Goal: Task Accomplishment & Management: Complete application form

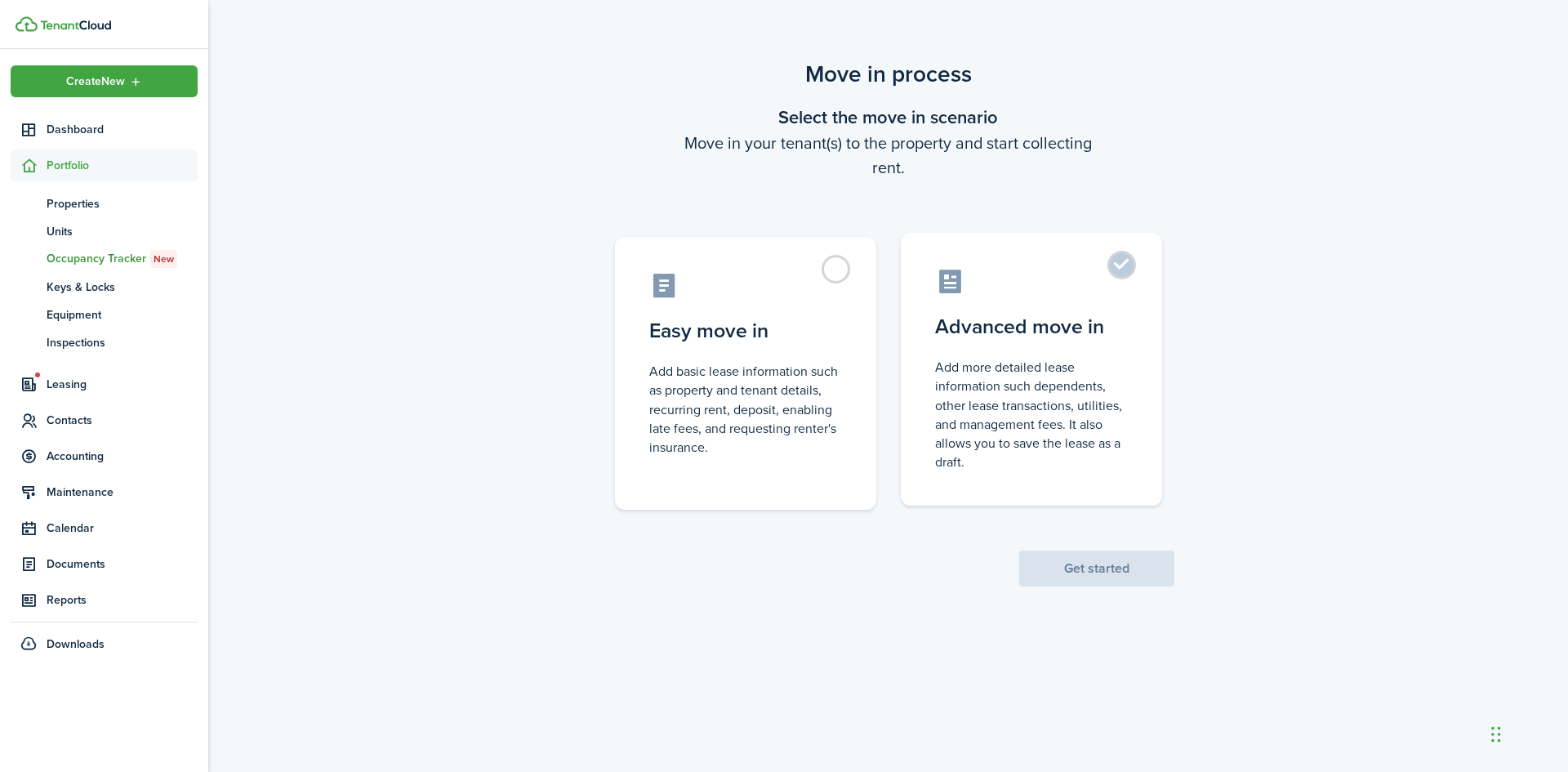
click at [1080, 273] on control-radio-card-icon at bounding box center [1032, 280] width 193 height 28
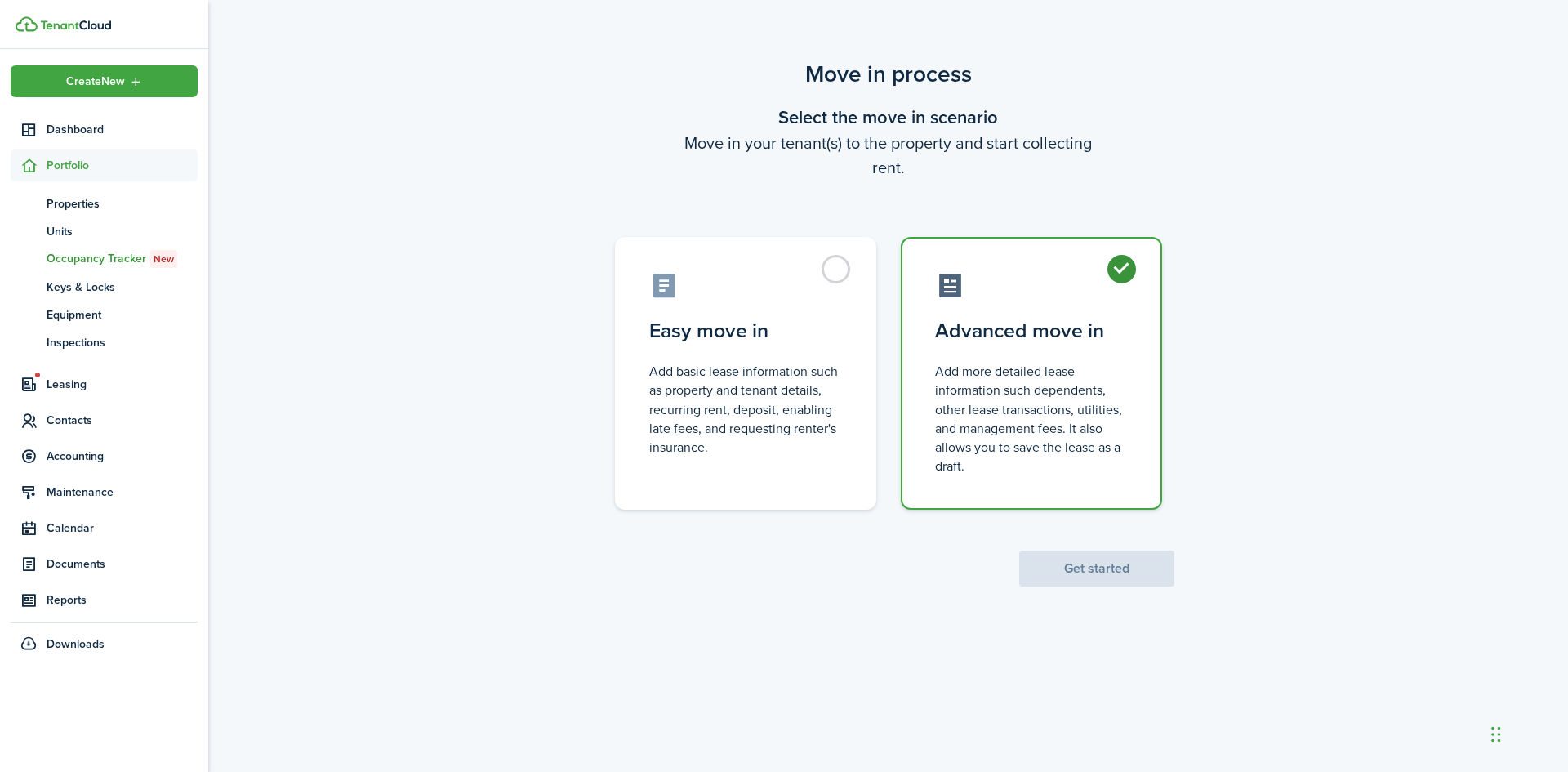
radio input "true"
click at [1087, 577] on button "Get started" at bounding box center [1097, 568] width 155 height 36
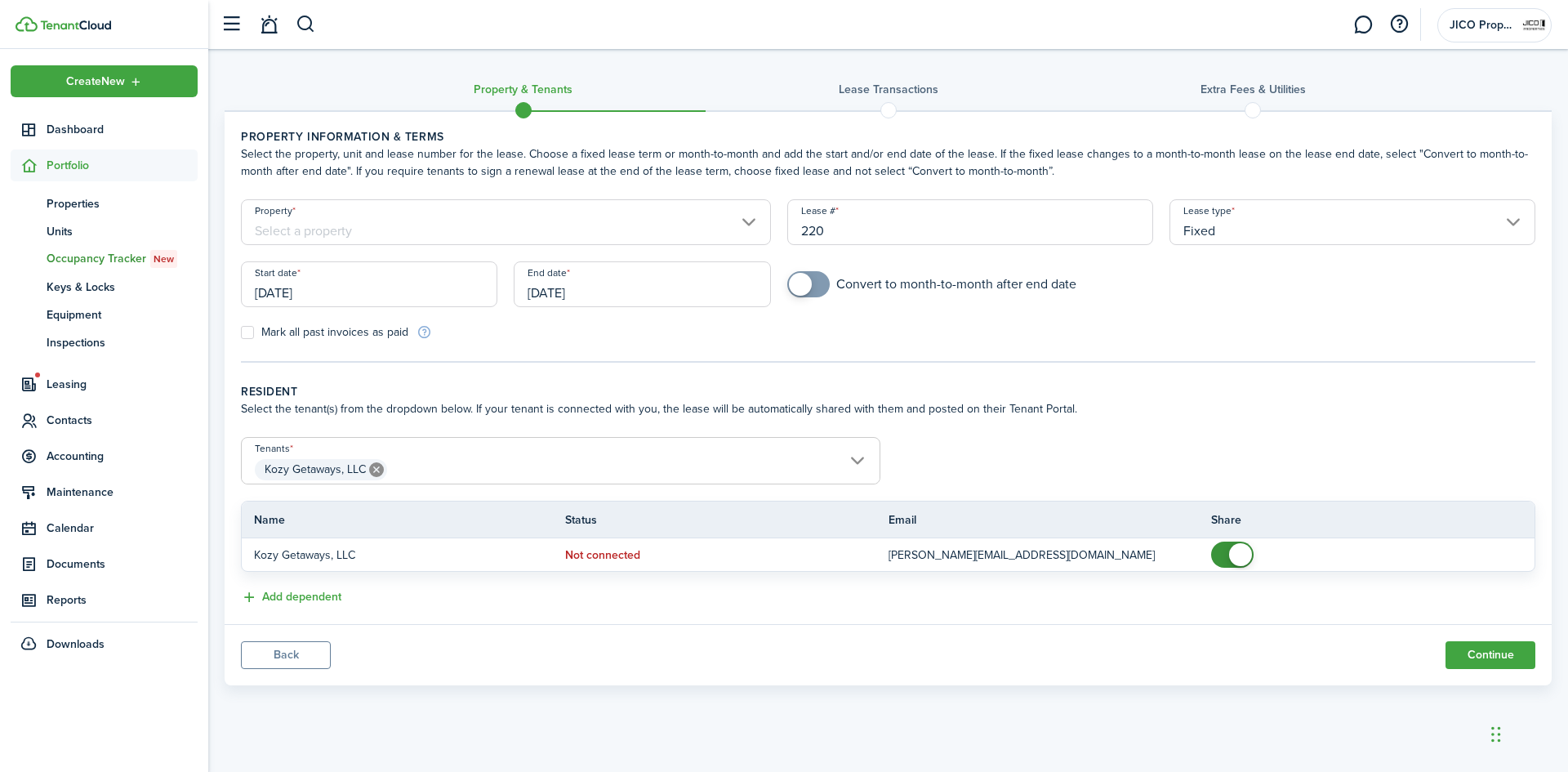
click at [401, 292] on input "[DATE]" at bounding box center [369, 284] width 257 height 46
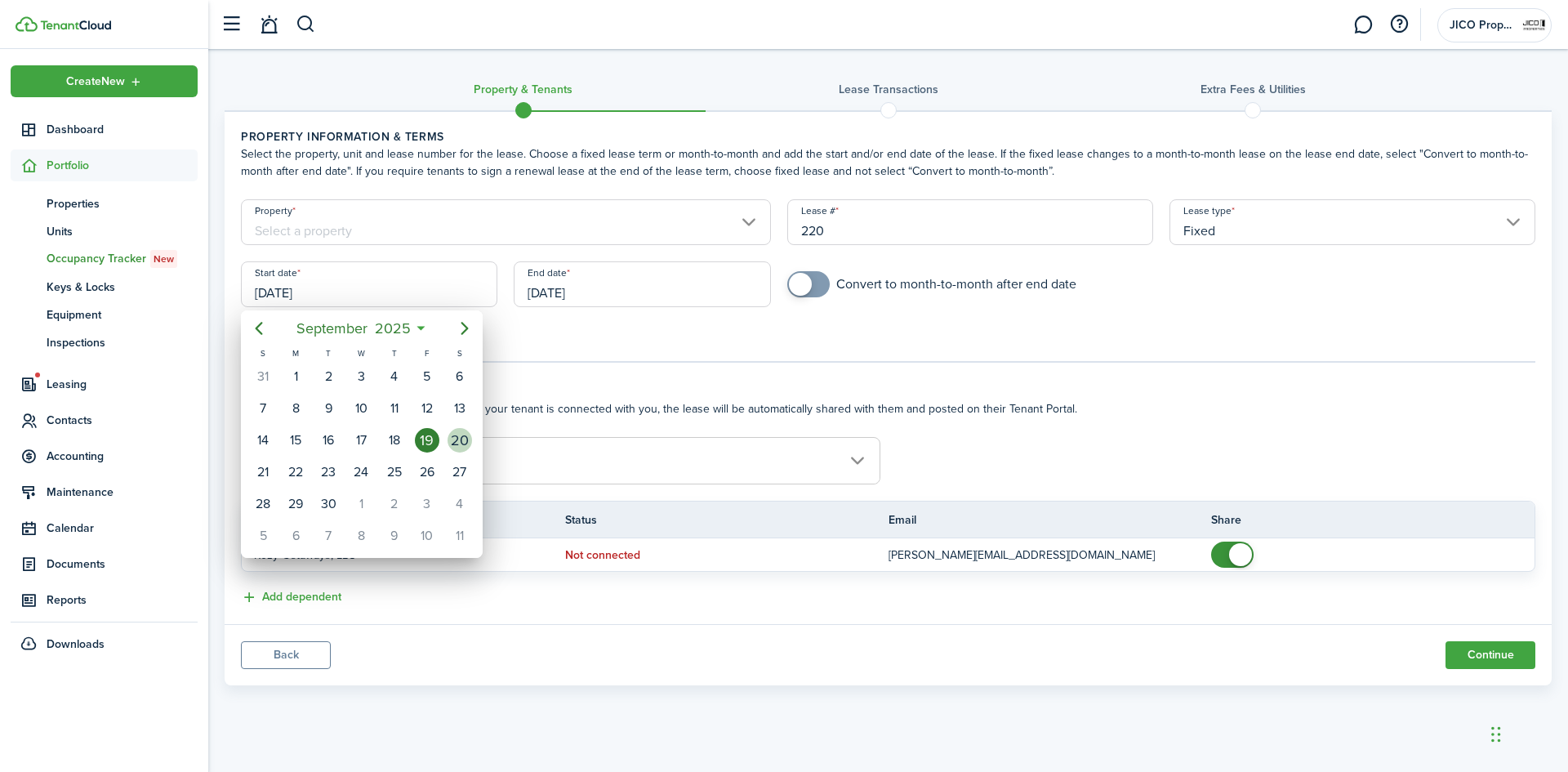
click at [454, 443] on div "20" at bounding box center [460, 439] width 24 height 24
type input "[DATE]"
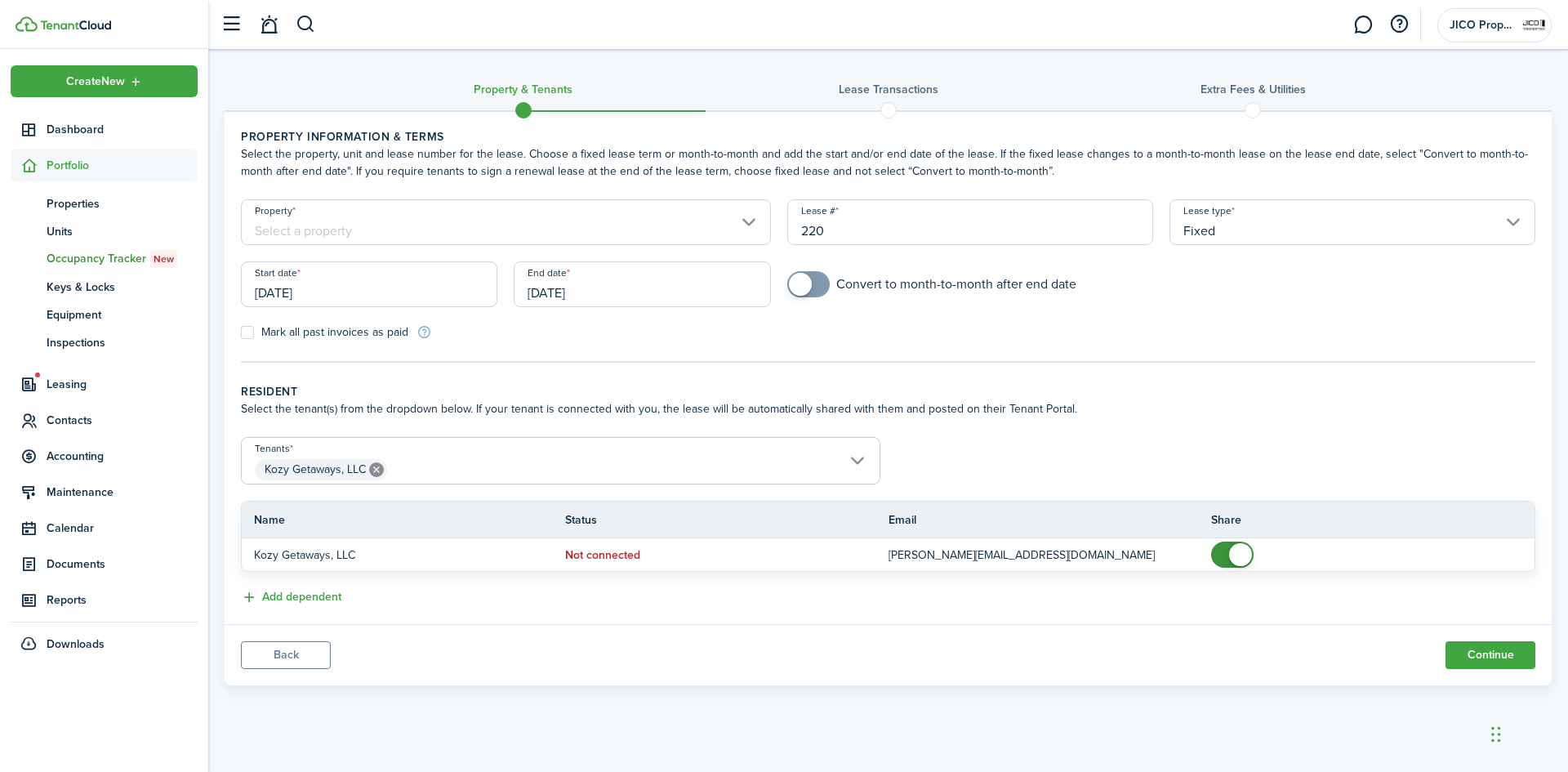
click at [580, 286] on input "[DATE]" at bounding box center [642, 284] width 257 height 46
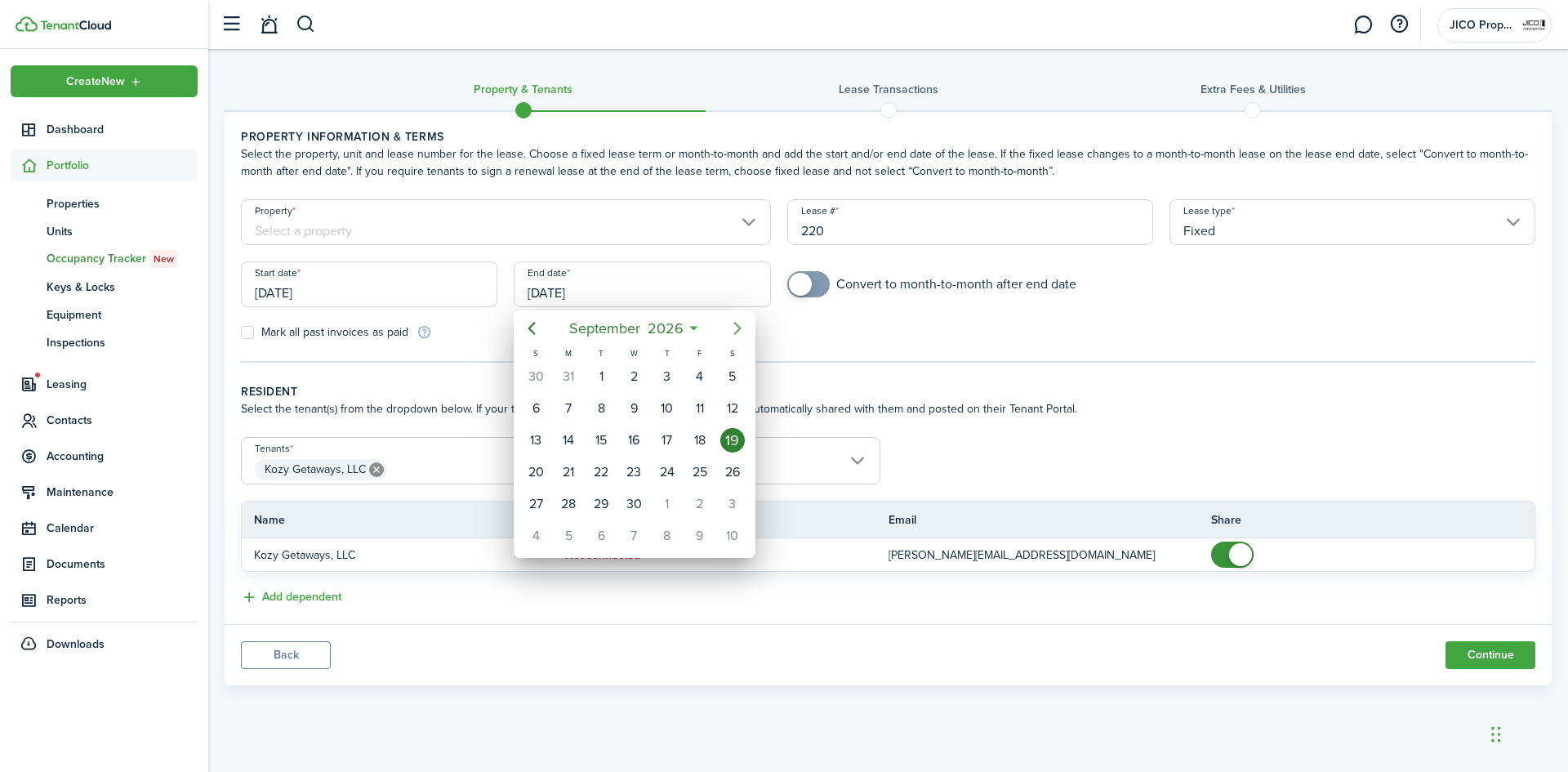
click at [740, 330] on icon "Next page" at bounding box center [738, 328] width 8 height 13
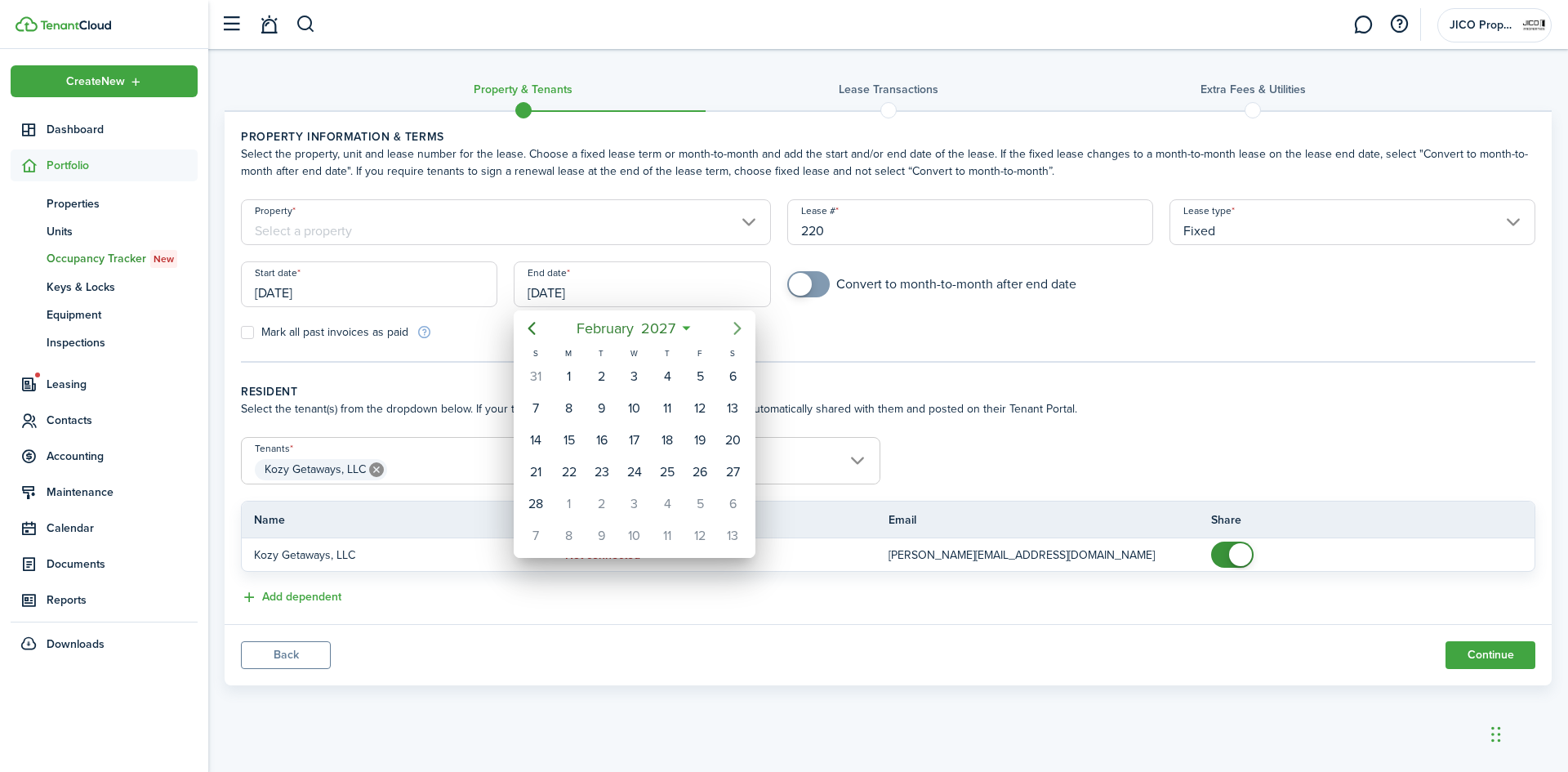
click at [740, 330] on icon "Next page" at bounding box center [738, 328] width 8 height 13
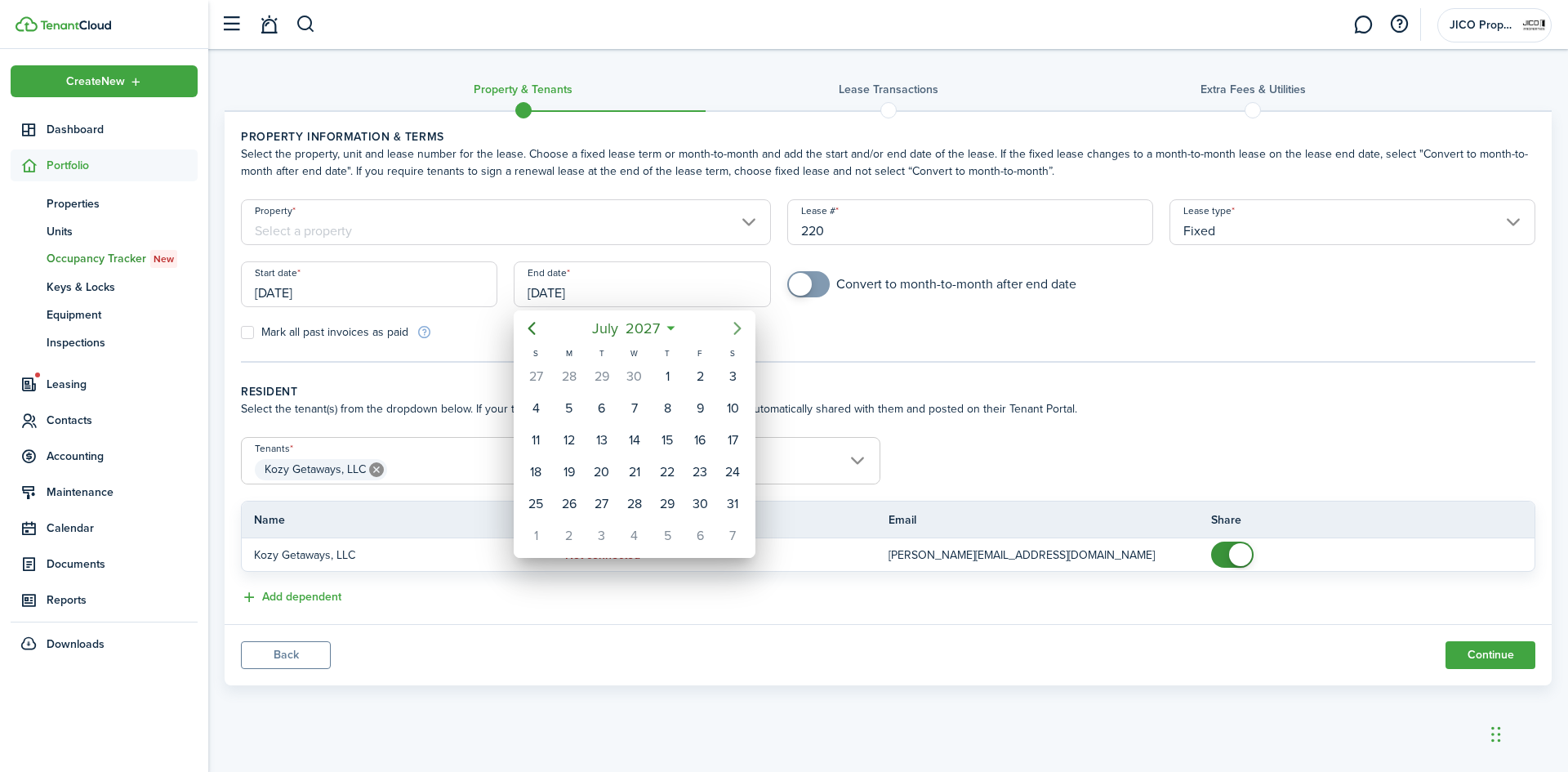
click at [740, 330] on icon "Next page" at bounding box center [738, 328] width 8 height 13
click at [670, 509] on div "30" at bounding box center [667, 503] width 24 height 24
type input "[DATE]"
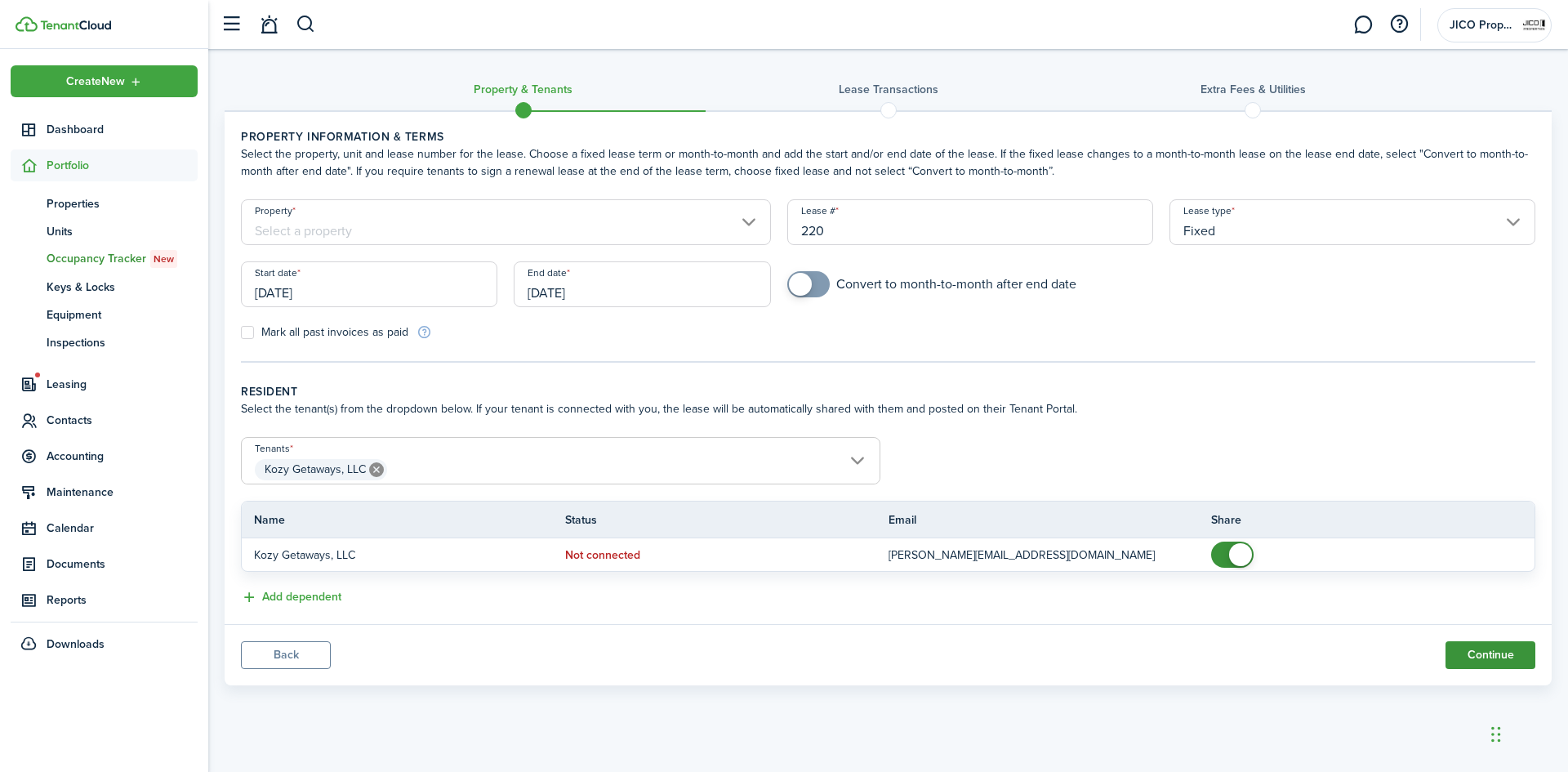
click at [1470, 654] on button "Continue" at bounding box center [1490, 655] width 90 height 28
click at [670, 228] on input "Property" at bounding box center [506, 222] width 530 height 46
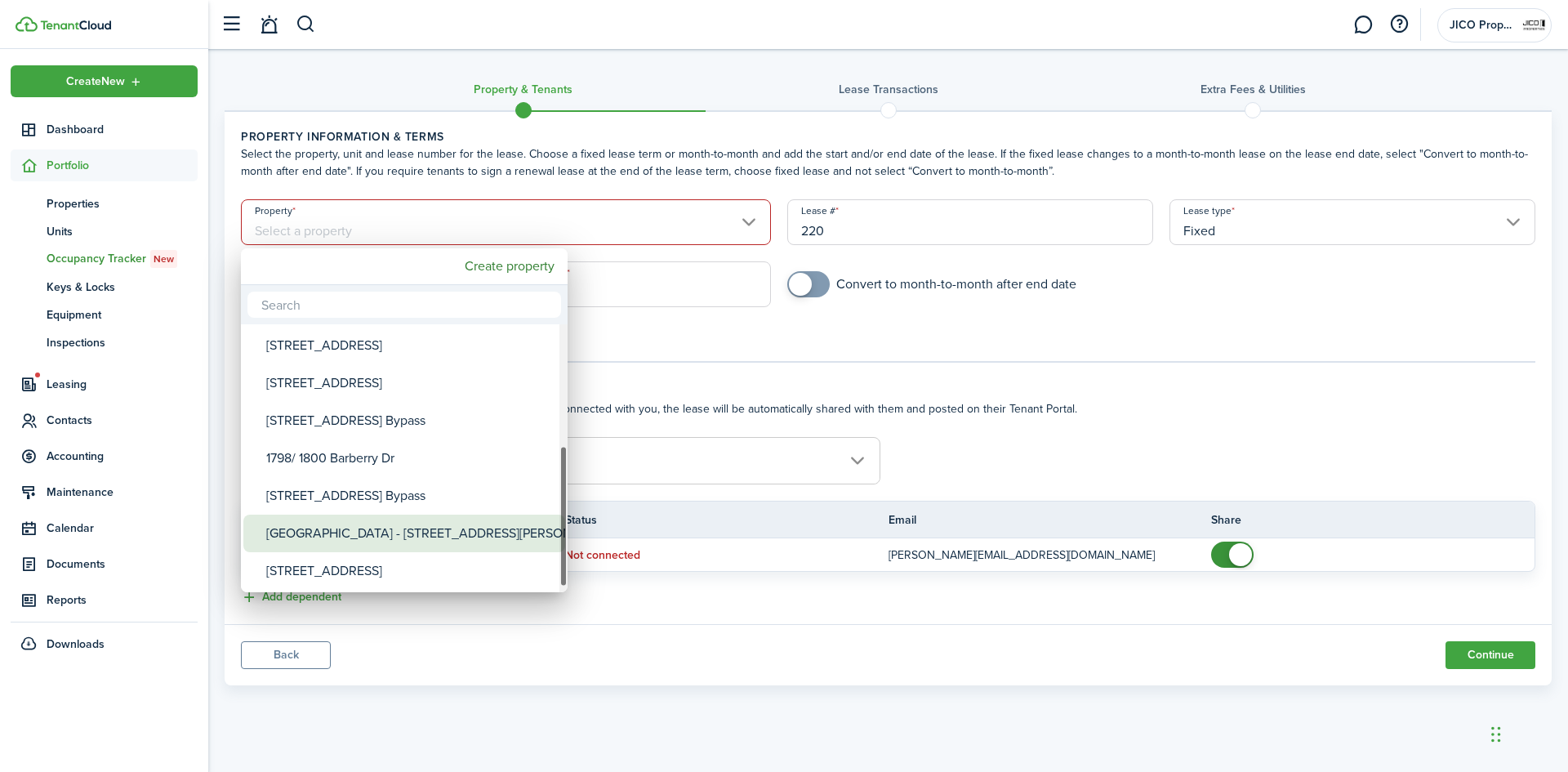
click at [397, 519] on div "[GEOGRAPHIC_DATA] - [STREET_ADDRESS][PERSON_NAME]" at bounding box center [411, 533] width 289 height 38
type input "[GEOGRAPHIC_DATA] - [STREET_ADDRESS][PERSON_NAME]"
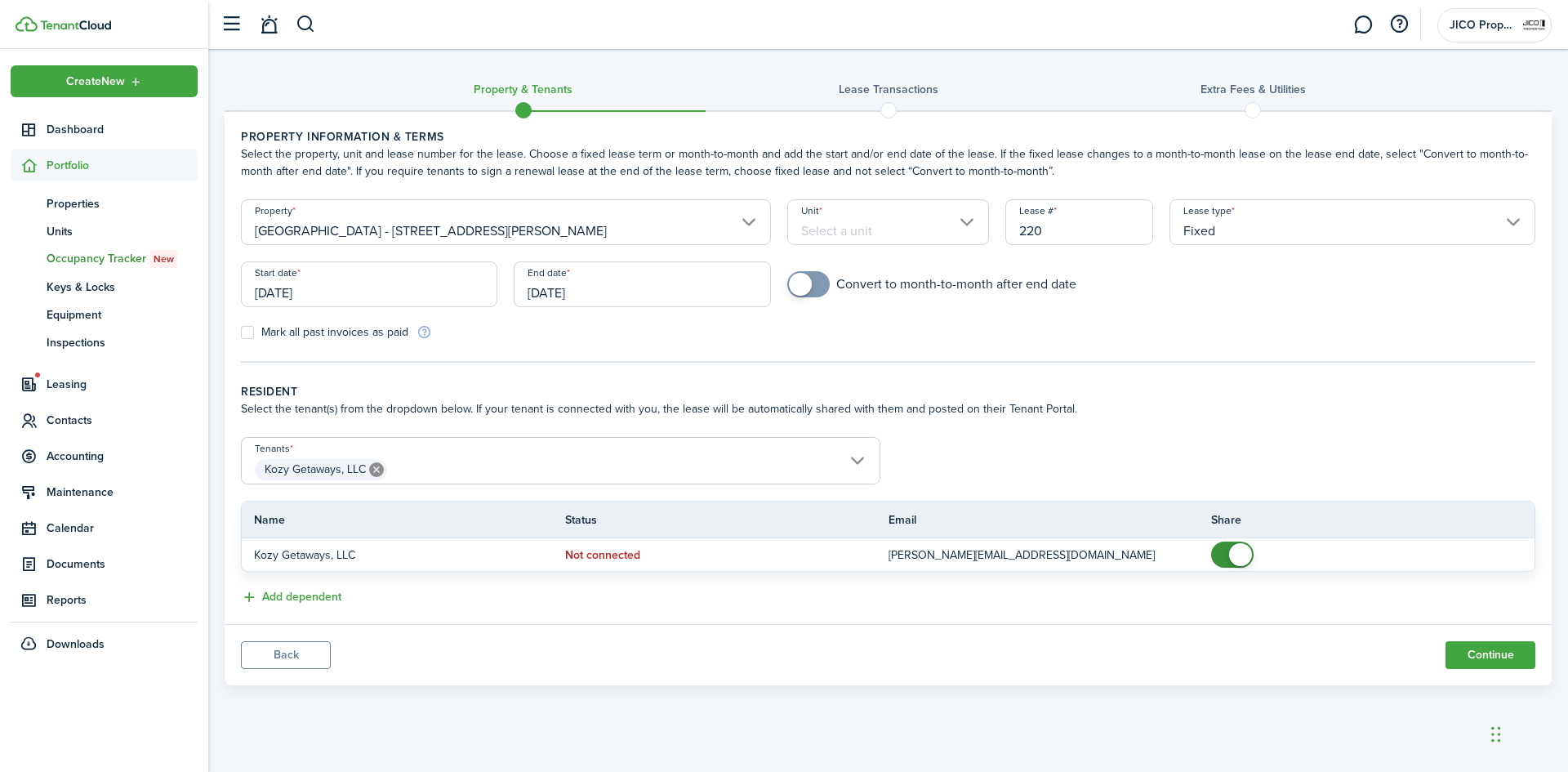
click at [864, 218] on input "Unit" at bounding box center [888, 222] width 203 height 46
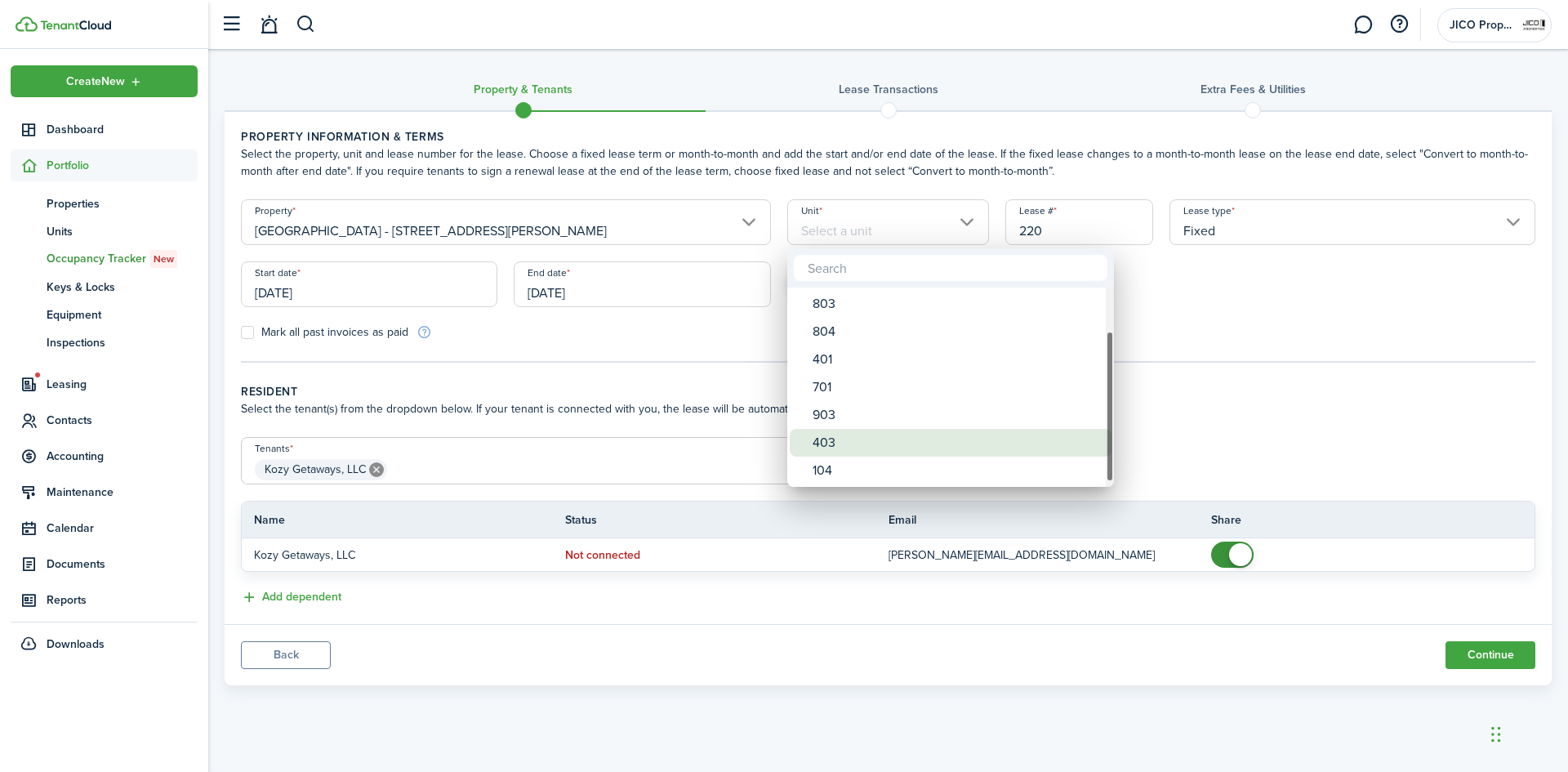
click at [842, 443] on div "403" at bounding box center [957, 442] width 289 height 28
type input "403"
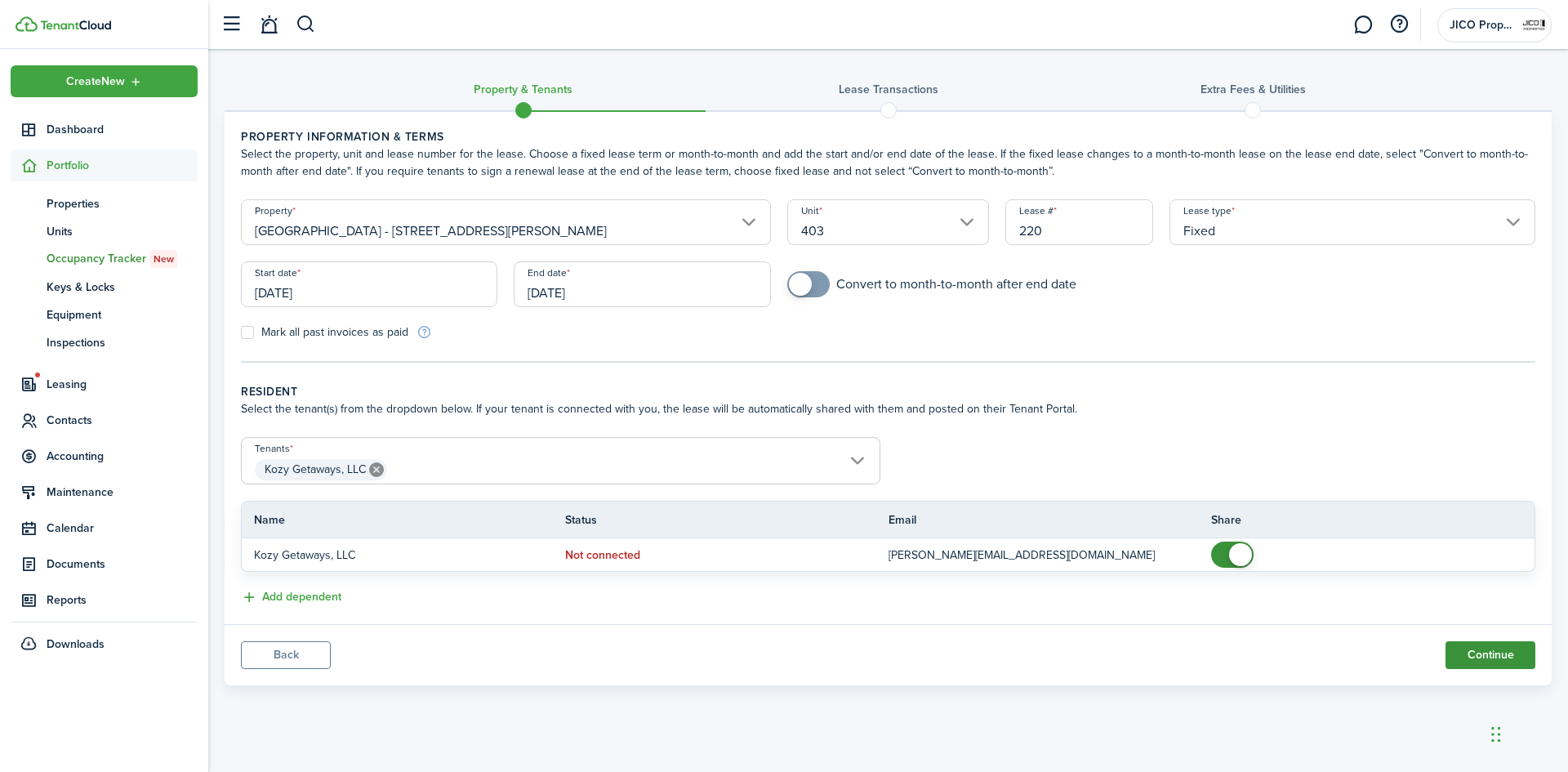
click at [1494, 645] on button "Continue" at bounding box center [1490, 655] width 90 height 28
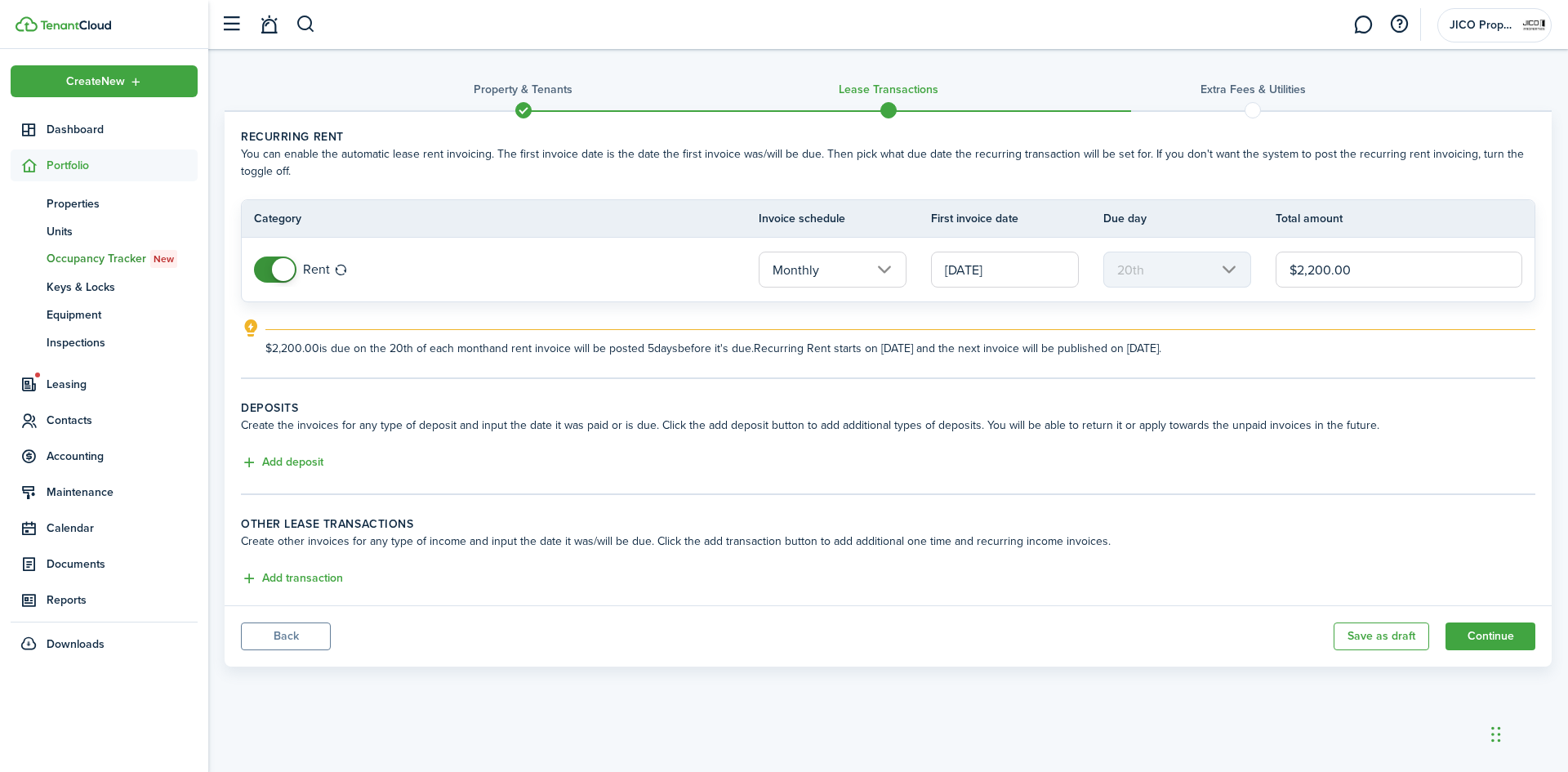
click at [1050, 273] on input "[DATE]" at bounding box center [1005, 269] width 147 height 36
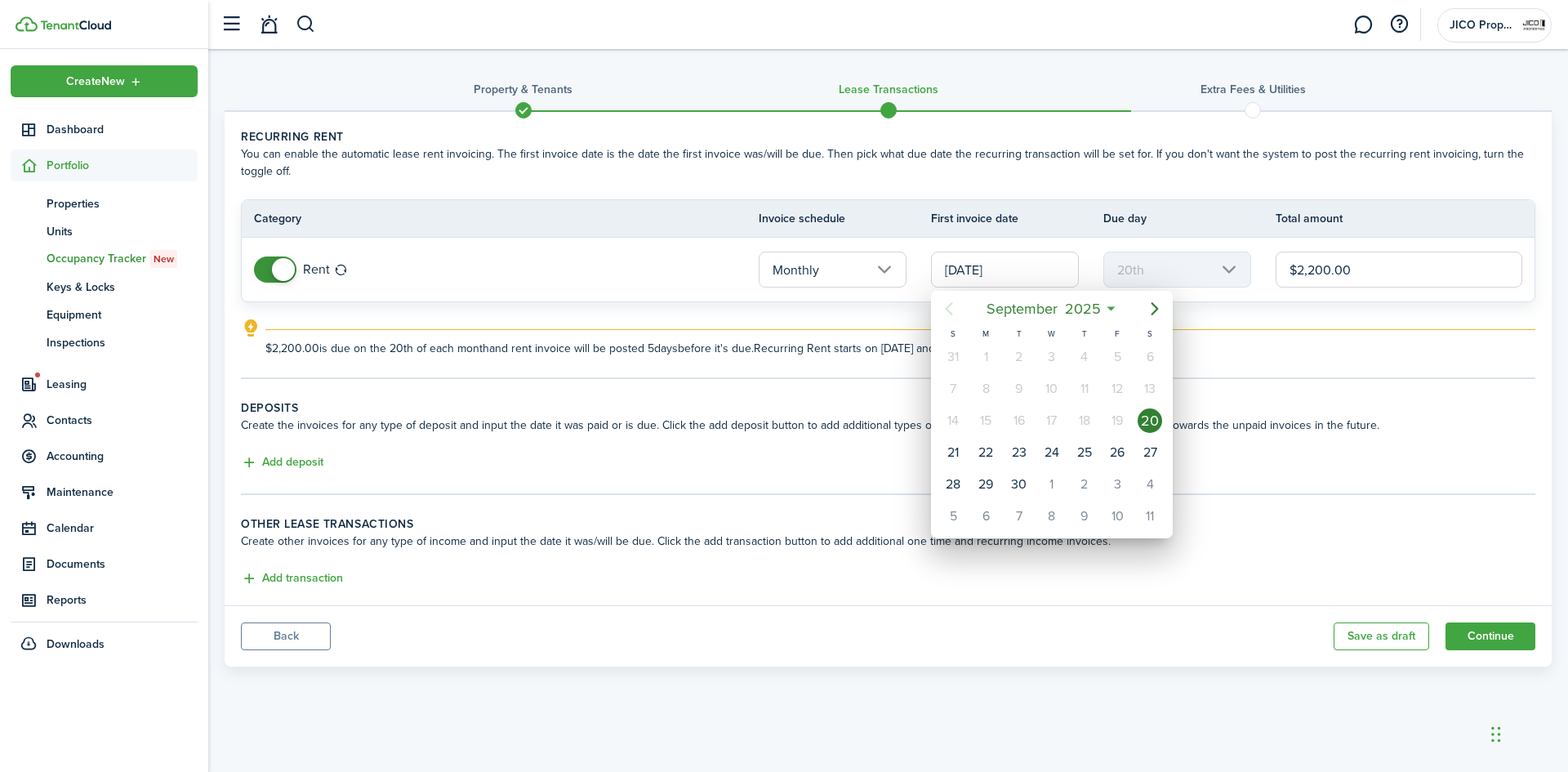
click at [609, 451] on div at bounding box center [784, 386] width 1830 height 1034
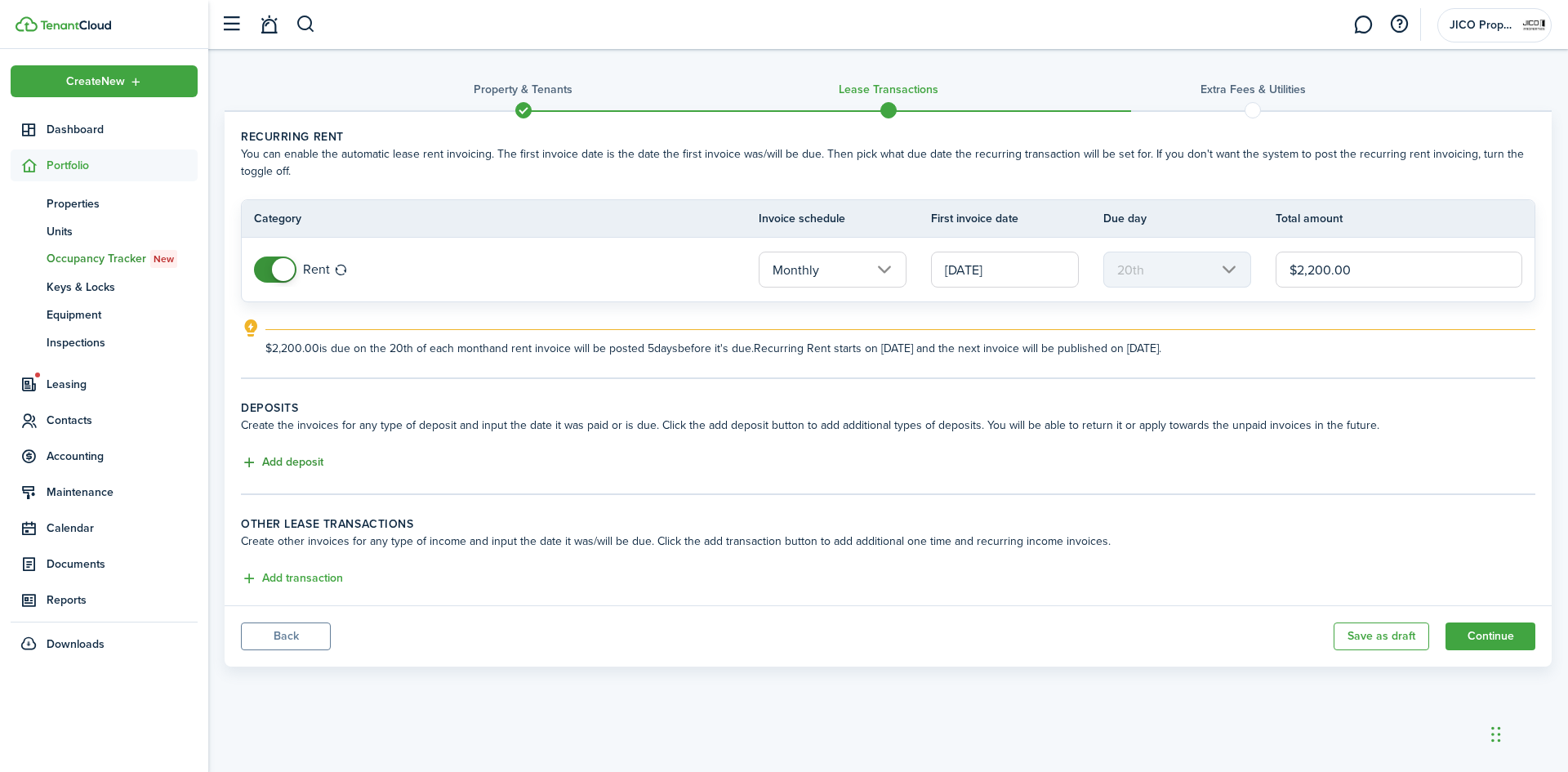
click at [305, 469] on button "Add deposit" at bounding box center [282, 463] width 82 height 18
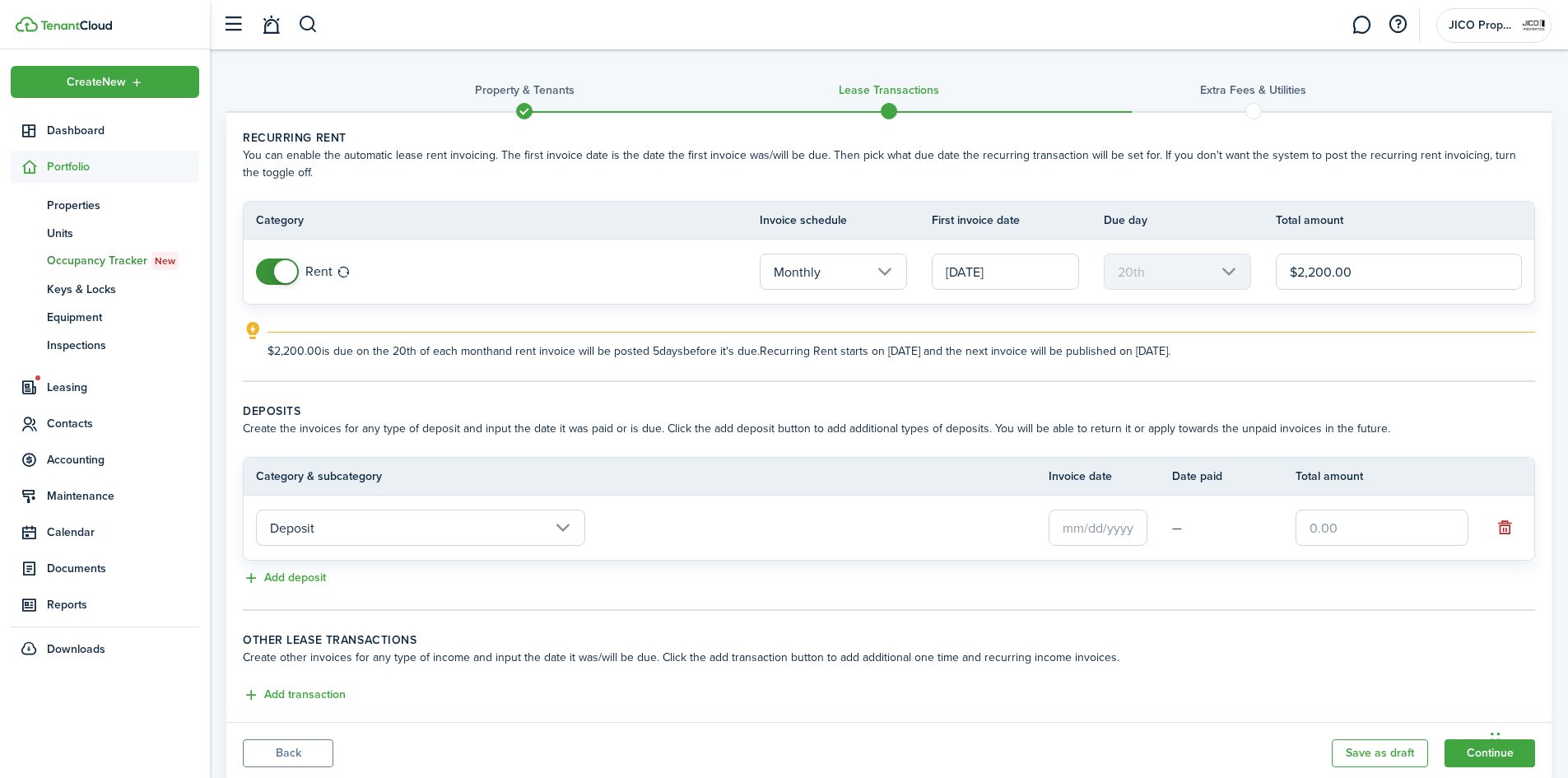
click at [490, 523] on input "Deposit" at bounding box center [420, 527] width 329 height 36
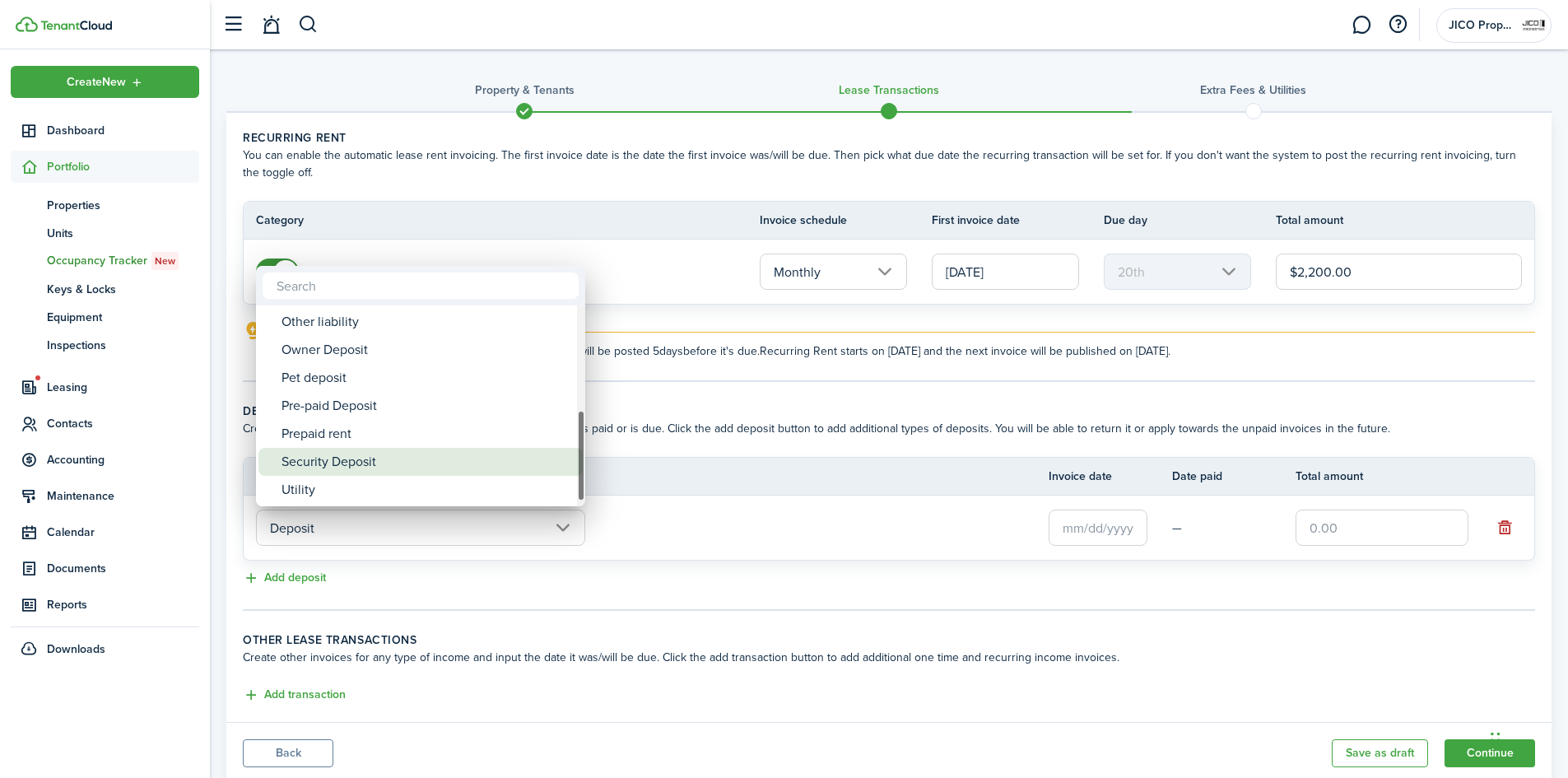
click at [344, 457] on div "Security Deposit" at bounding box center [427, 461] width 291 height 28
type input "Deposit / Security Deposit"
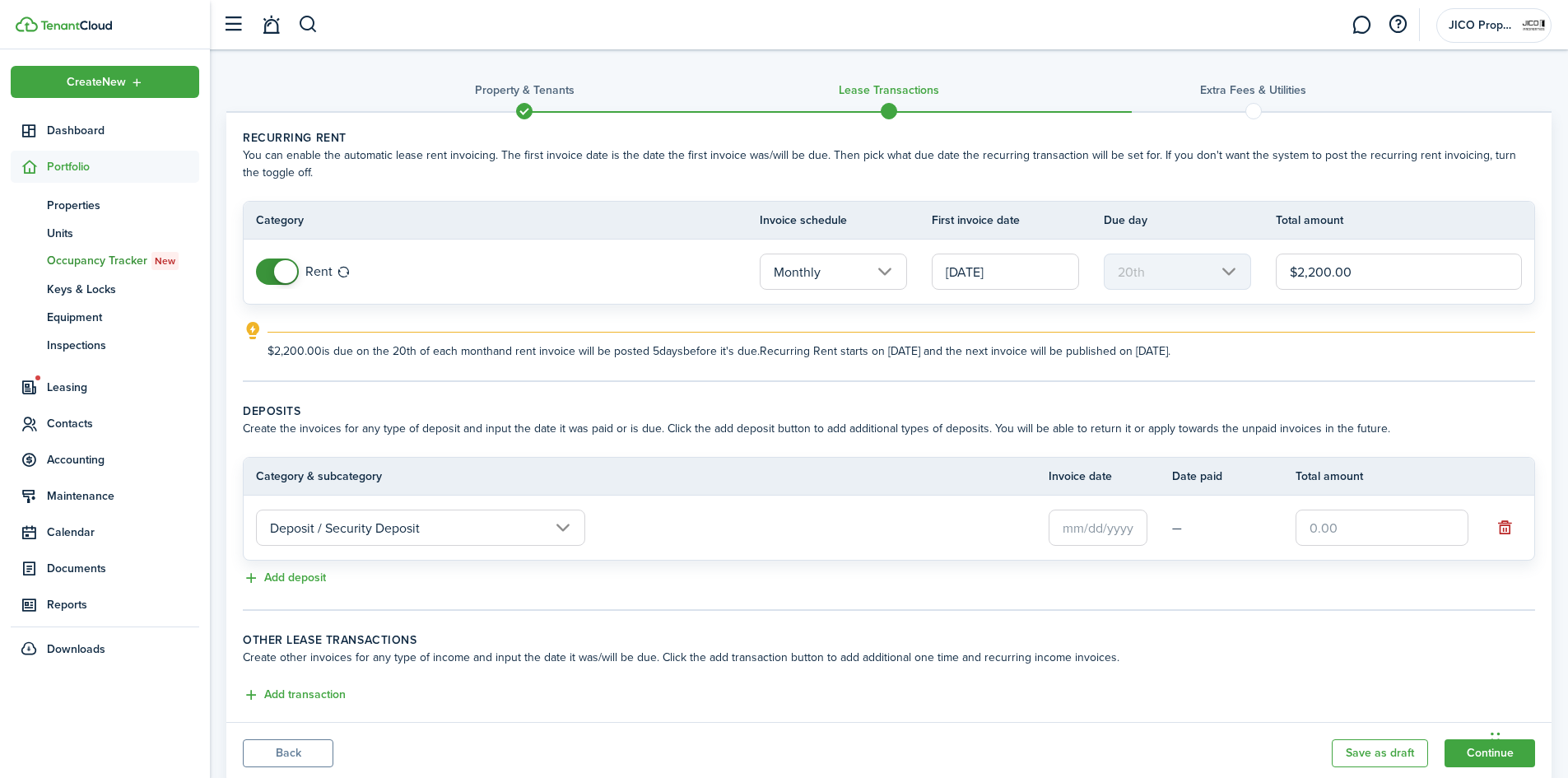
click at [1081, 527] on input "text" at bounding box center [1097, 527] width 99 height 36
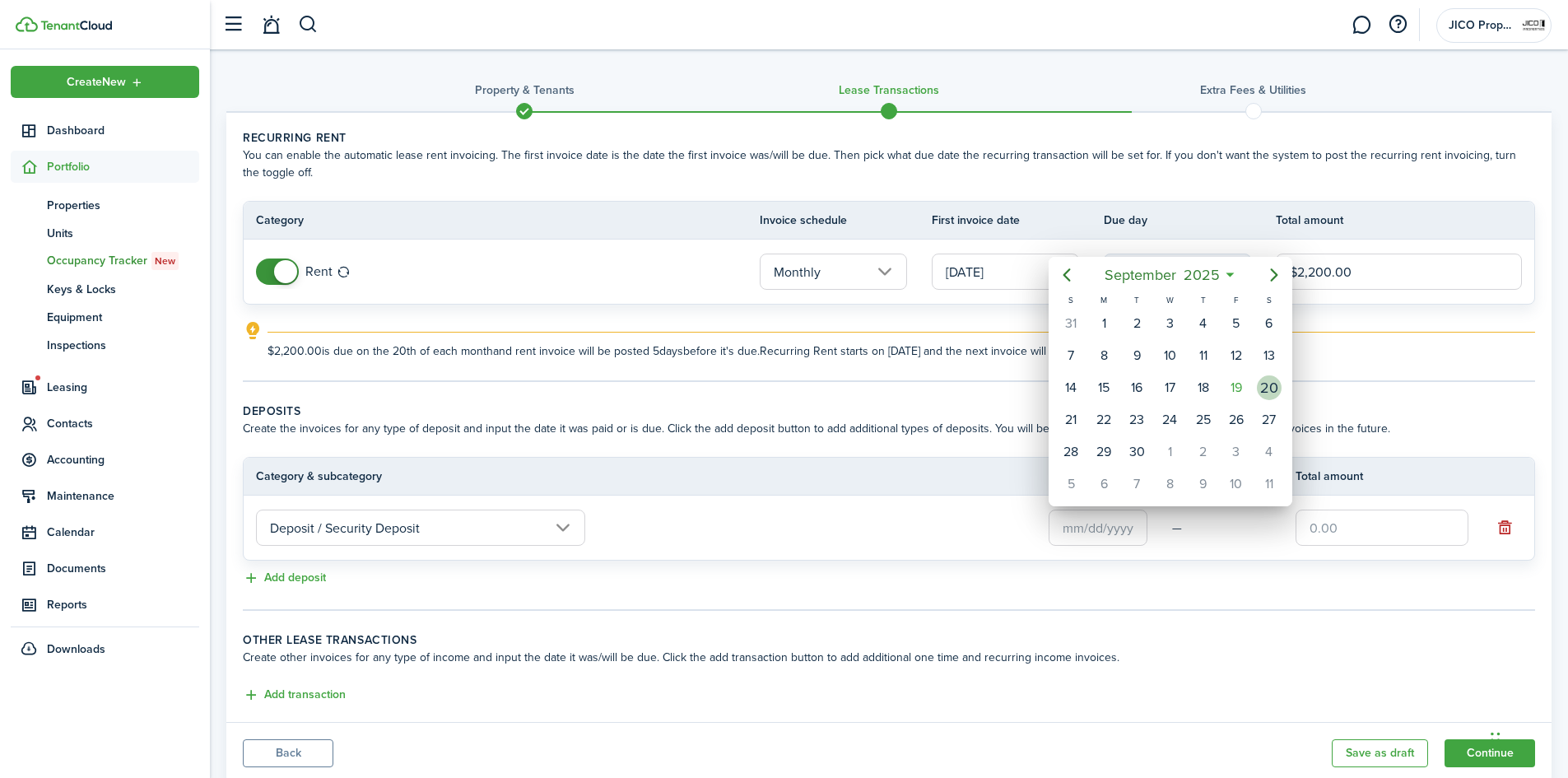
click at [1277, 385] on div "20" at bounding box center [1268, 387] width 24 height 24
type input "[DATE]"
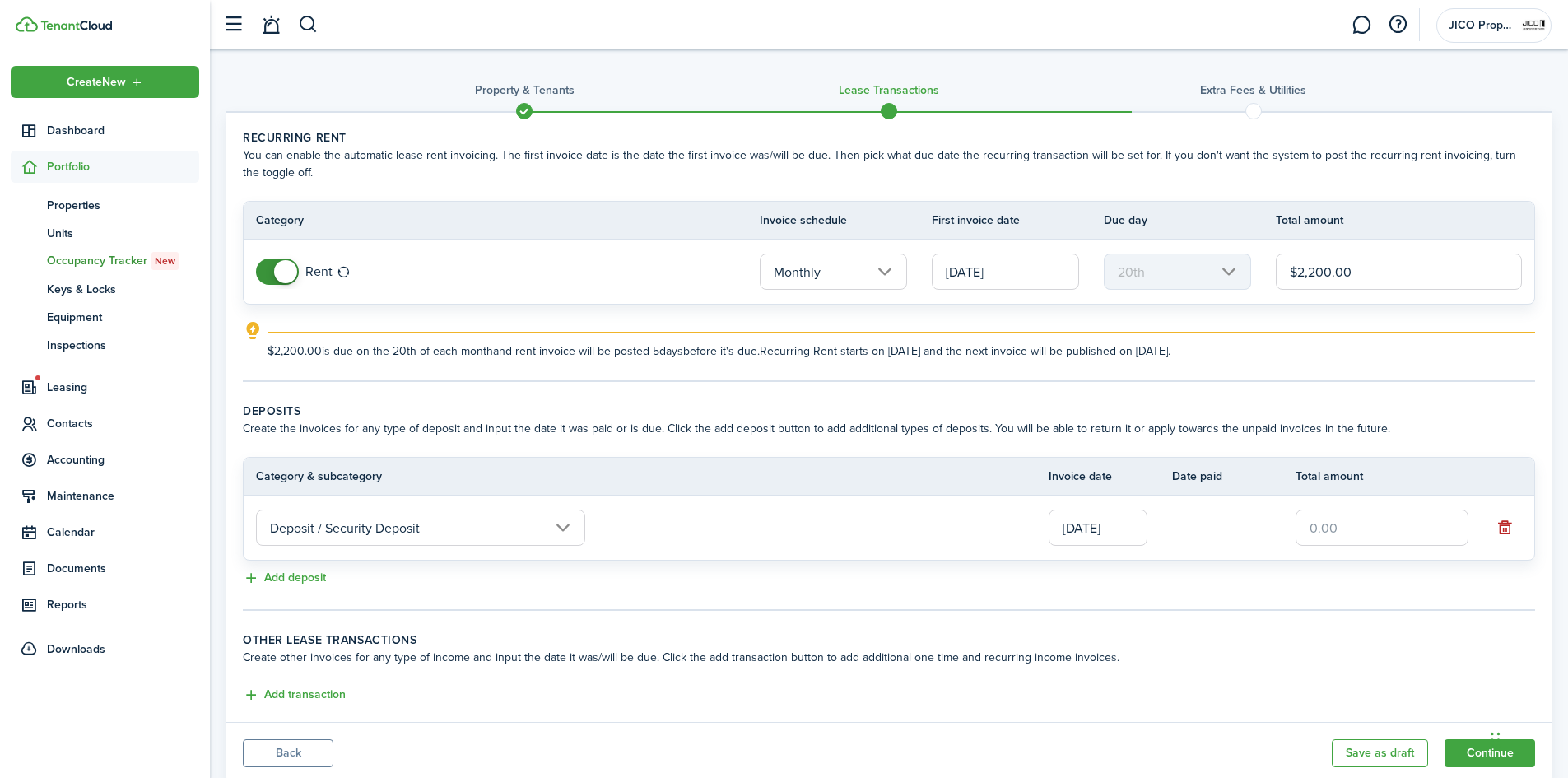
click at [1351, 533] on input "text" at bounding box center [1381, 527] width 173 height 36
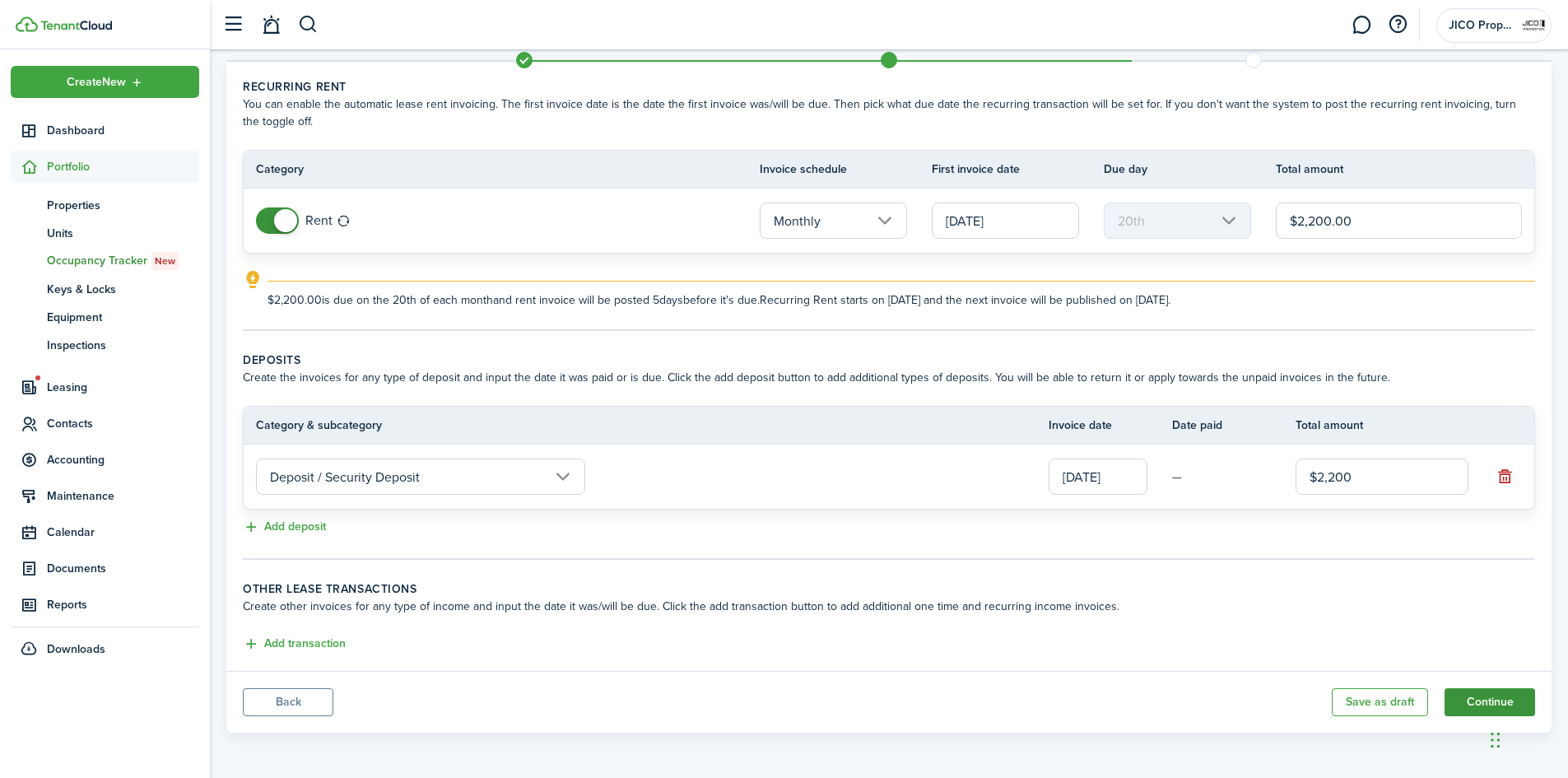
type input "$2,200.00"
click at [1471, 698] on button "Continue" at bounding box center [1489, 702] width 91 height 28
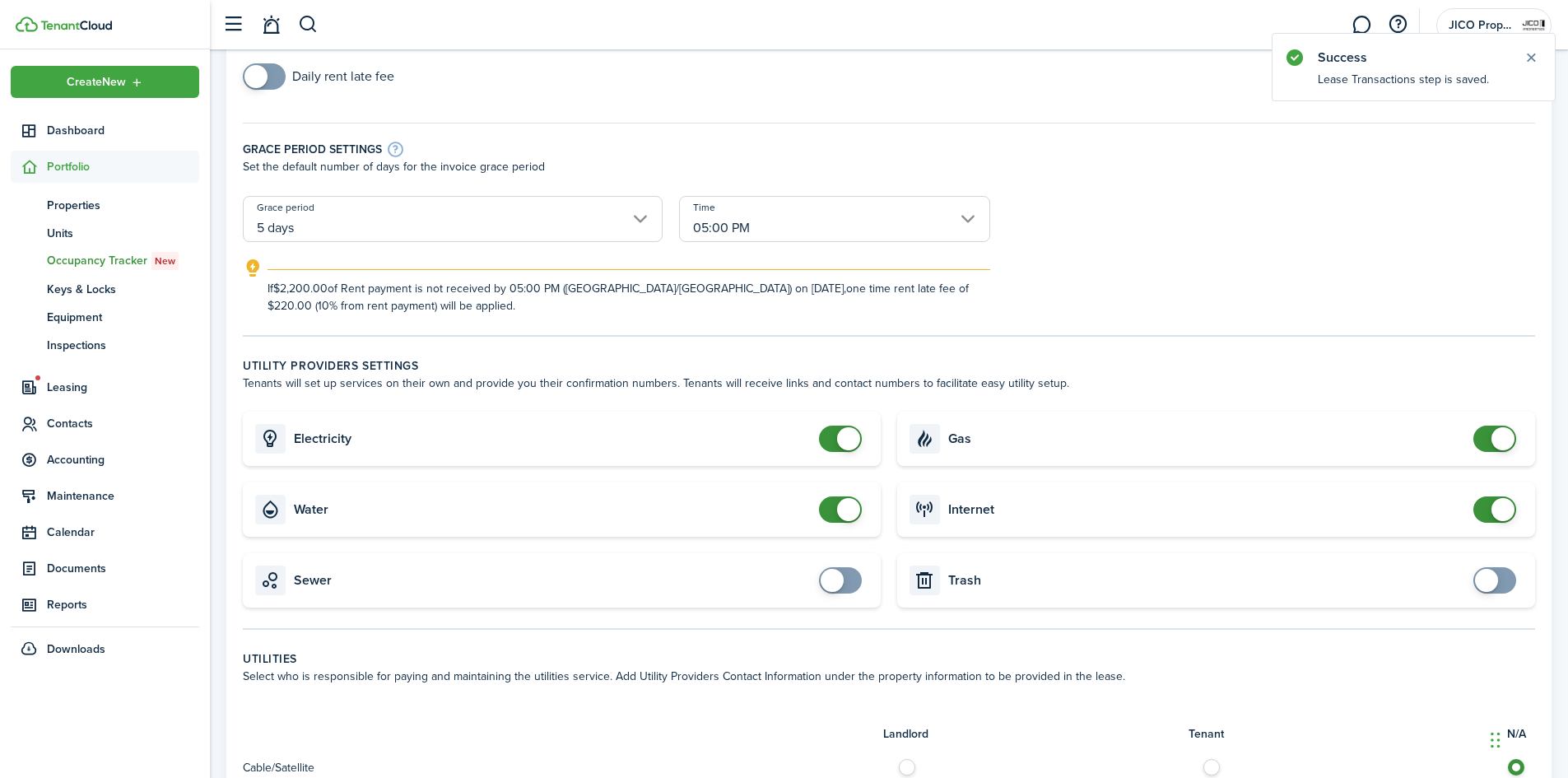
scroll to position [244, 0]
checkbox input "false"
click at [1503, 437] on span at bounding box center [1503, 438] width 23 height 23
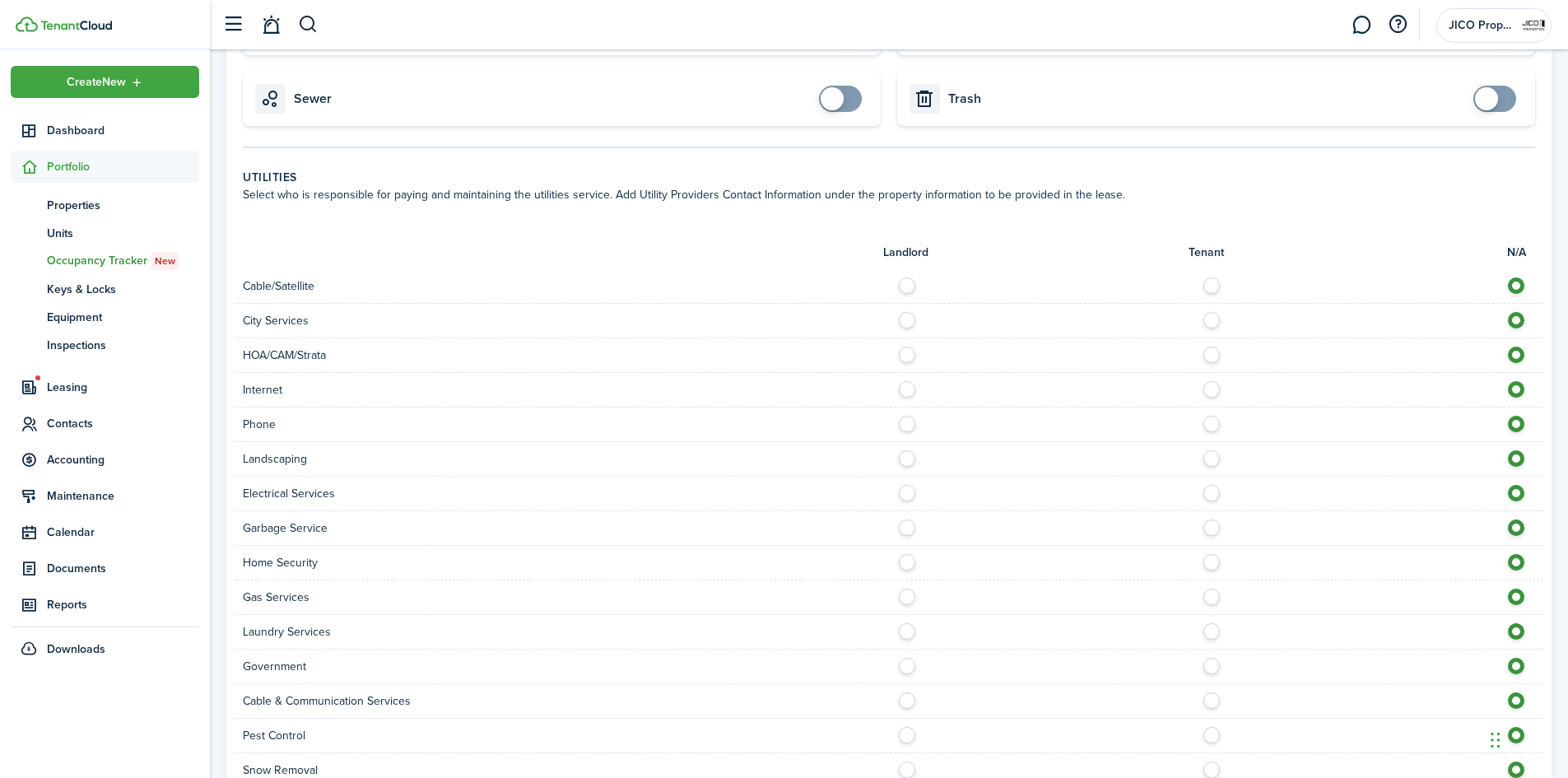
scroll to position [730, 0]
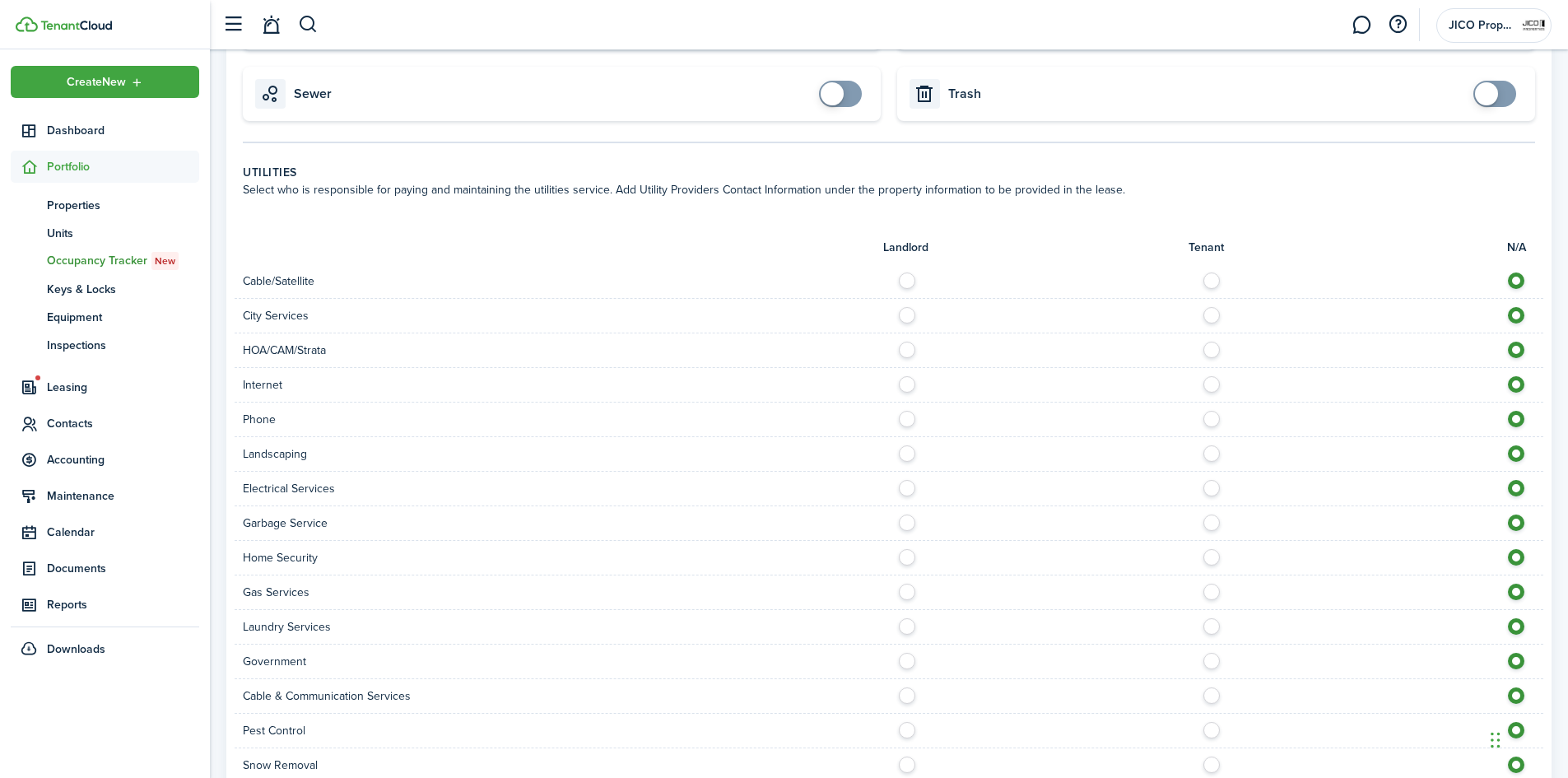
click at [1214, 281] on label at bounding box center [1215, 277] width 28 height 8
radio input "true"
click at [897, 360] on div "HOA/CAM/Strata" at bounding box center [888, 350] width 1308 height 34
click at [903, 350] on label at bounding box center [911, 346] width 28 height 8
radio input "true"
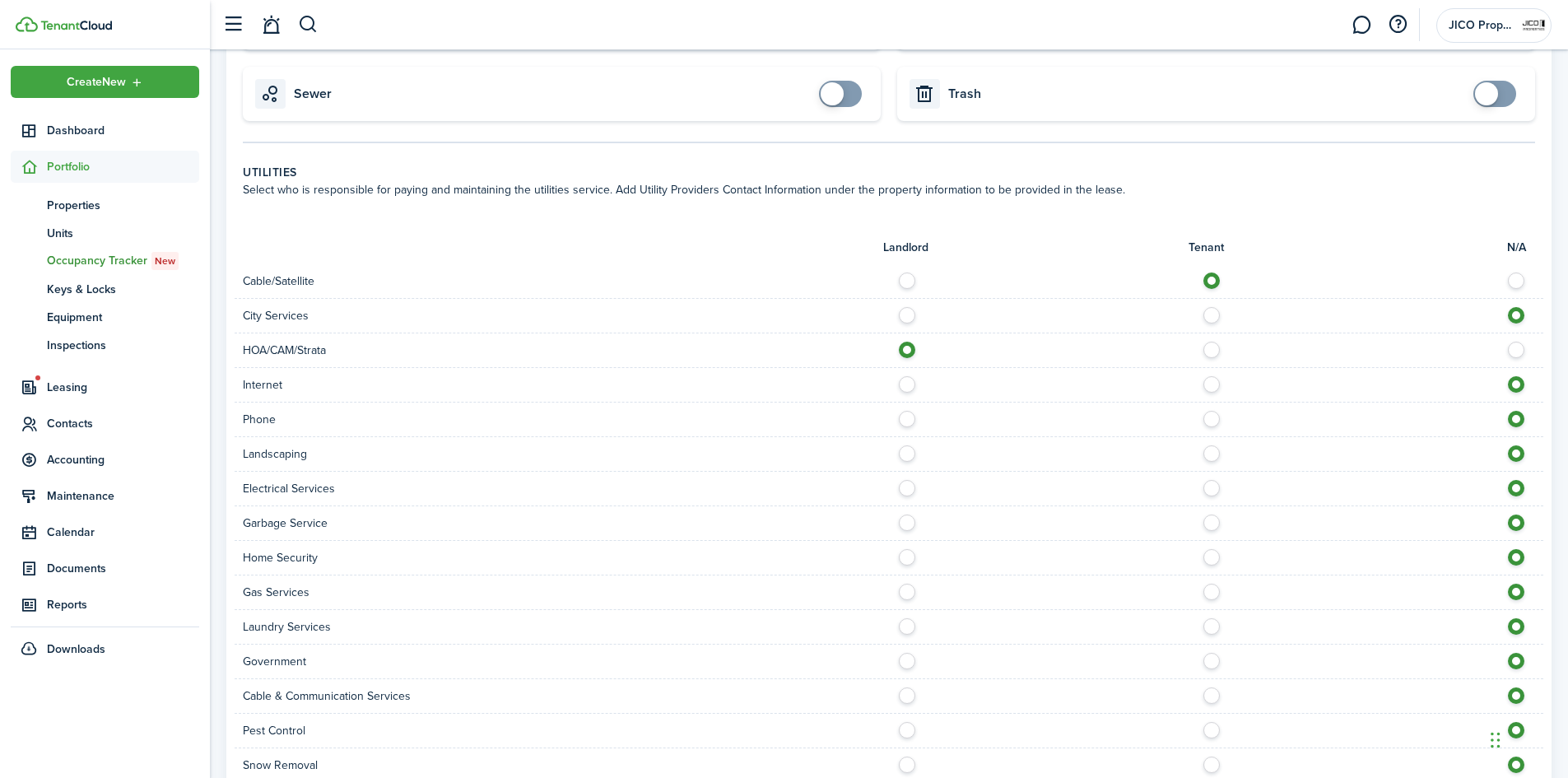
click at [1213, 316] on label at bounding box center [1215, 311] width 28 height 8
radio input "true"
click at [1218, 384] on label at bounding box center [1215, 380] width 28 height 8
radio input "true"
click at [1214, 419] on label at bounding box center [1215, 414] width 28 height 8
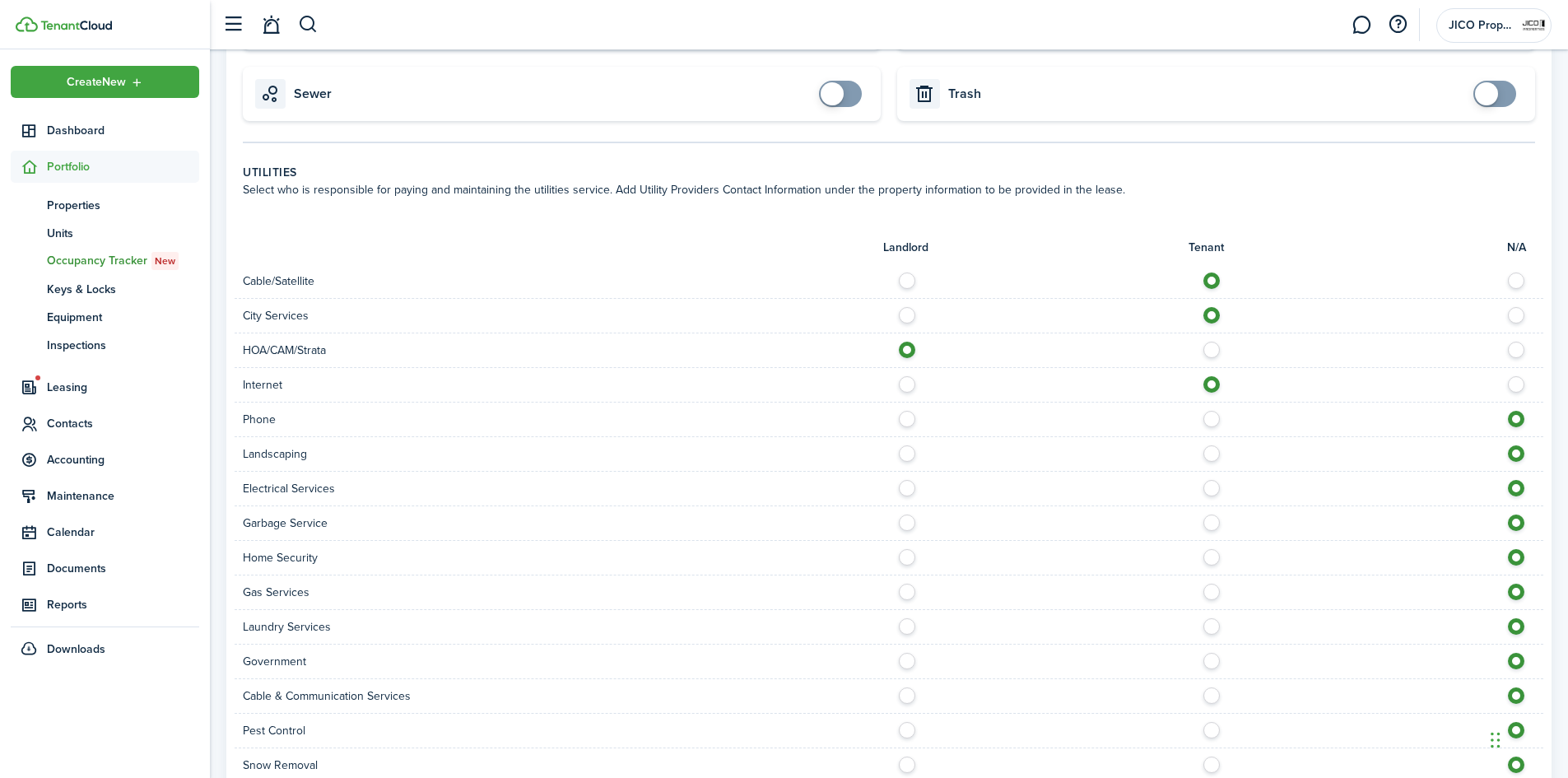
radio input "true"
click at [905, 454] on label at bounding box center [911, 450] width 28 height 8
radio input "true"
click at [1209, 489] on label at bounding box center [1215, 484] width 28 height 8
radio input "true"
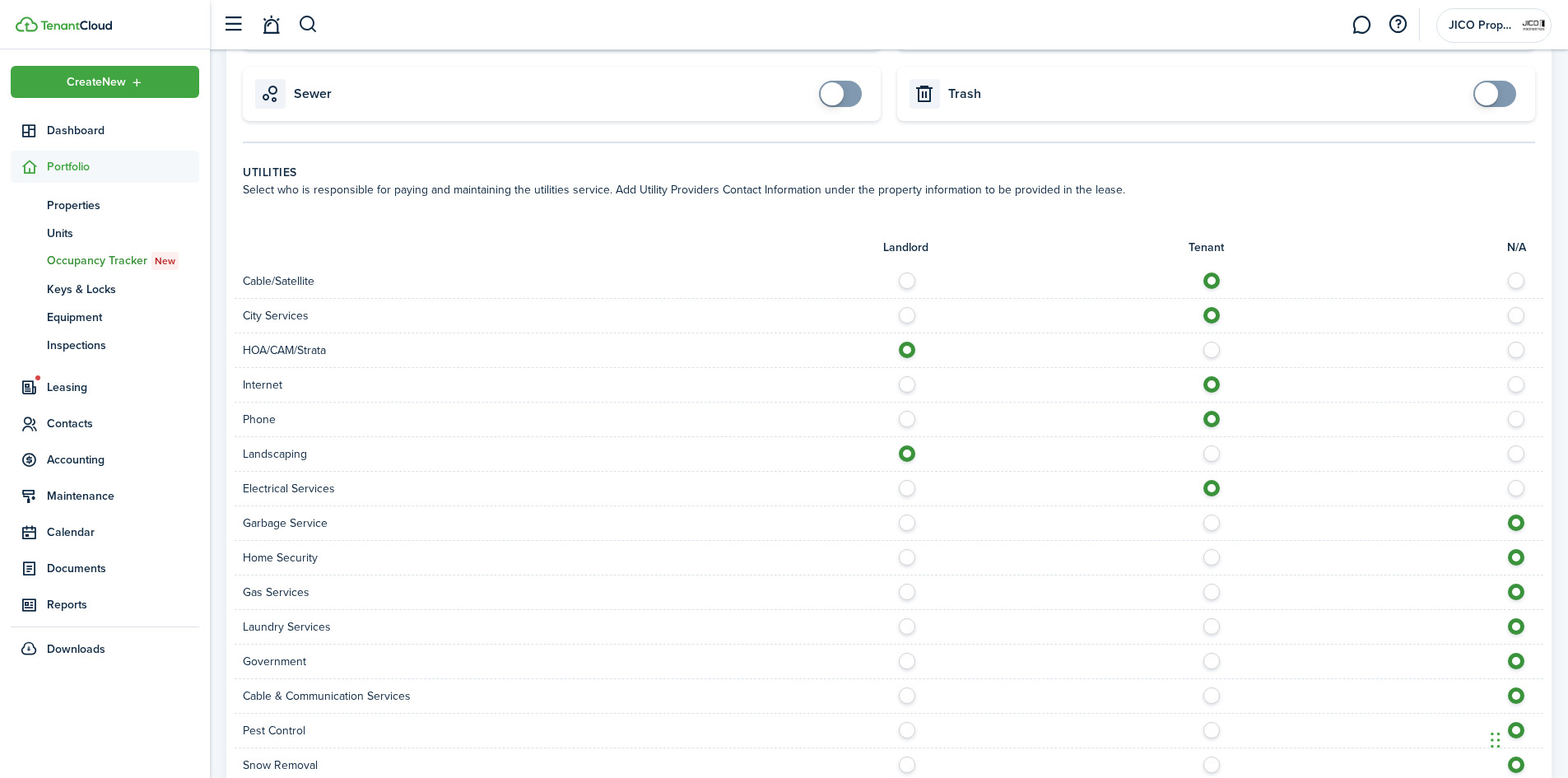
click at [909, 521] on label at bounding box center [911, 518] width 28 height 8
radio input "true"
click at [1212, 557] on label at bounding box center [1215, 553] width 28 height 8
radio input "true"
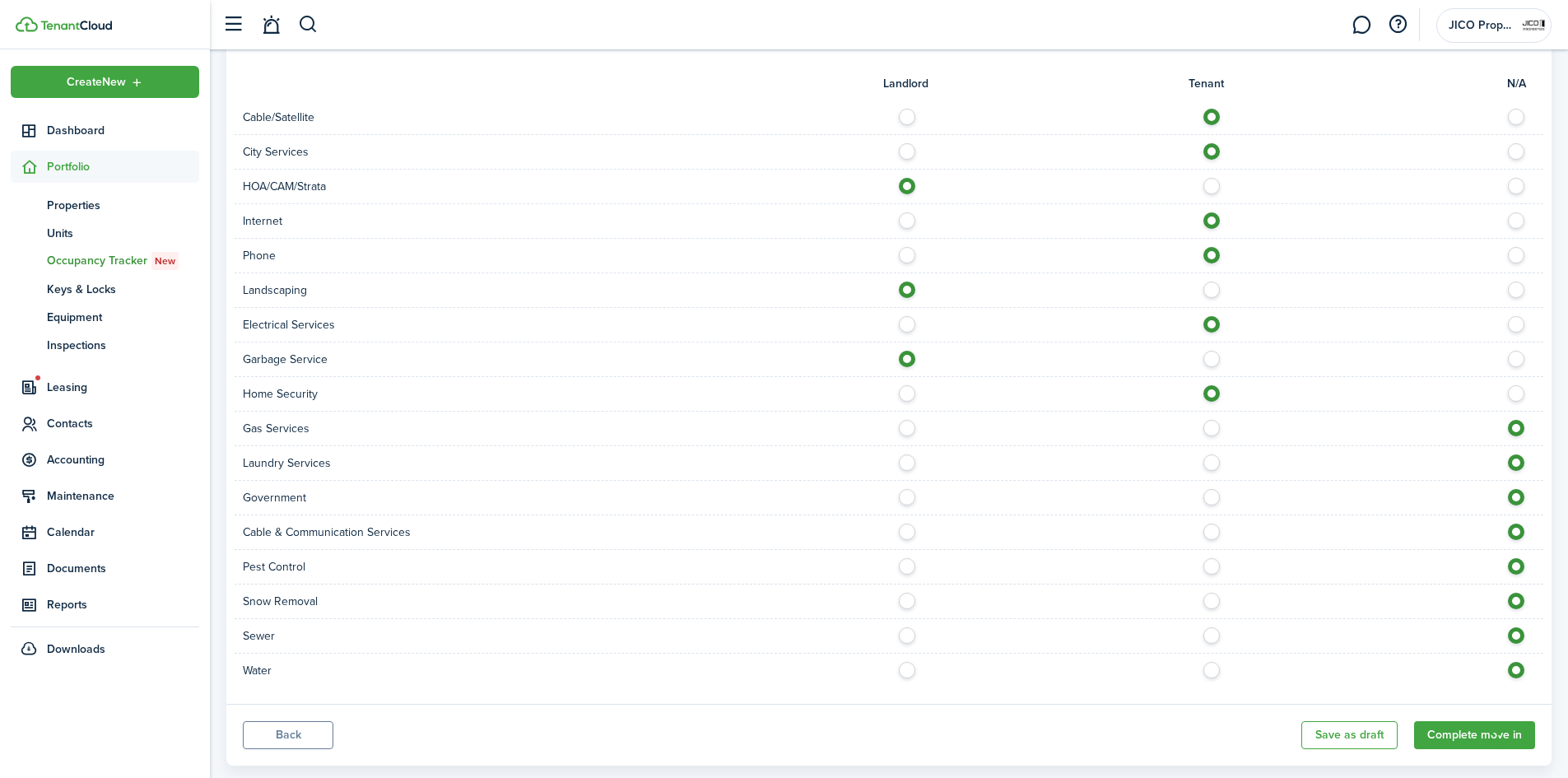
scroll to position [895, 0]
click at [1209, 531] on label at bounding box center [1215, 527] width 28 height 8
radio input "true"
click at [1213, 564] on label at bounding box center [1215, 561] width 28 height 8
radio input "true"
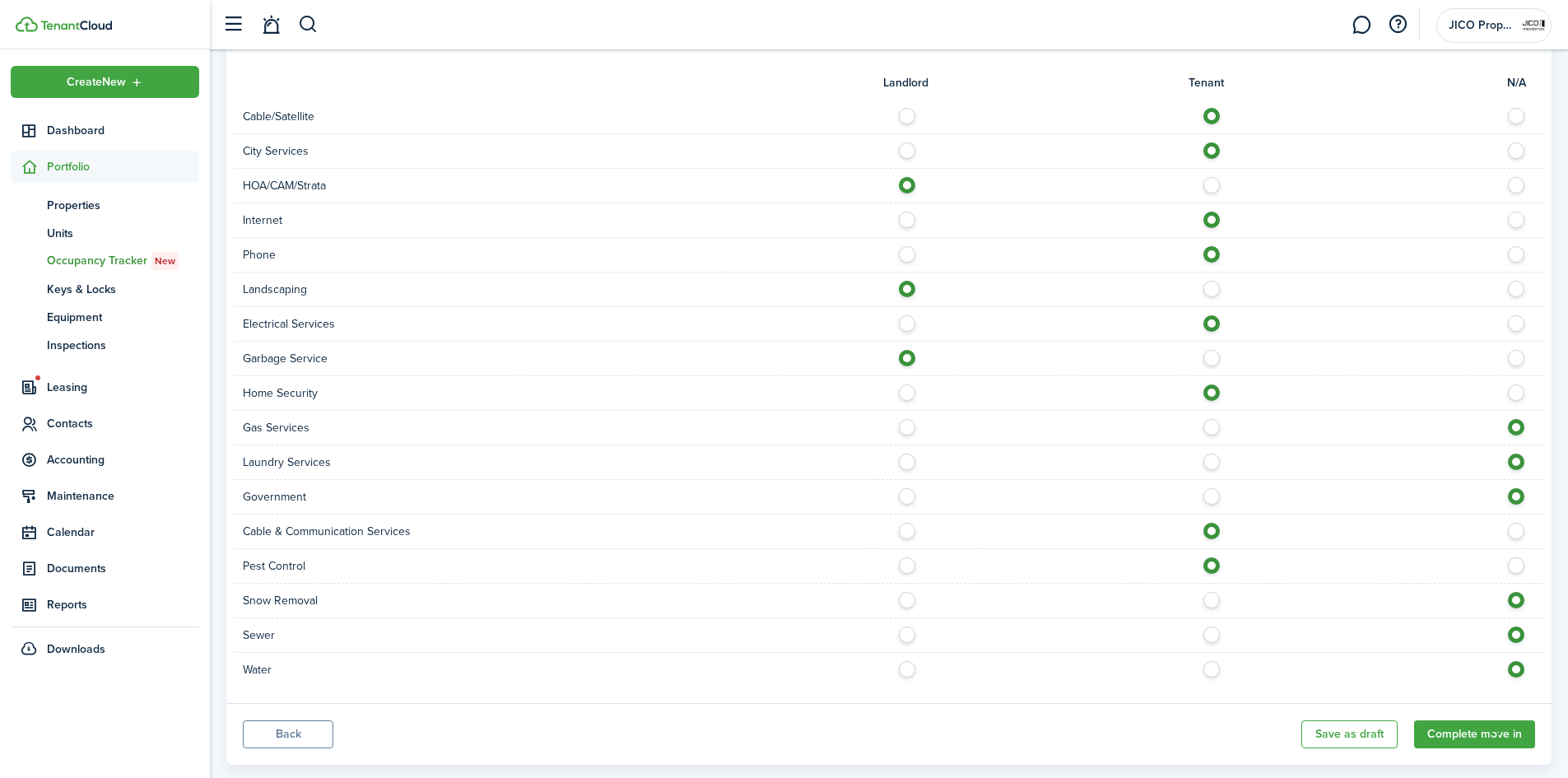
click at [1213, 634] on label at bounding box center [1215, 630] width 28 height 8
radio input "true"
click at [1217, 676] on div at bounding box center [1216, 670] width 655 height 18
click at [1209, 667] on label at bounding box center [1215, 665] width 28 height 8
radio input "true"
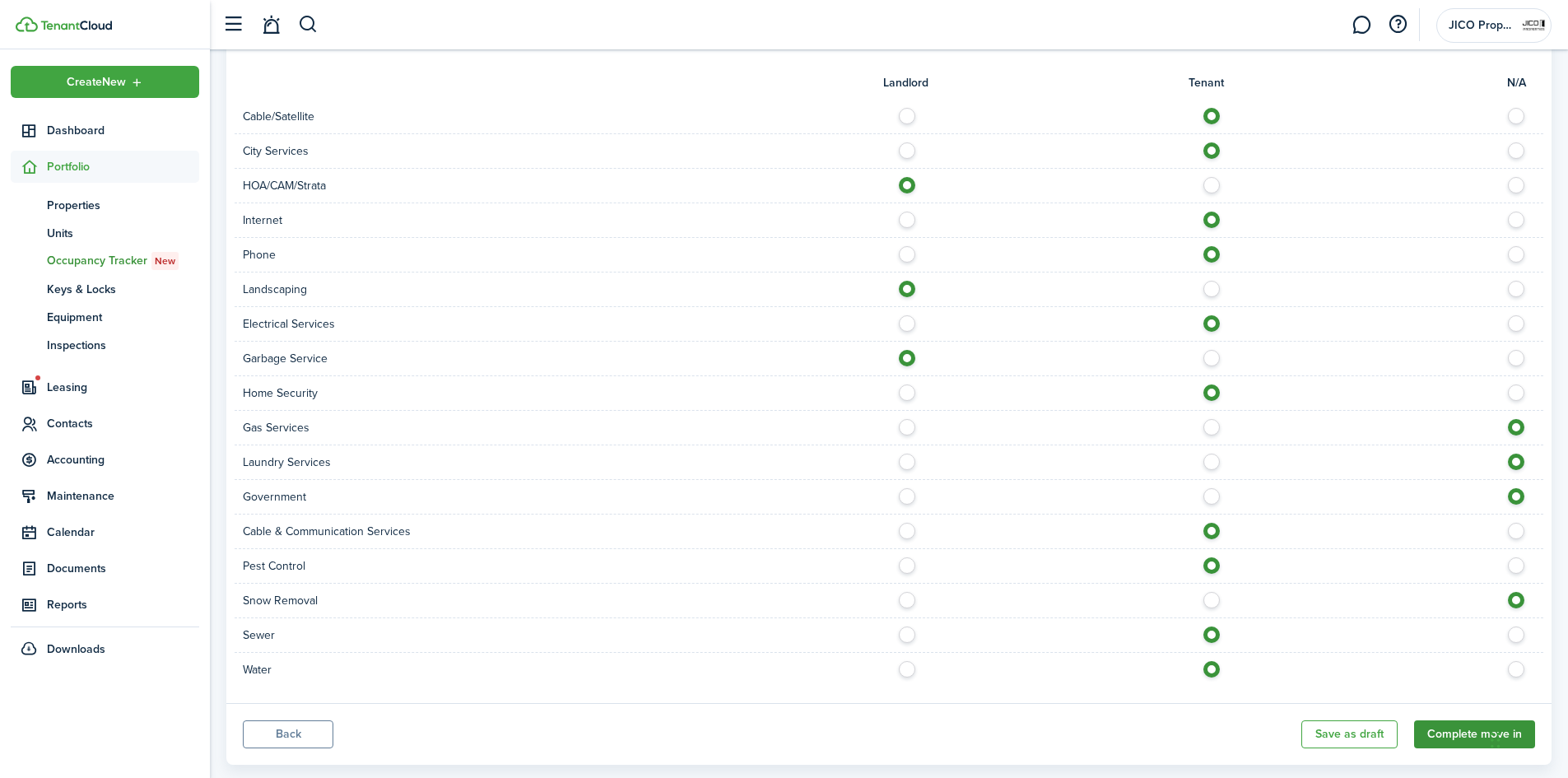
scroll to position [928, 0]
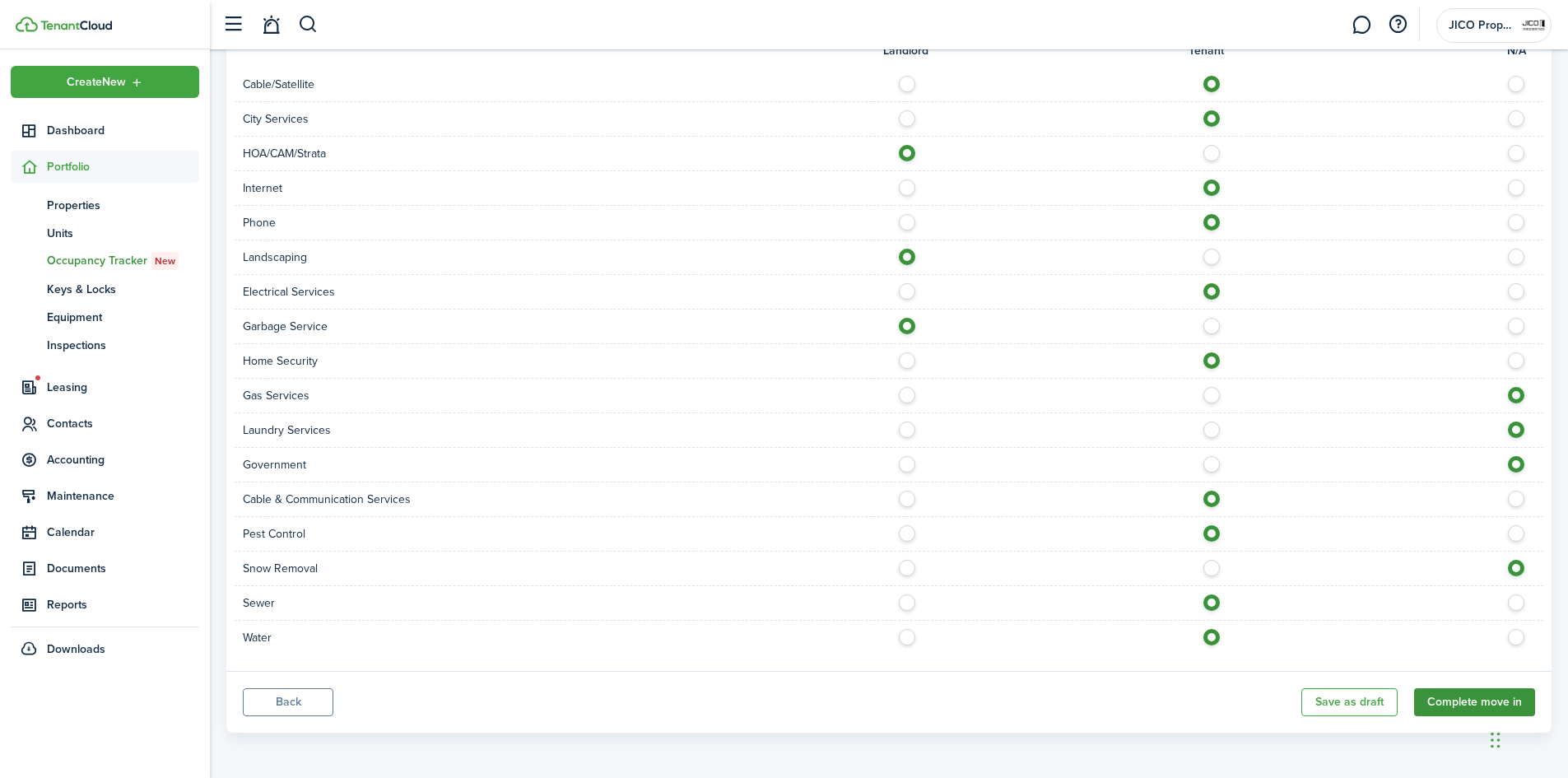
click at [1447, 708] on button "Complete move in" at bounding box center [1474, 702] width 121 height 28
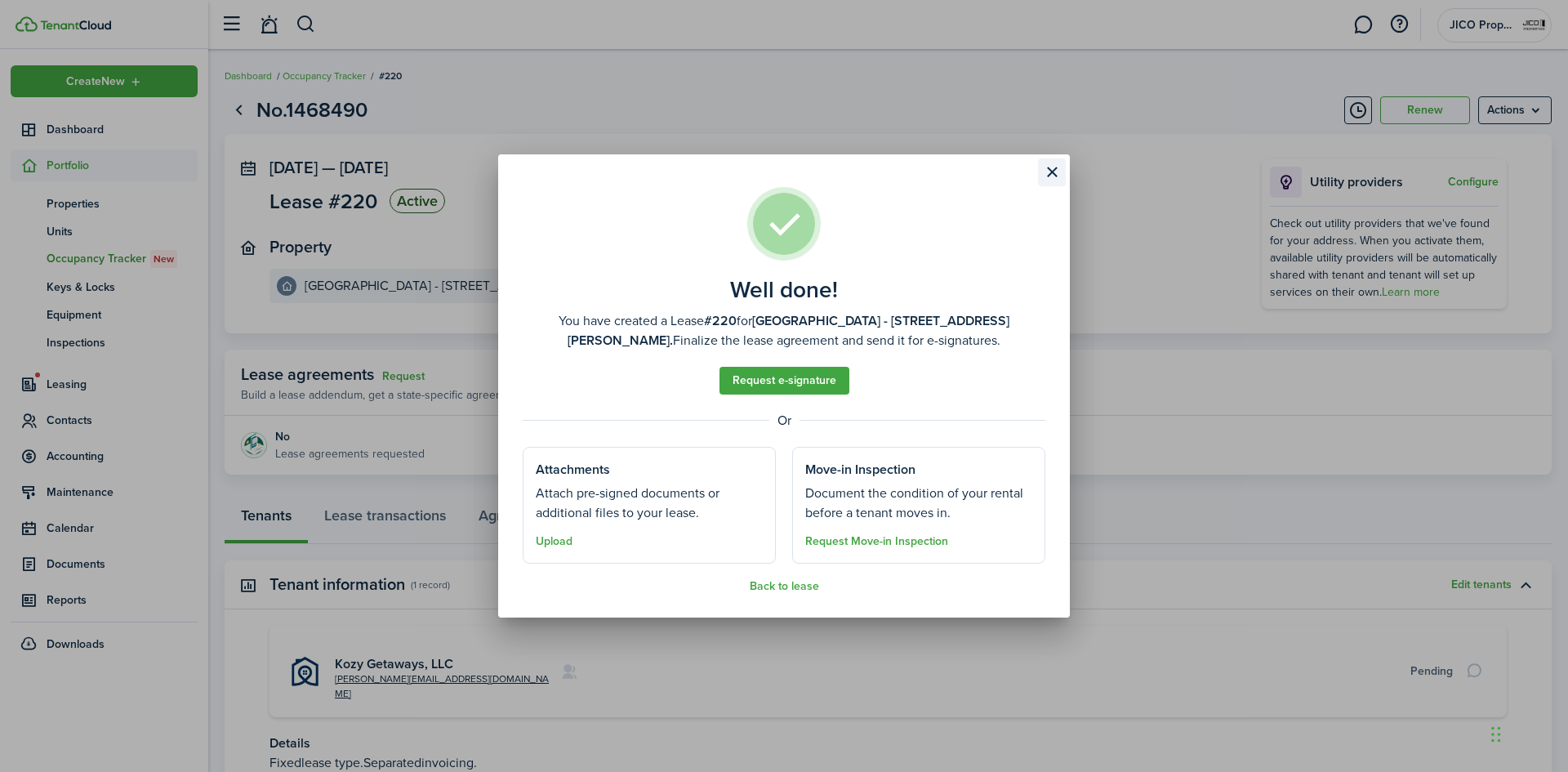
click at [1039, 166] on button "Close modal" at bounding box center [1052, 172] width 28 height 28
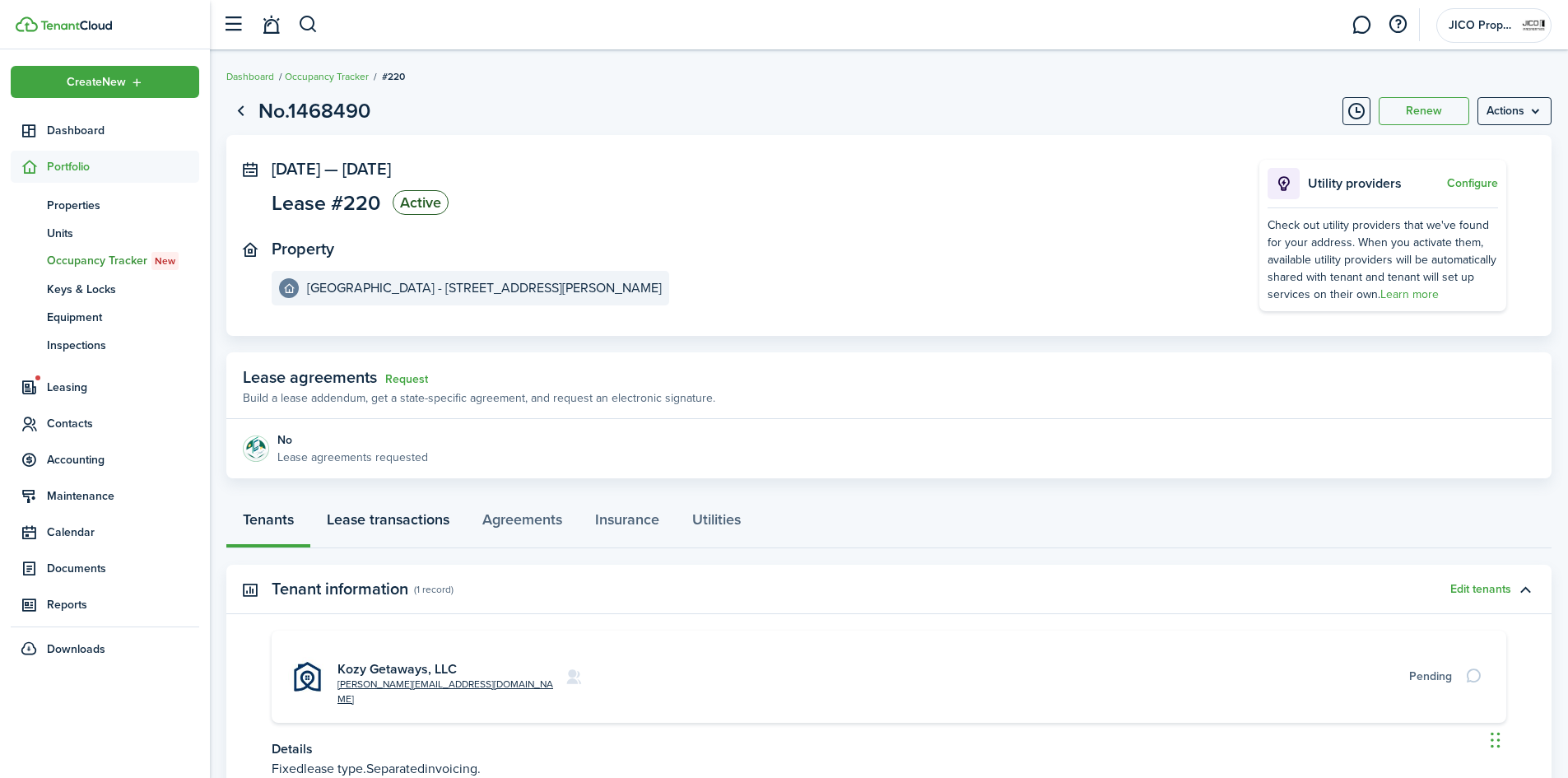
scroll to position [117, 0]
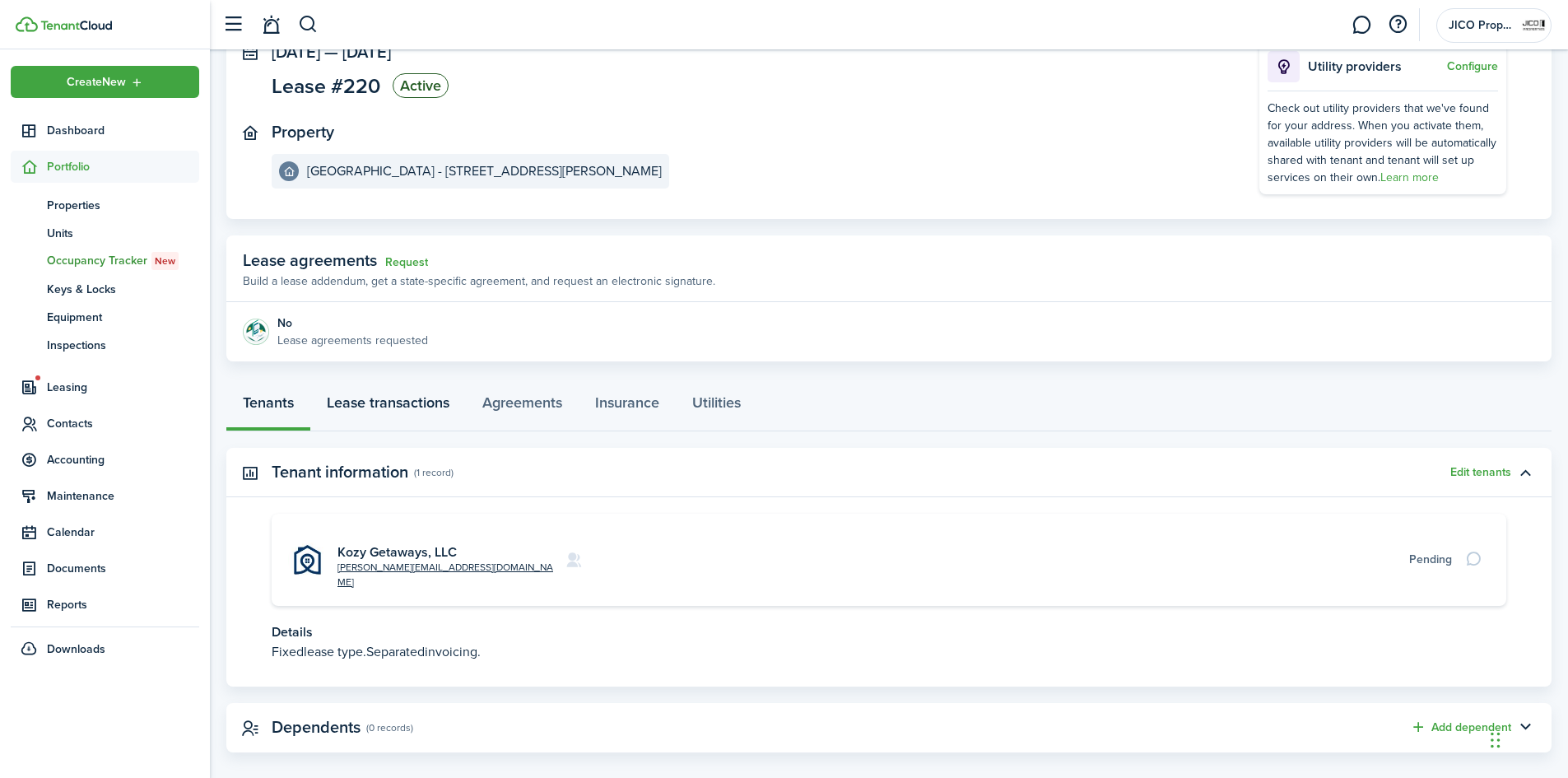
click at [348, 401] on link "Lease transactions" at bounding box center [388, 407] width 155 height 50
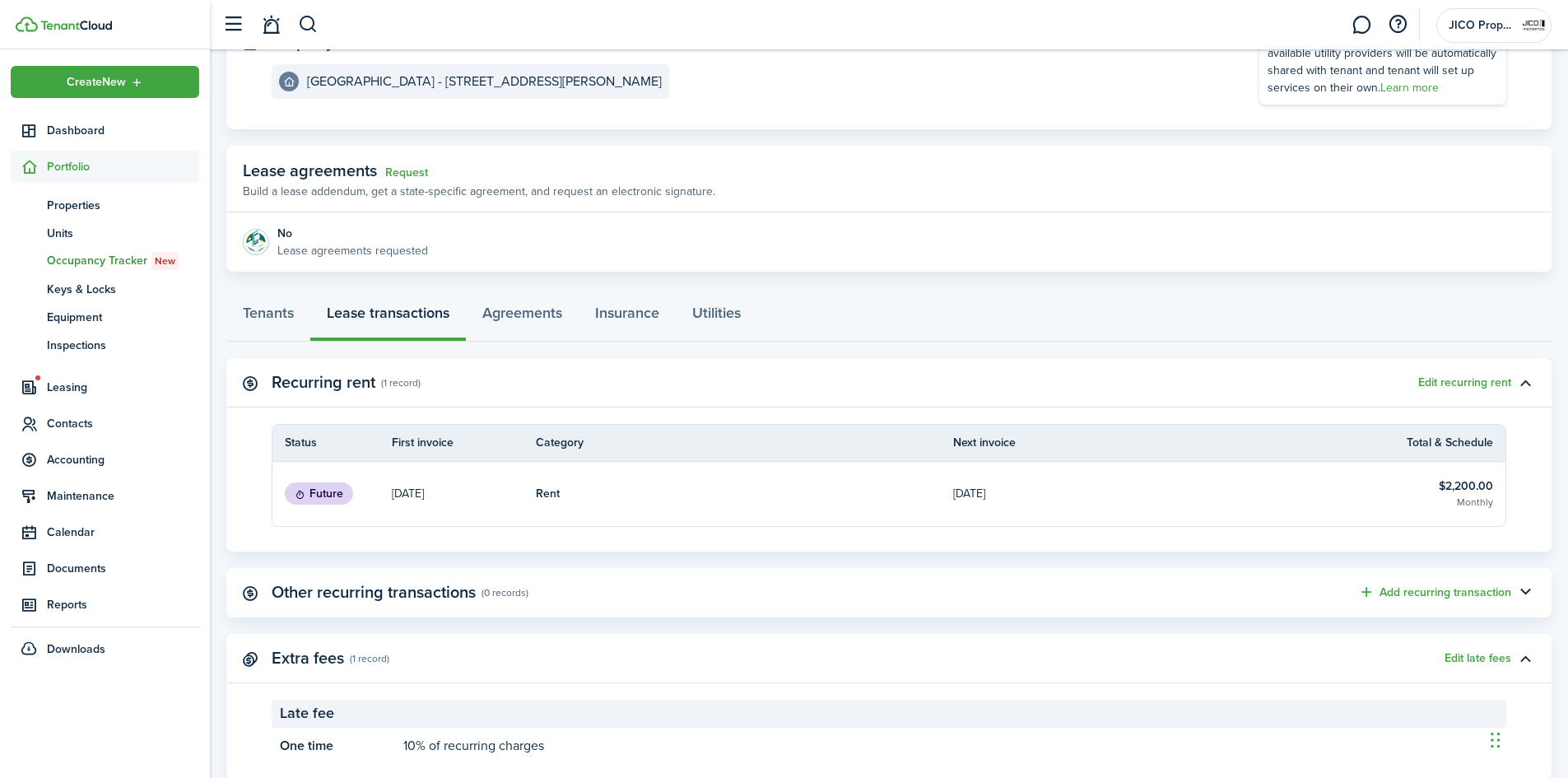
scroll to position [254, 0]
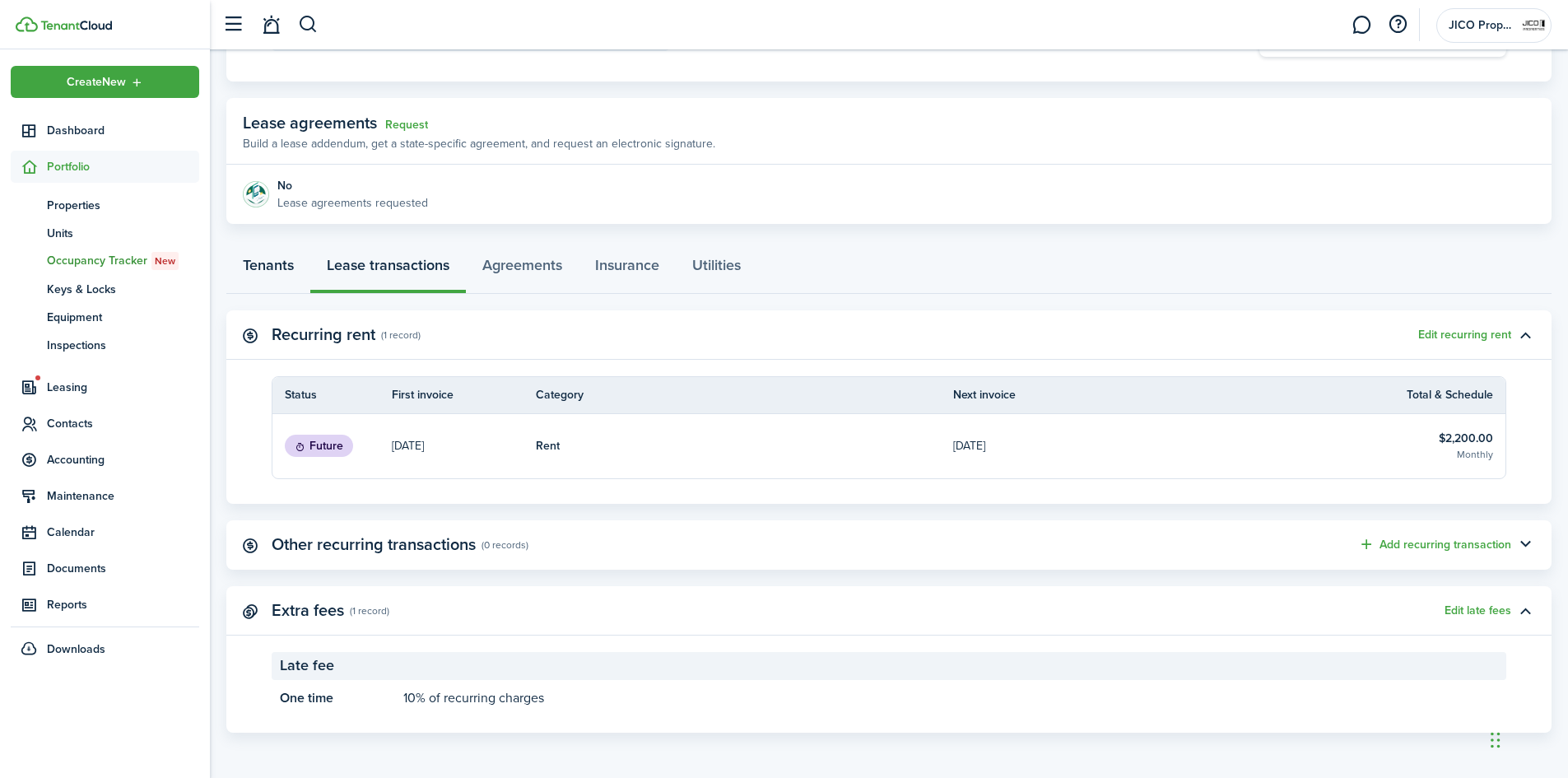
click at [257, 269] on link "Tenants" at bounding box center [269, 269] width 84 height 50
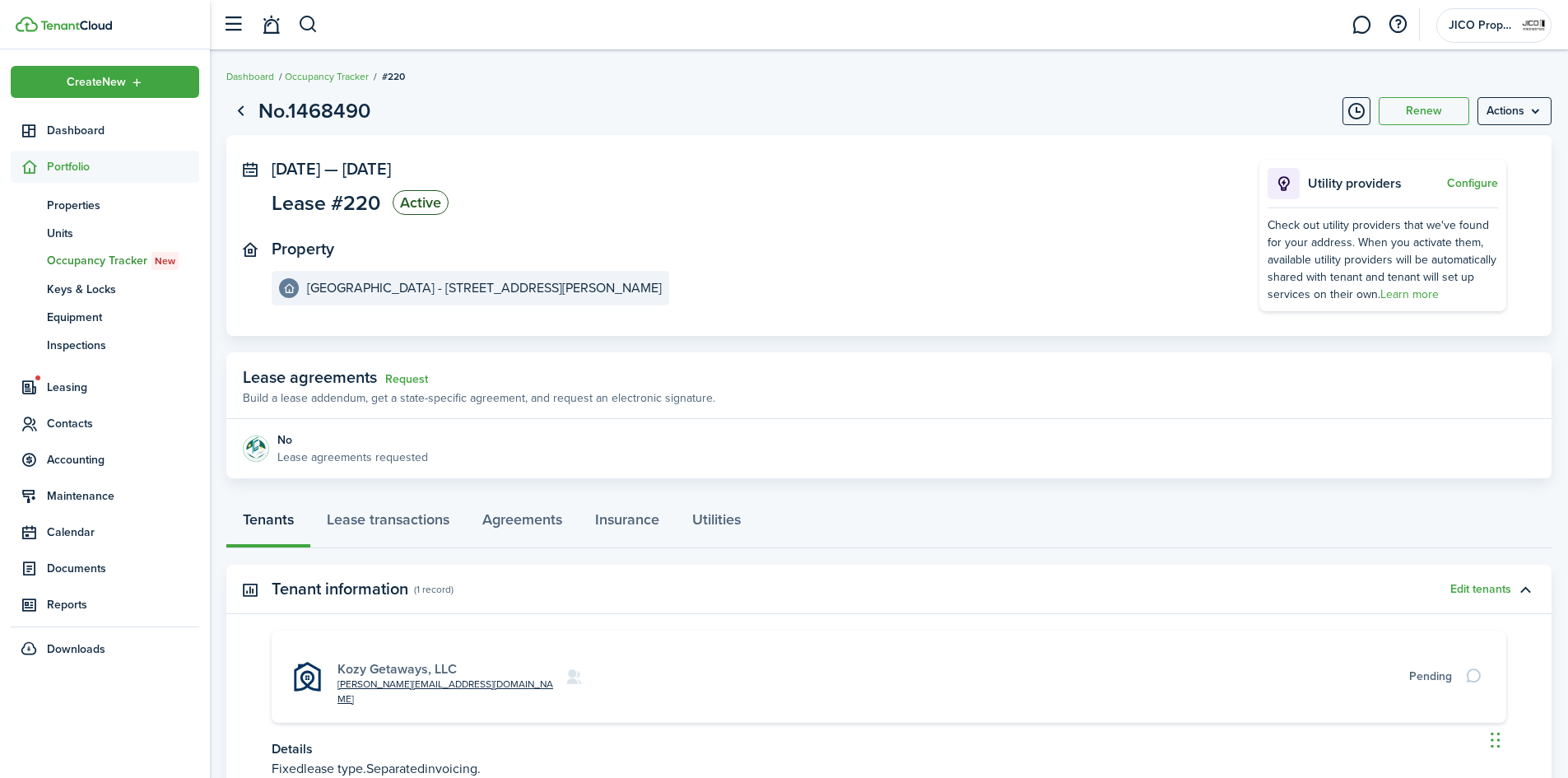
click at [380, 660] on link "Kozy Getaways, LLC" at bounding box center [397, 669] width 119 height 19
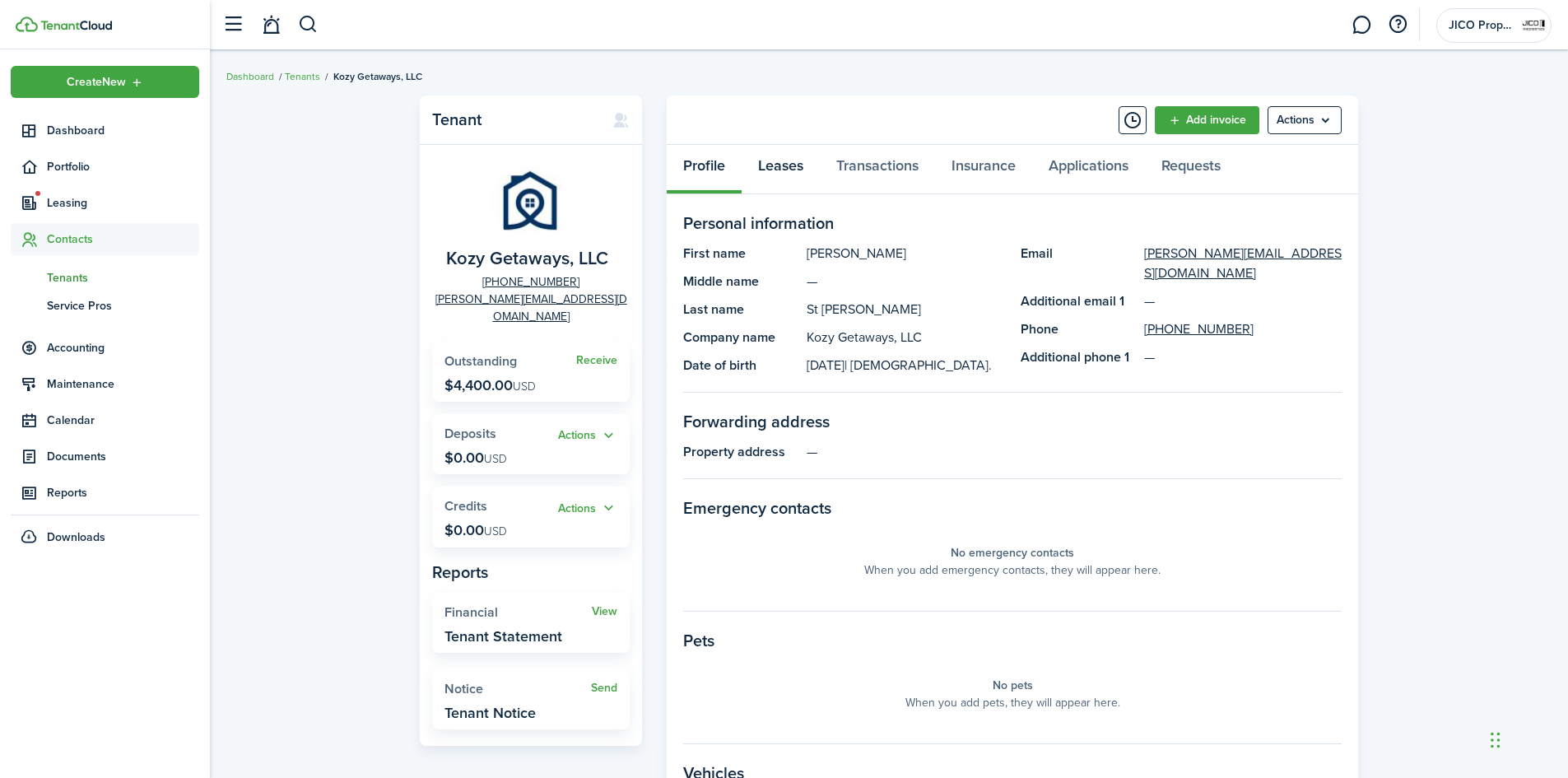
click at [805, 162] on link "Leases" at bounding box center [781, 169] width 78 height 50
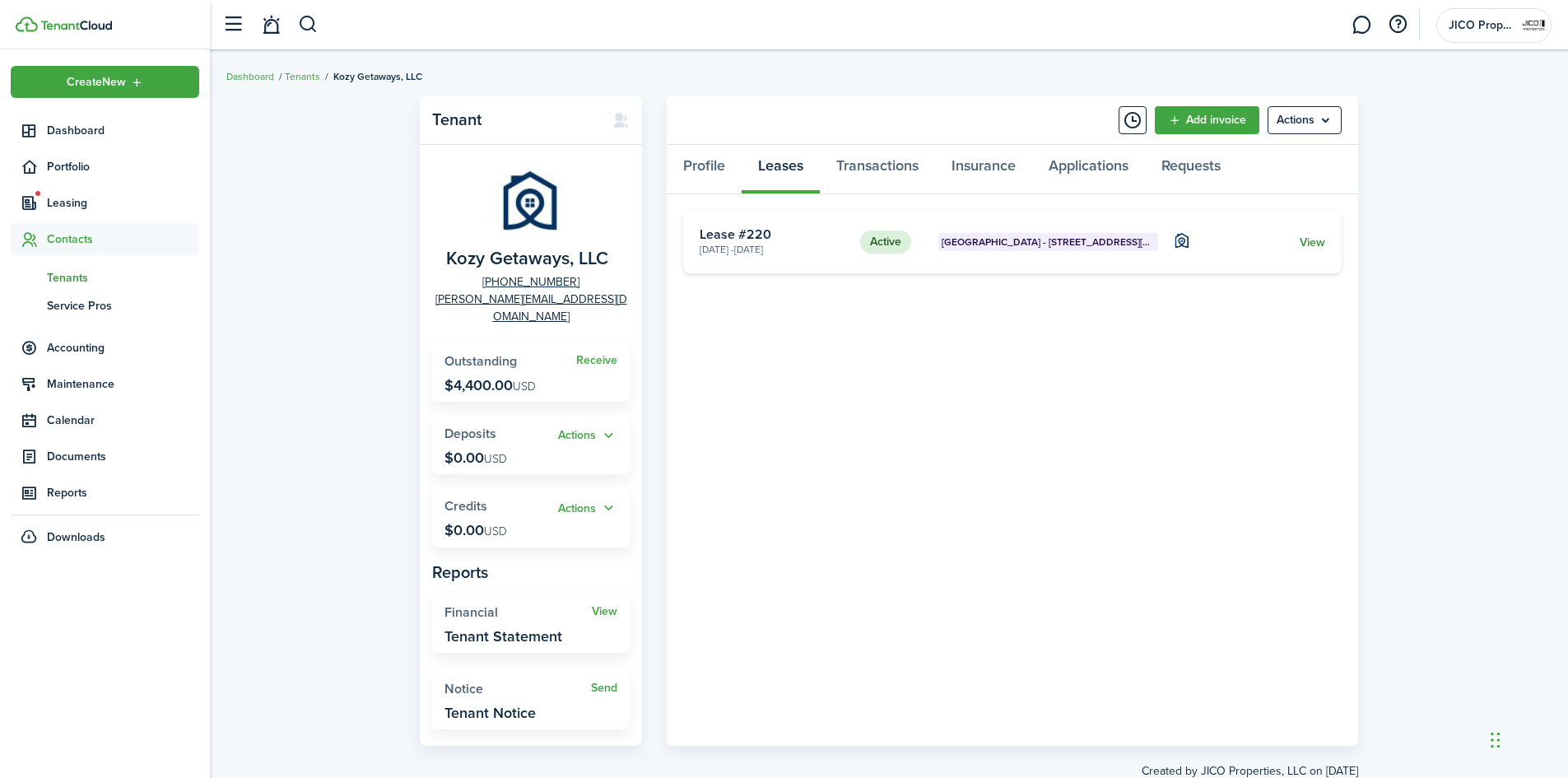
click at [1307, 242] on link "View" at bounding box center [1312, 242] width 25 height 18
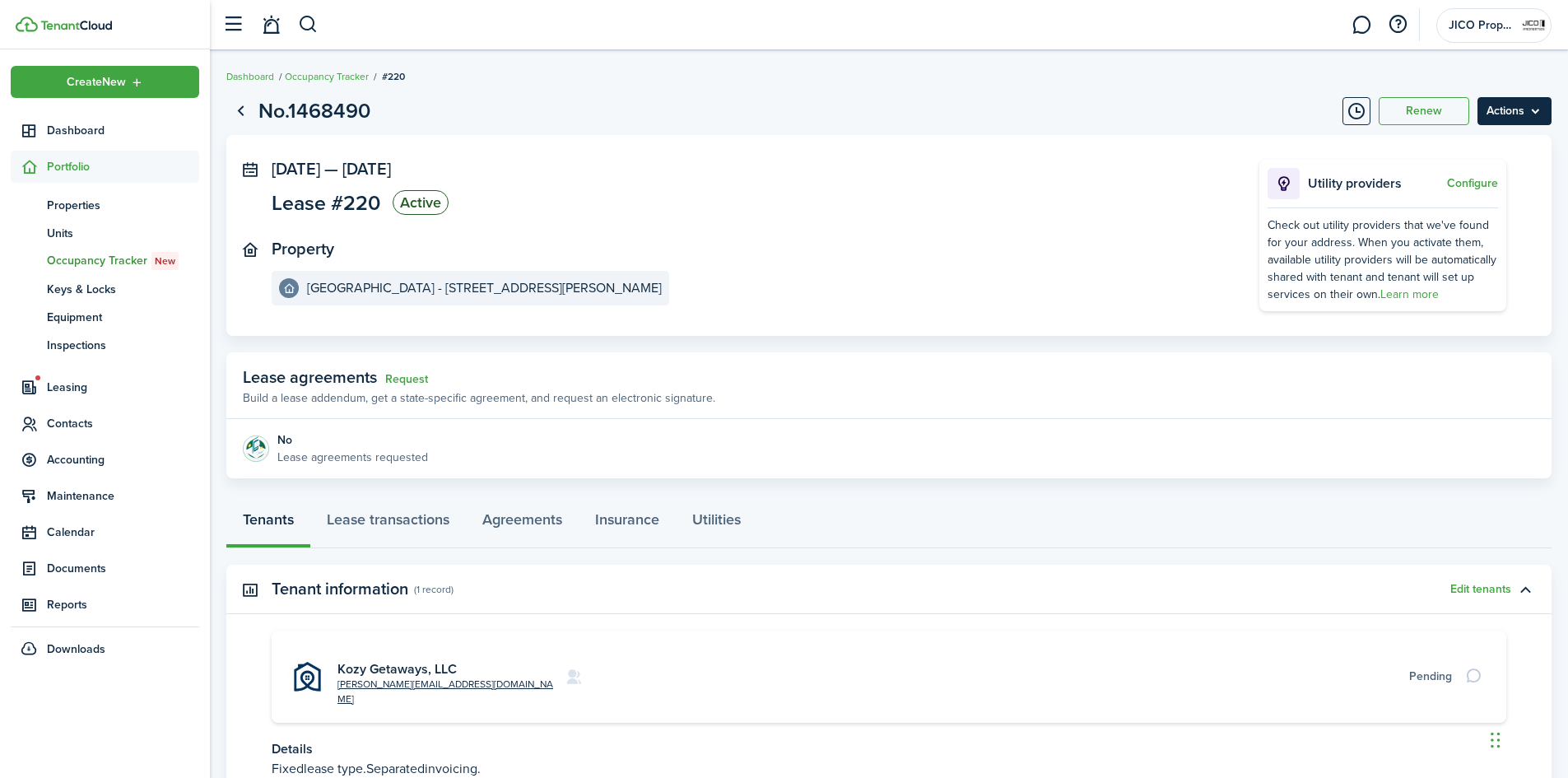
click at [1510, 108] on menu-btn "Actions" at bounding box center [1514, 110] width 74 height 28
click at [1464, 149] on button "Edit" at bounding box center [1478, 147] width 144 height 28
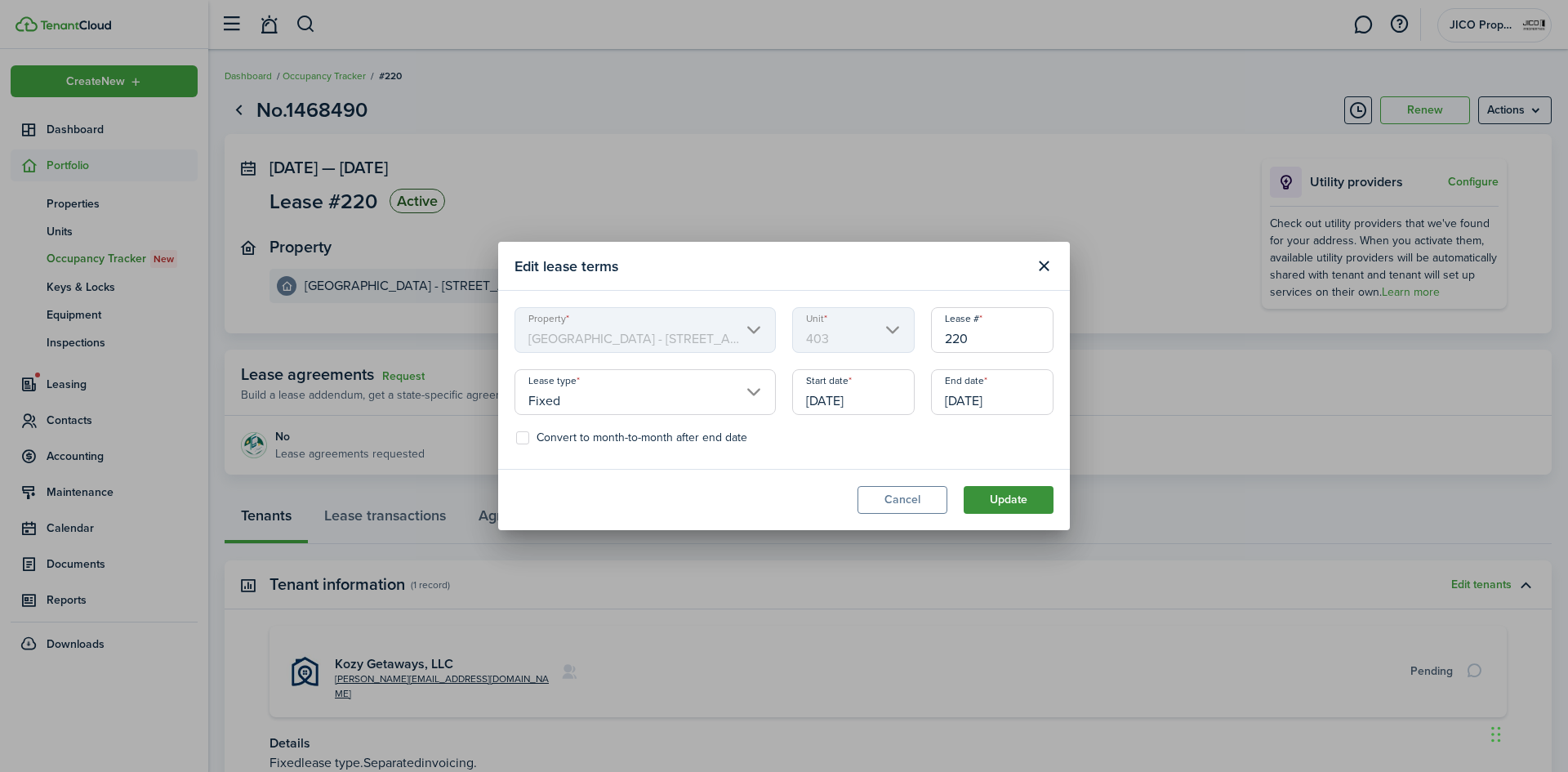
click at [1030, 505] on button "Update" at bounding box center [1008, 499] width 90 height 28
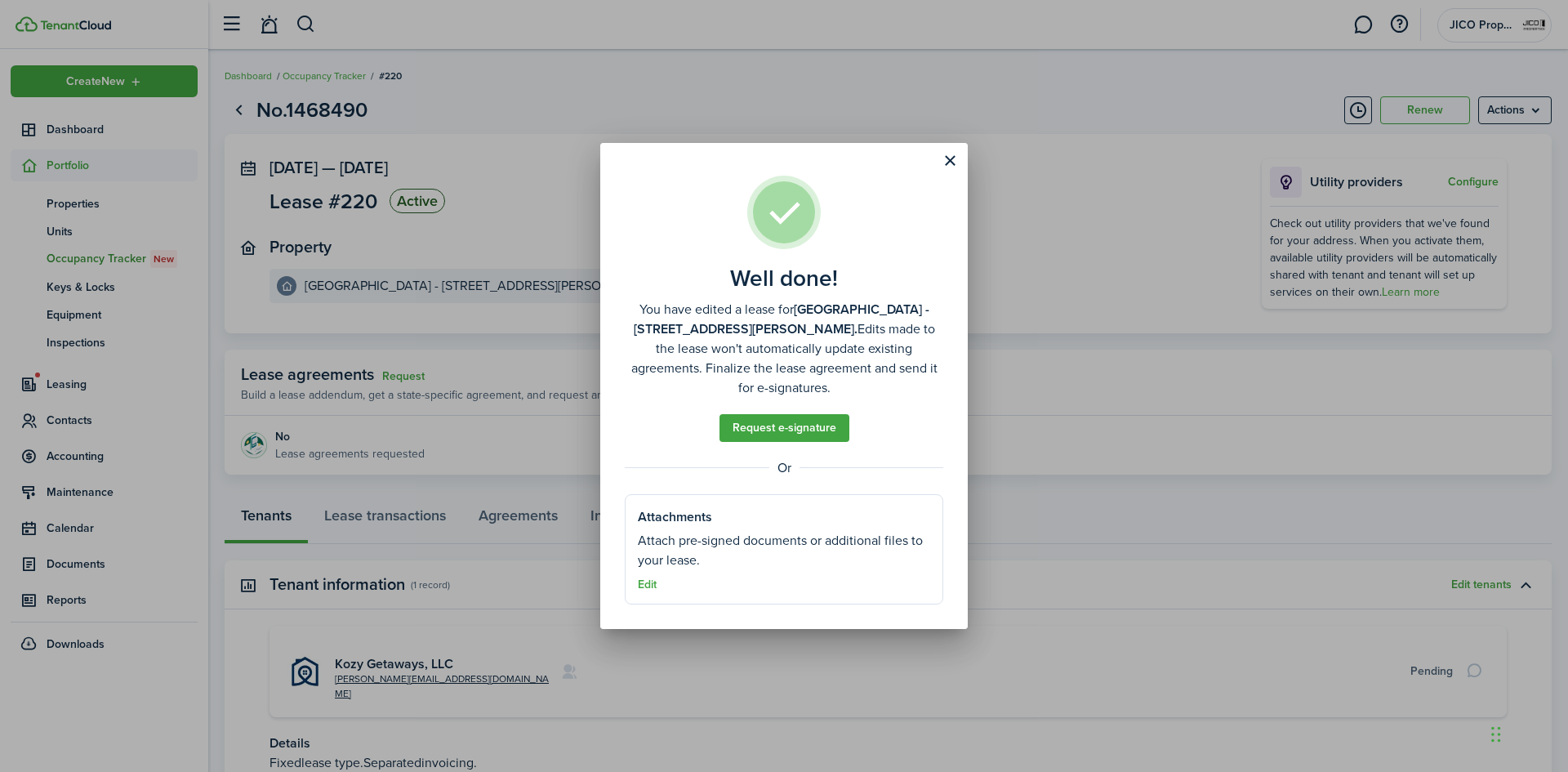
click at [396, 512] on div "Well done! You have edited a lease for [GEOGRAPHIC_DATA] - [STREET_ADDRESS][PER…" at bounding box center [784, 386] width 1568 height 772
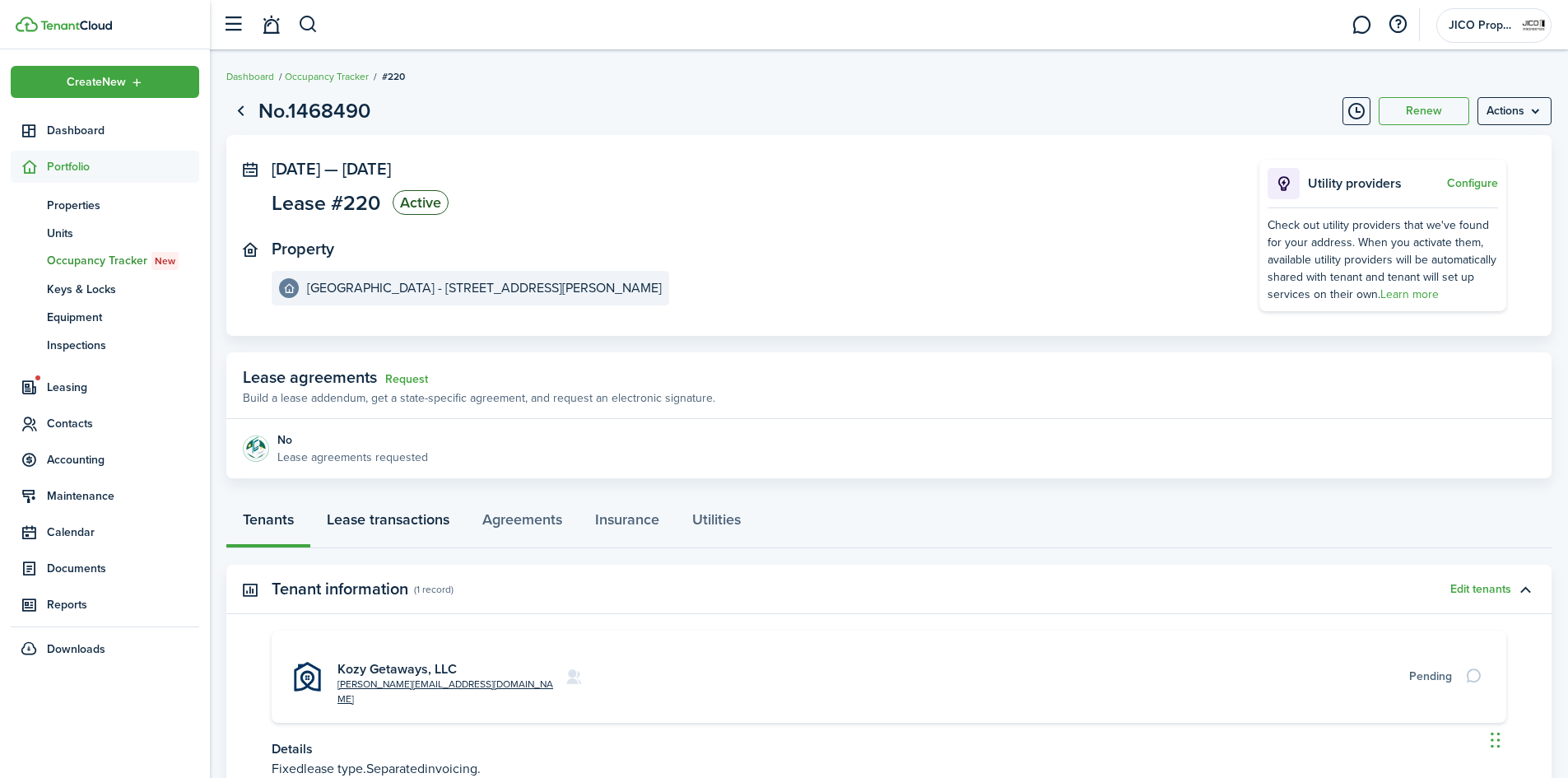
click at [381, 536] on link "Lease transactions" at bounding box center [388, 523] width 155 height 50
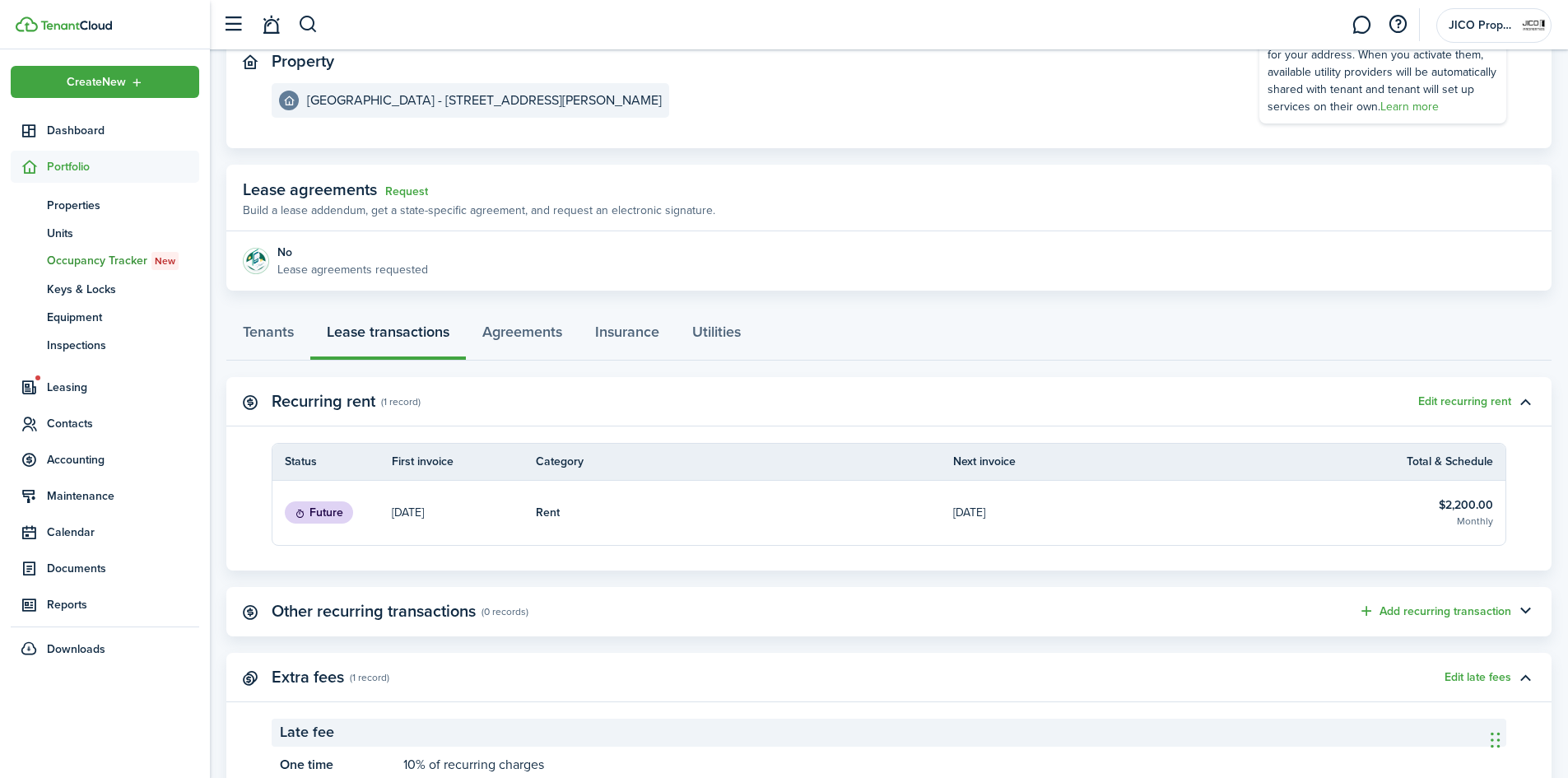
scroll to position [189, 0]
click at [359, 534] on link "Future" at bounding box center [332, 512] width 119 height 65
click at [327, 510] on status "Future" at bounding box center [318, 512] width 68 height 23
click at [1428, 399] on button "Edit recurring rent" at bounding box center [1463, 400] width 93 height 13
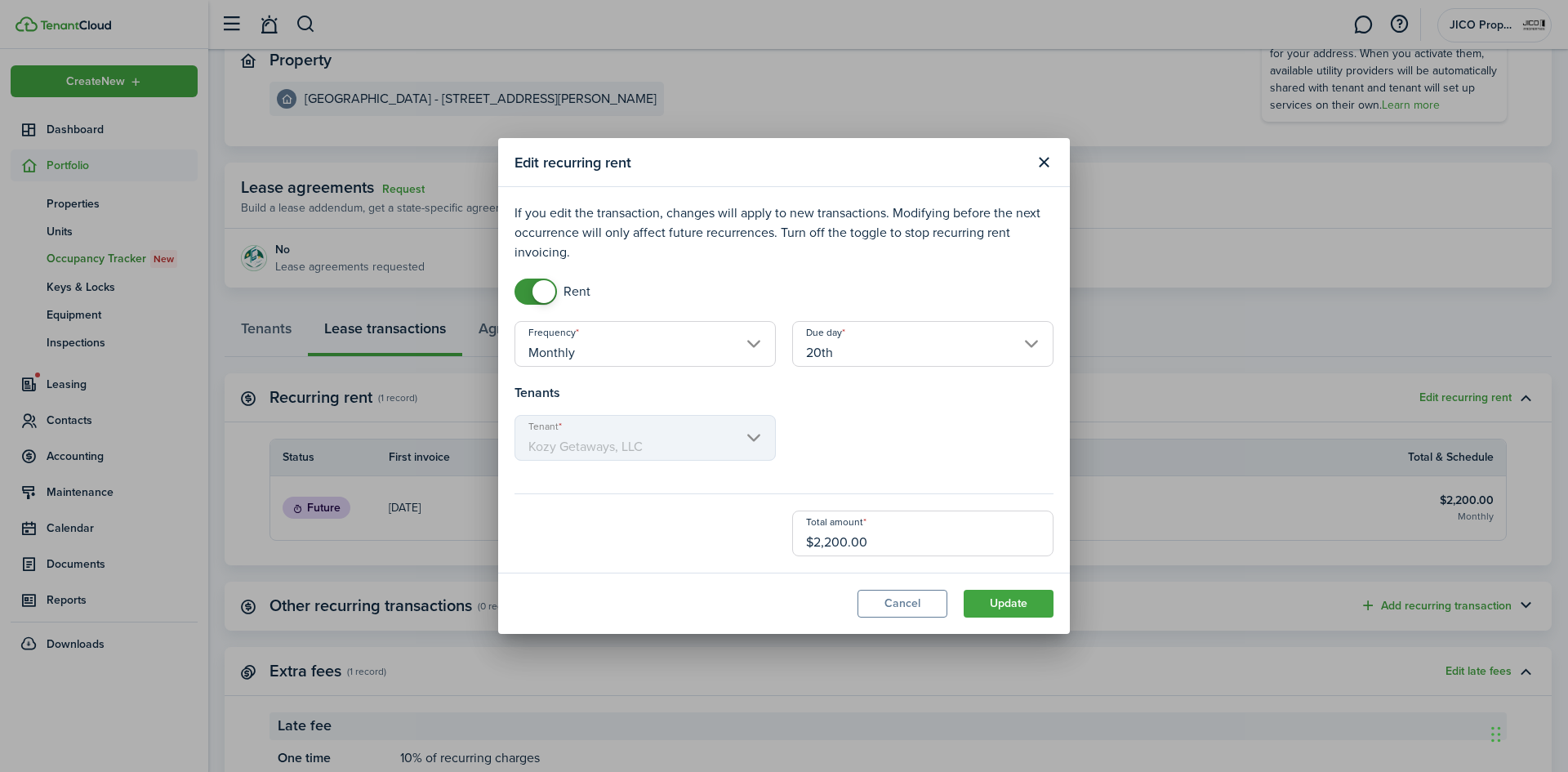
click at [867, 338] on input "20th" at bounding box center [923, 343] width 262 height 46
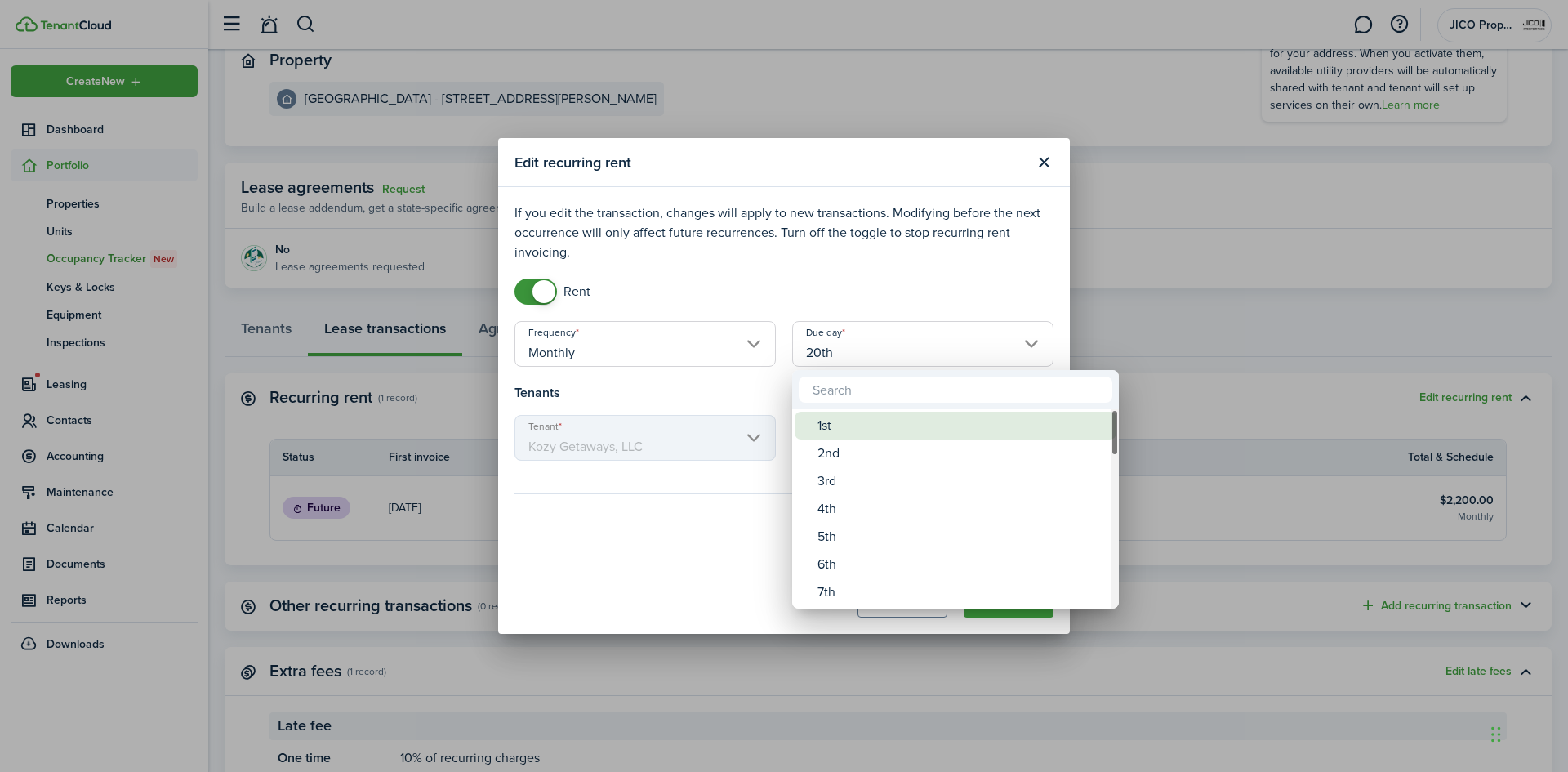
click at [865, 426] on div "1st" at bounding box center [962, 426] width 289 height 28
type input "1st"
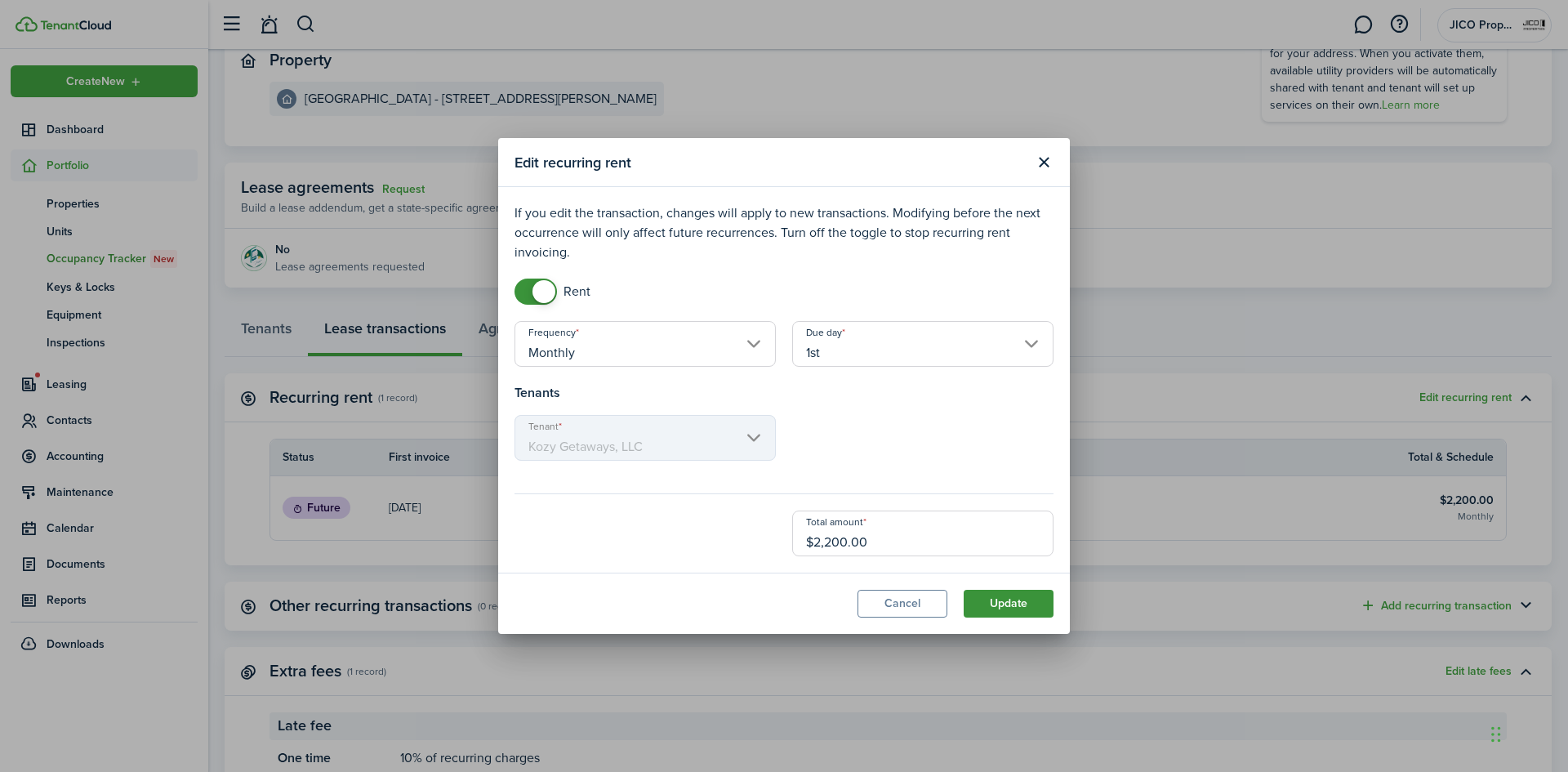
click at [1005, 598] on button "Update" at bounding box center [1008, 603] width 90 height 28
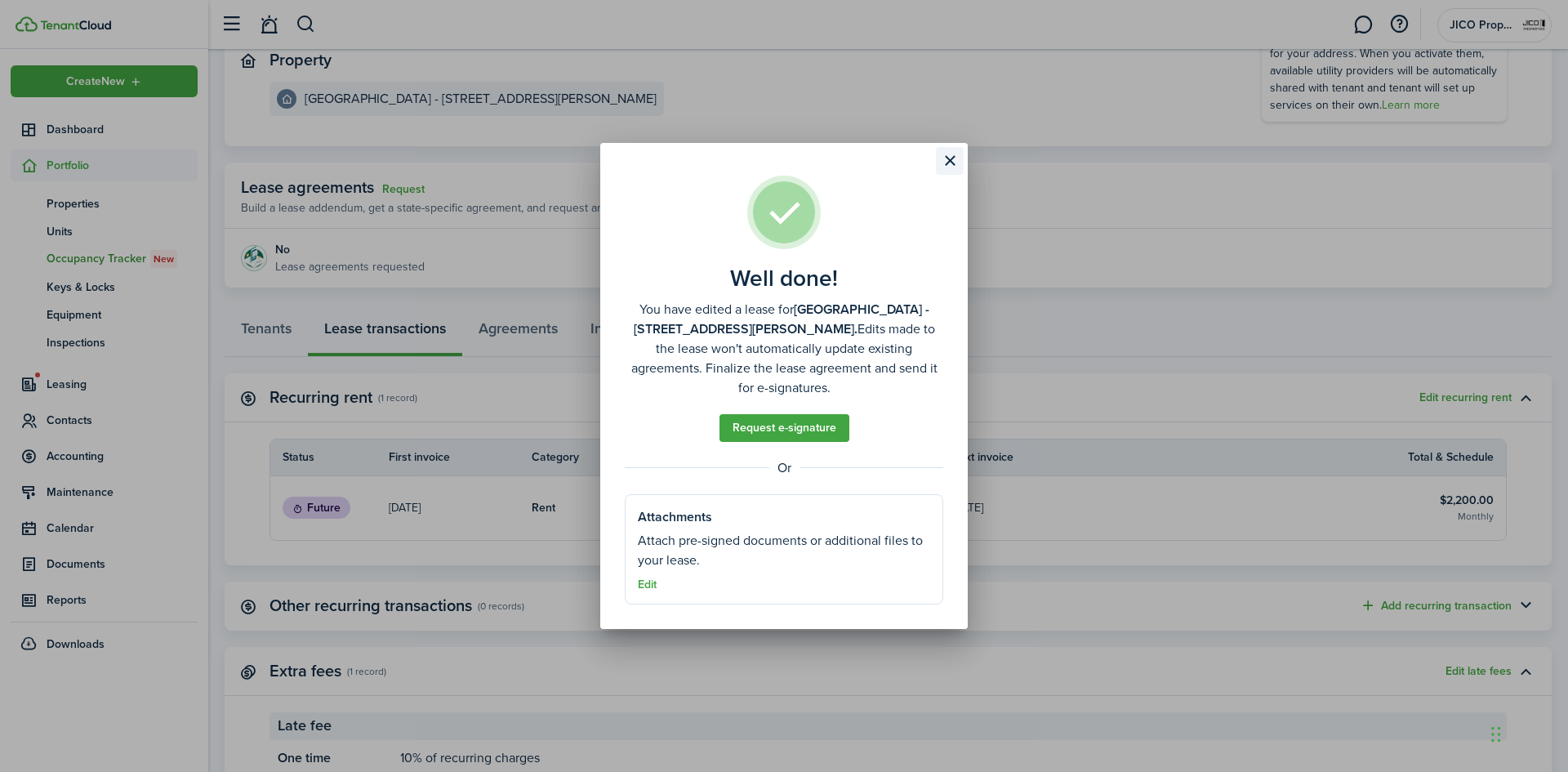
click at [950, 169] on button "Close modal" at bounding box center [949, 161] width 28 height 28
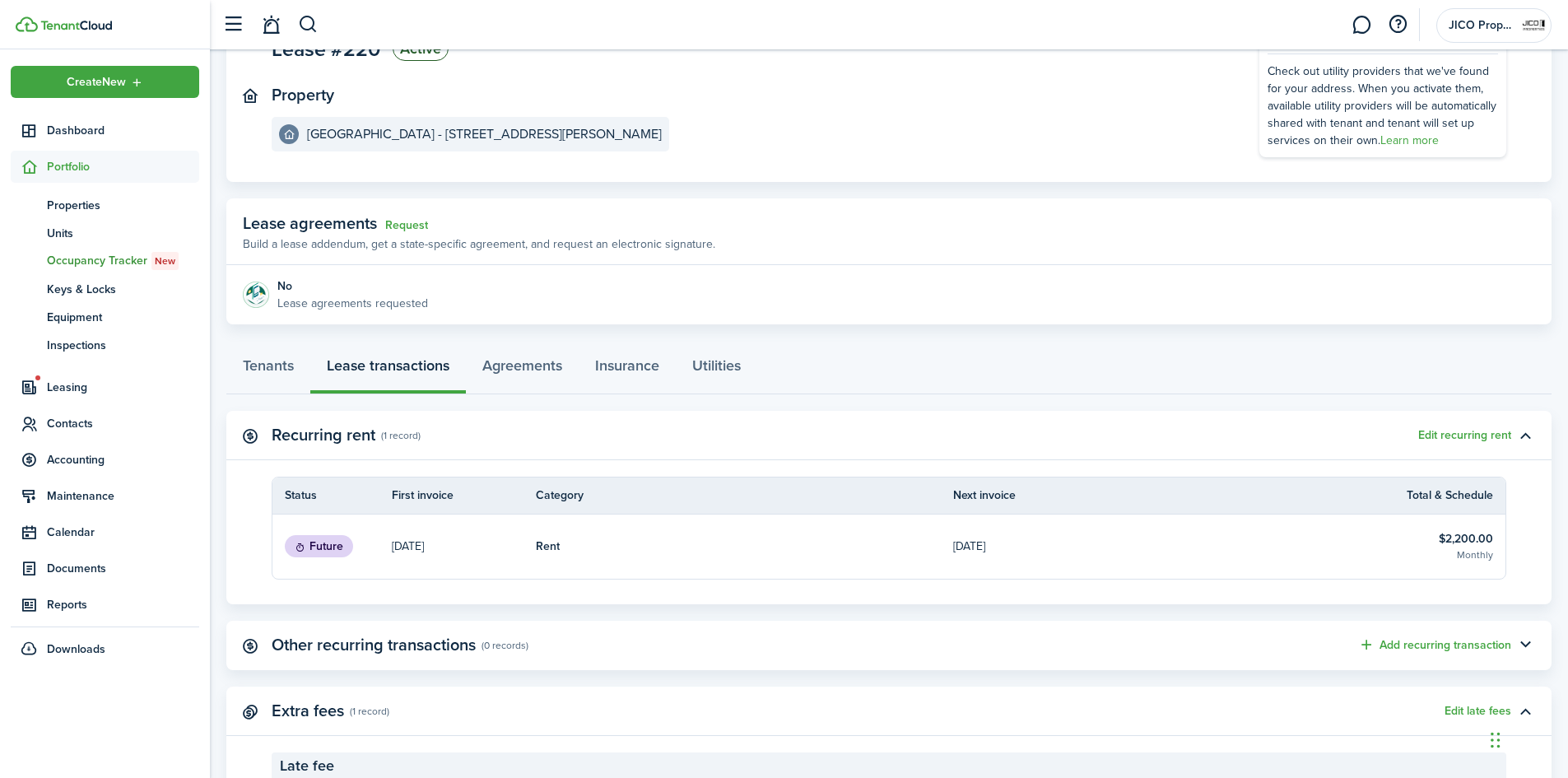
scroll to position [0, 0]
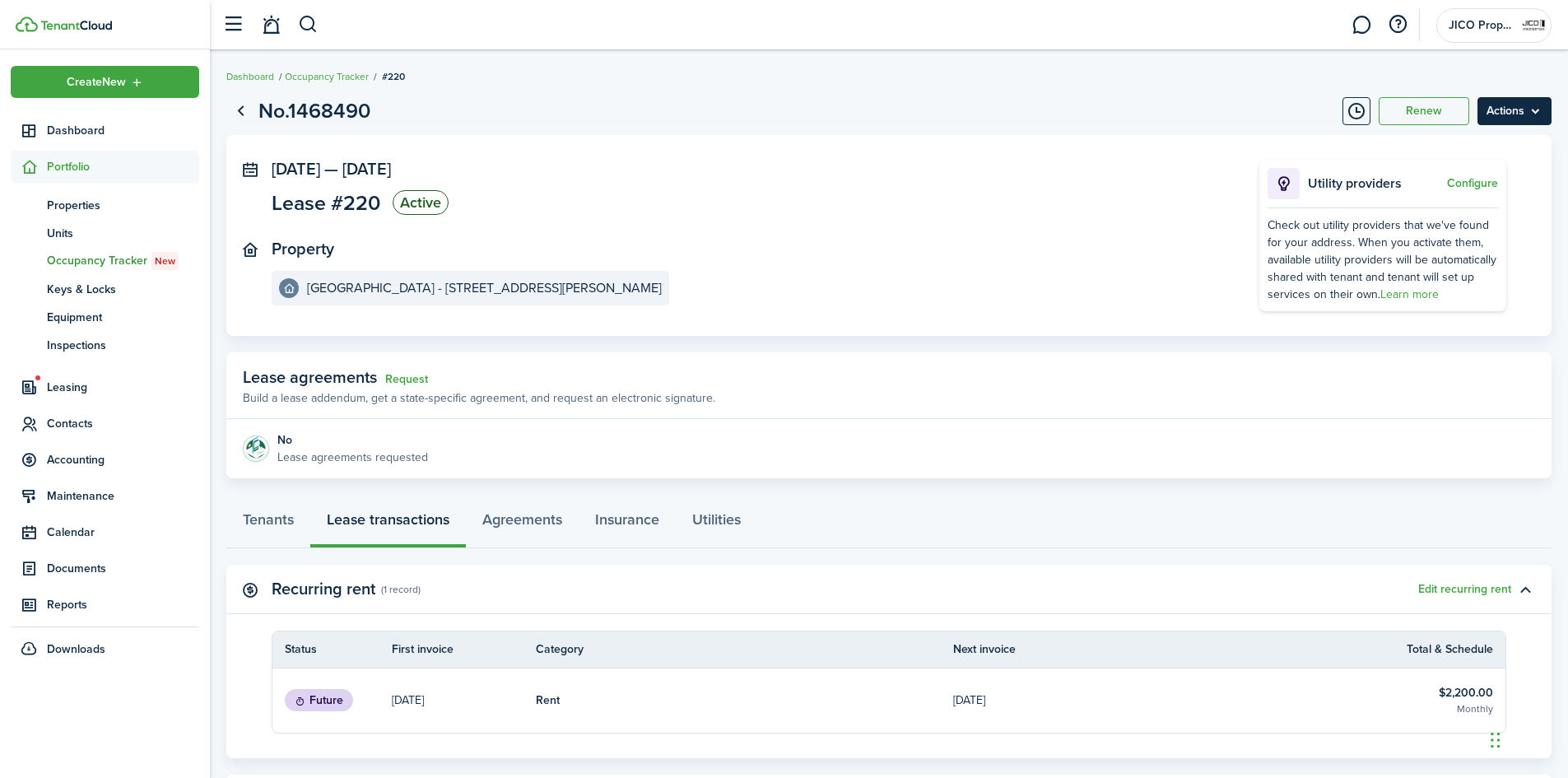
click at [1515, 117] on menu-btn "Actions" at bounding box center [1514, 110] width 74 height 28
click at [630, 280] on panel-main-section "Property [GEOGRAPHIC_DATA] - [STREET_ADDRESS][PERSON_NAME]" at bounding box center [741, 272] width 938 height 65
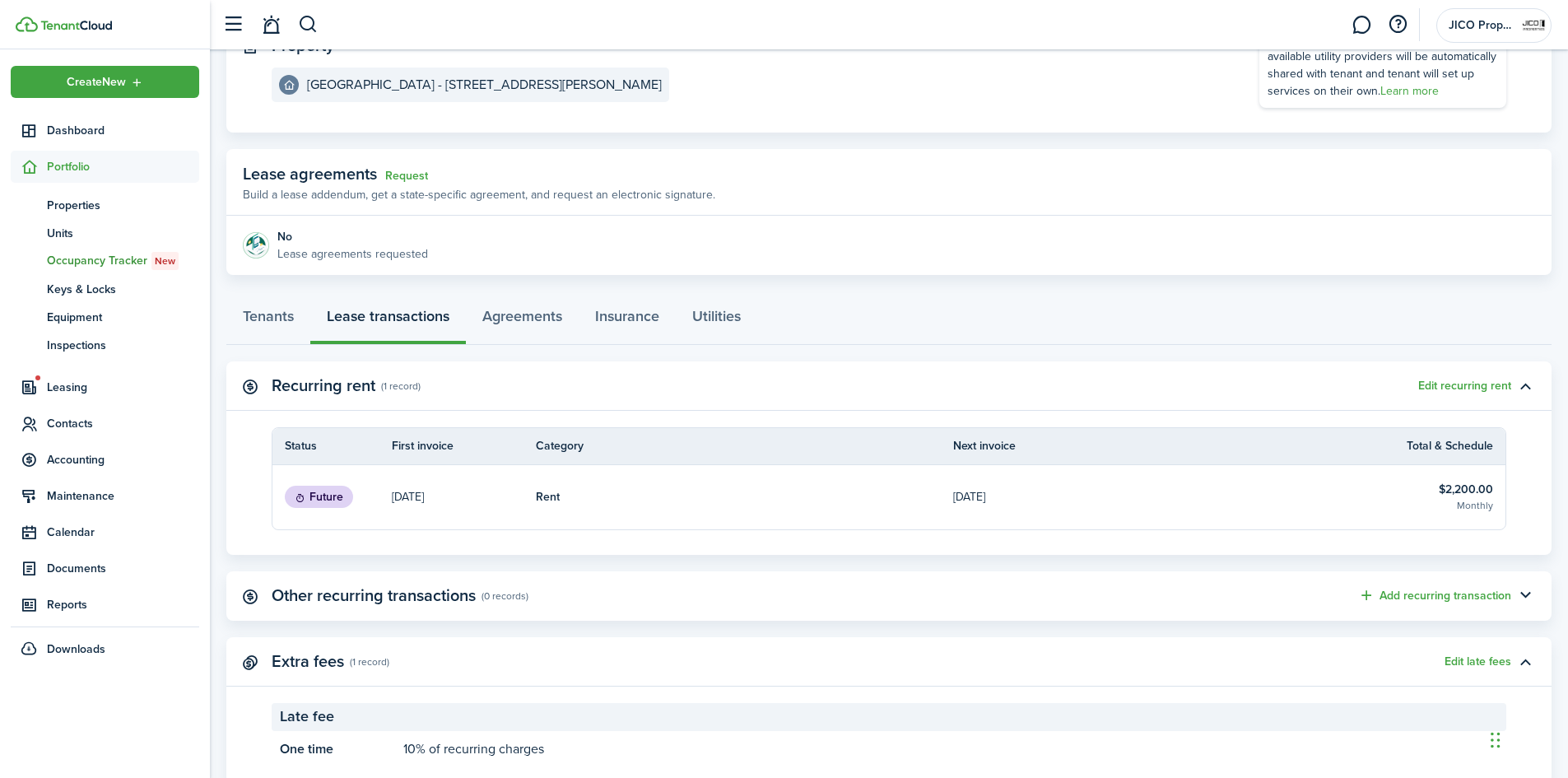
scroll to position [254, 0]
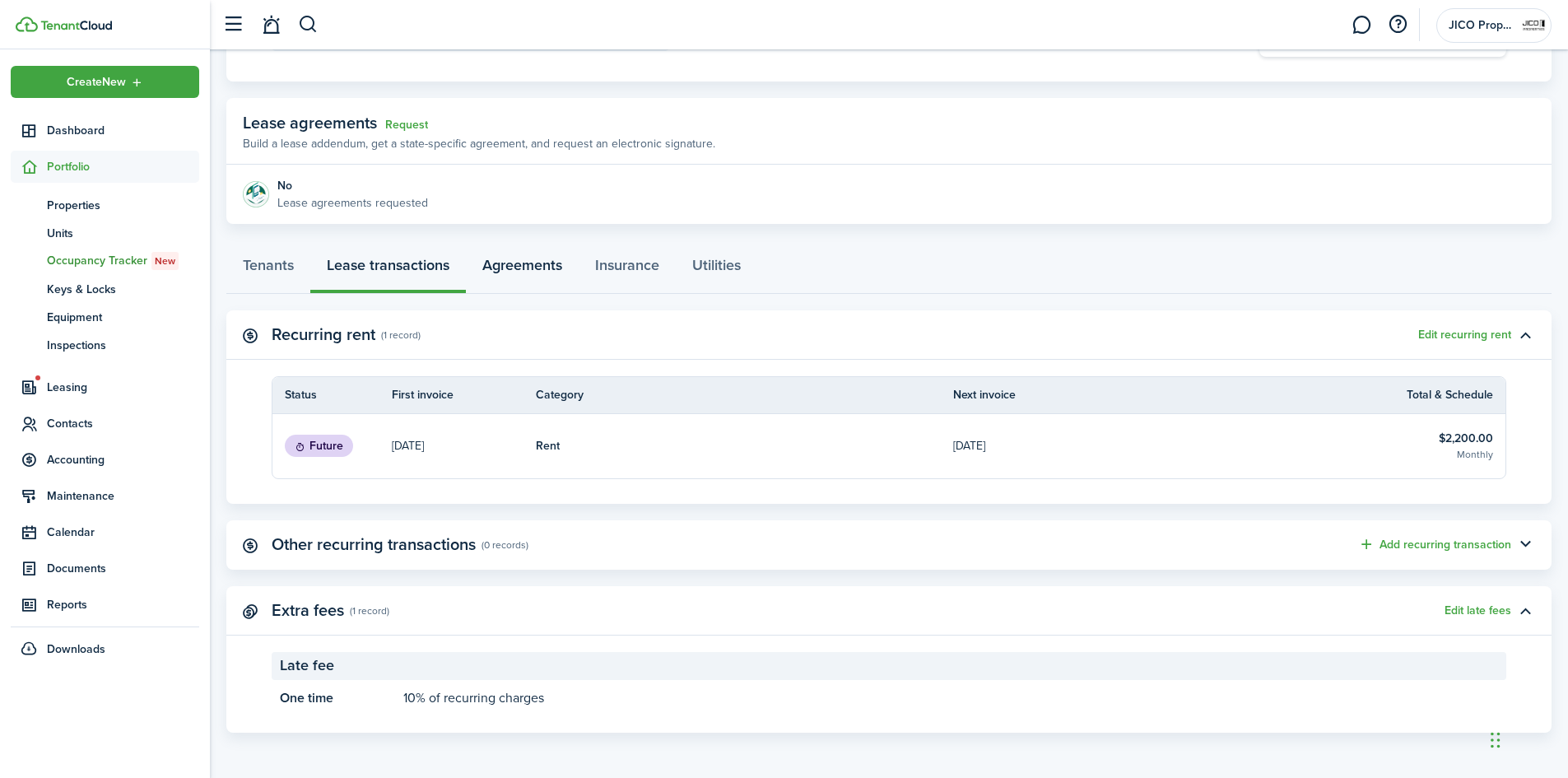
click at [504, 264] on link "Agreements" at bounding box center [522, 269] width 112 height 50
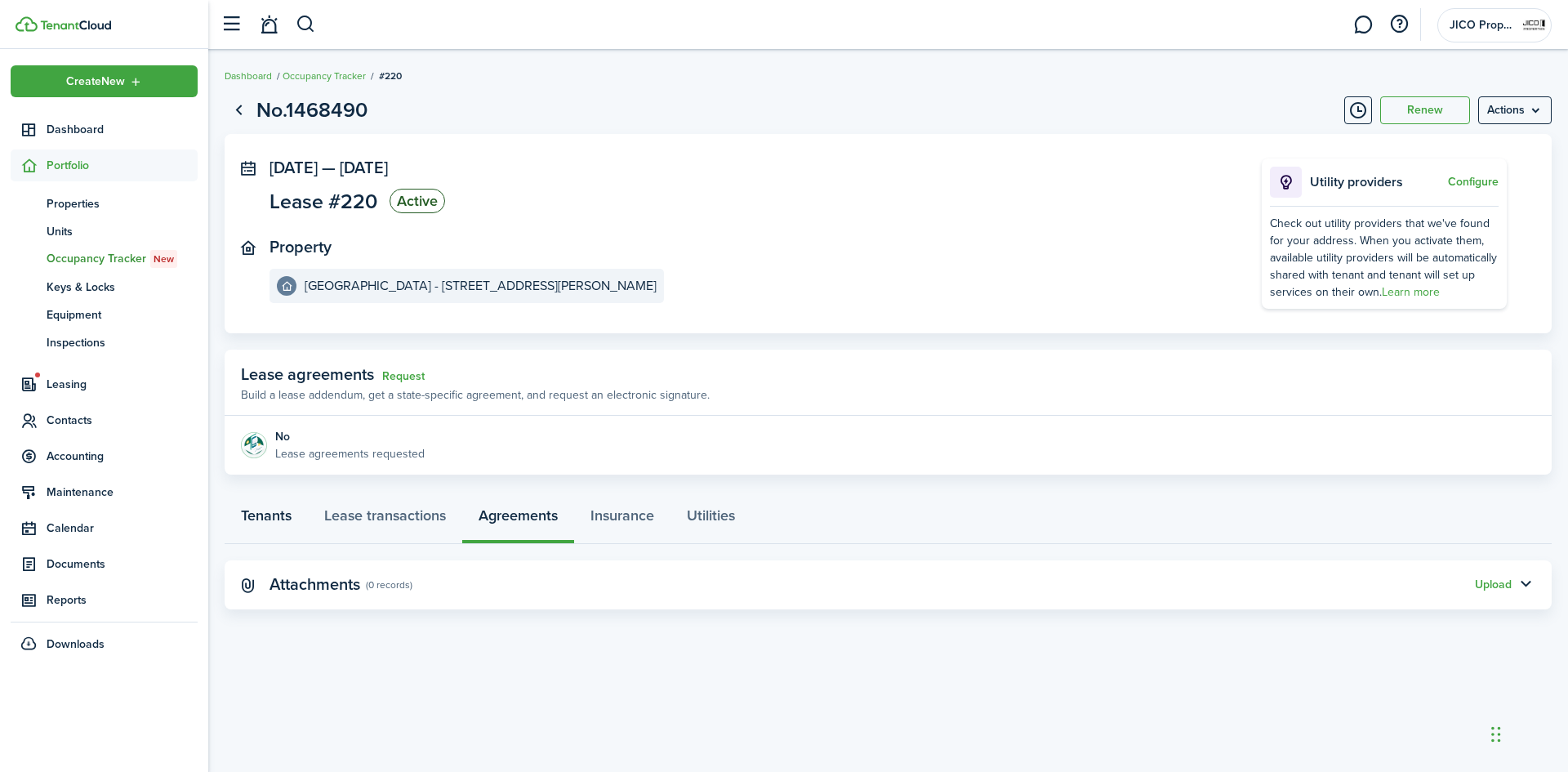
click at [260, 514] on link "Tenants" at bounding box center [267, 519] width 83 height 49
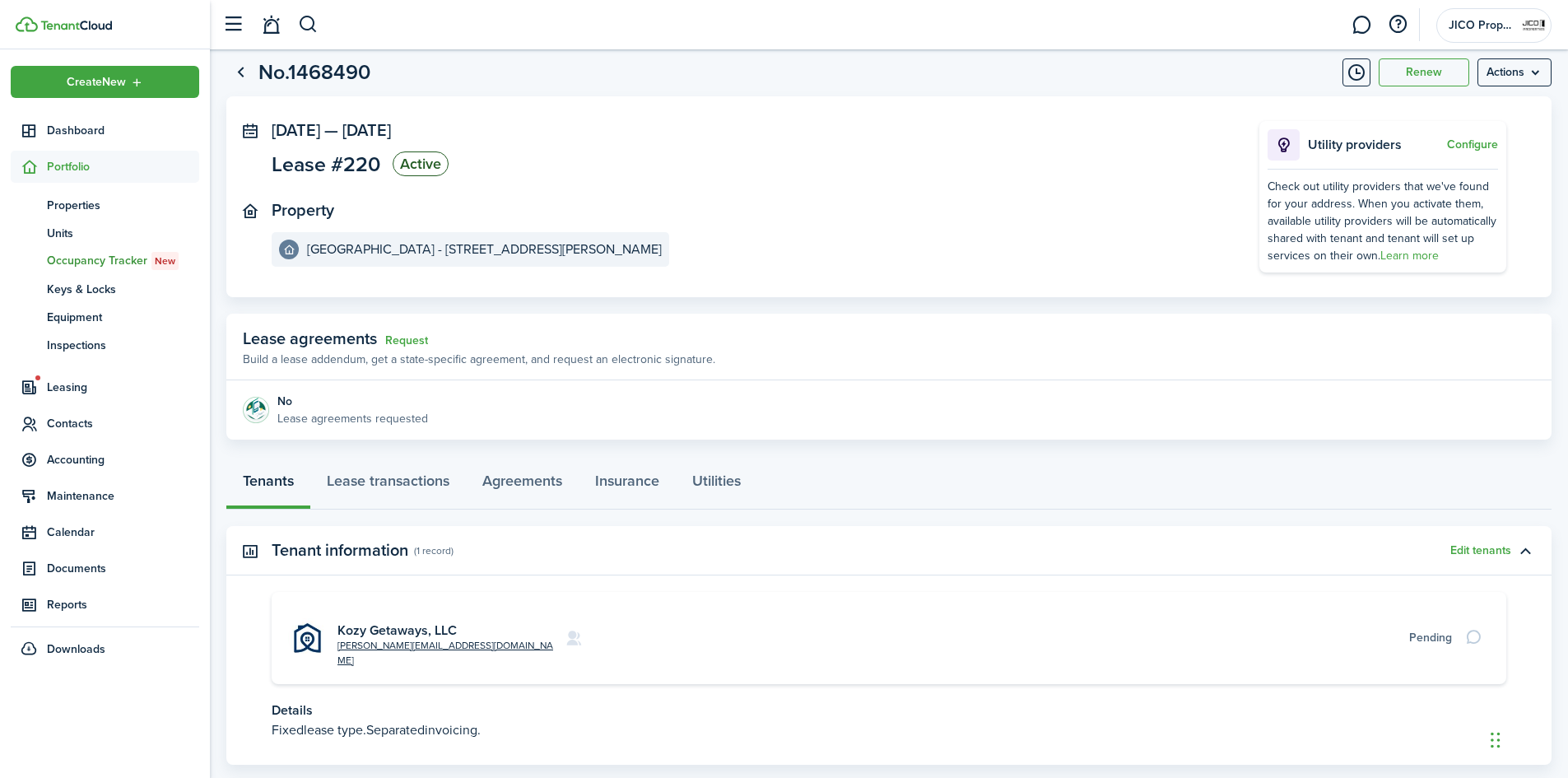
scroll to position [63, 0]
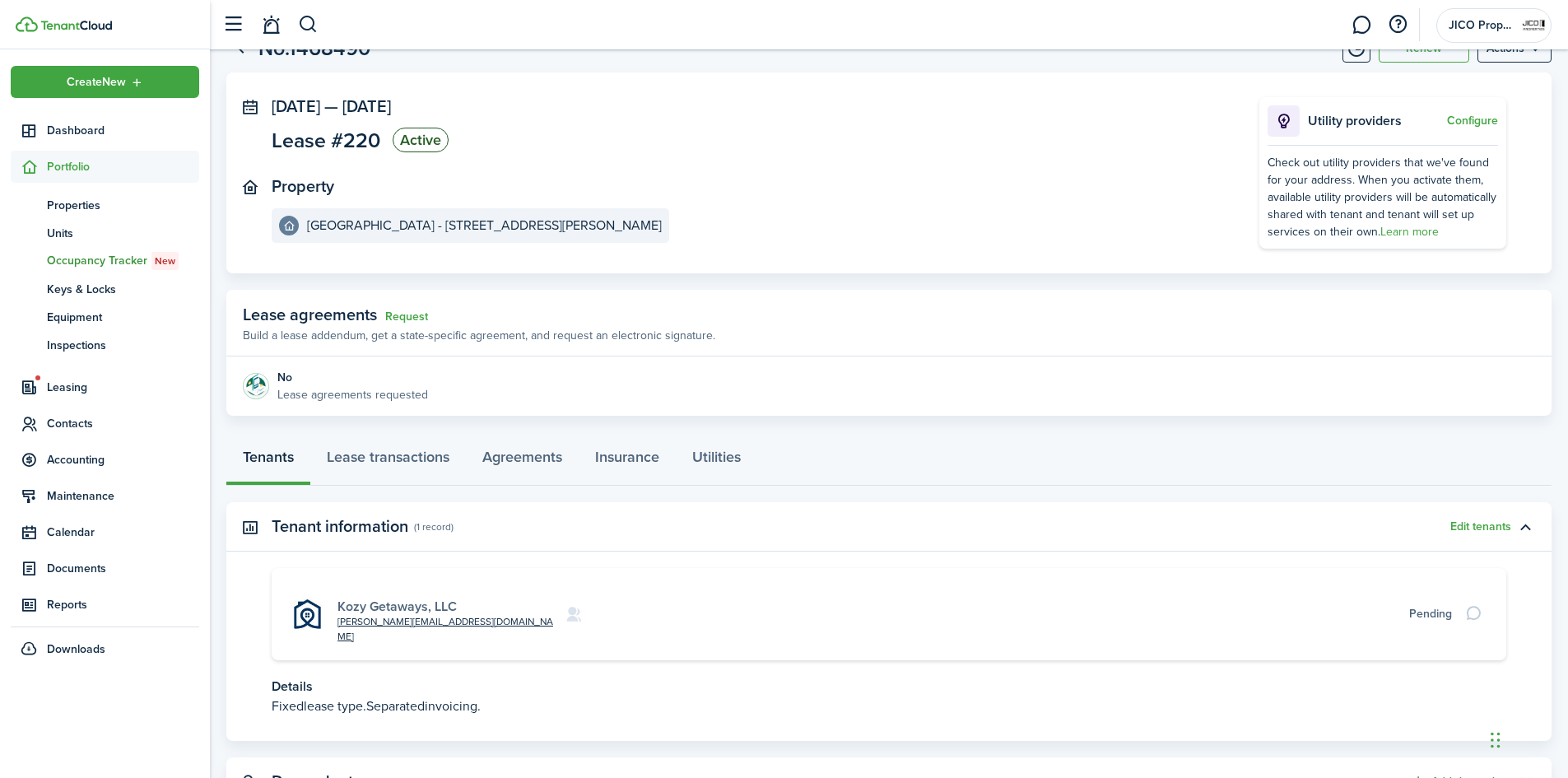
click at [388, 597] on link "Kozy Getaways, LLC" at bounding box center [397, 606] width 119 height 19
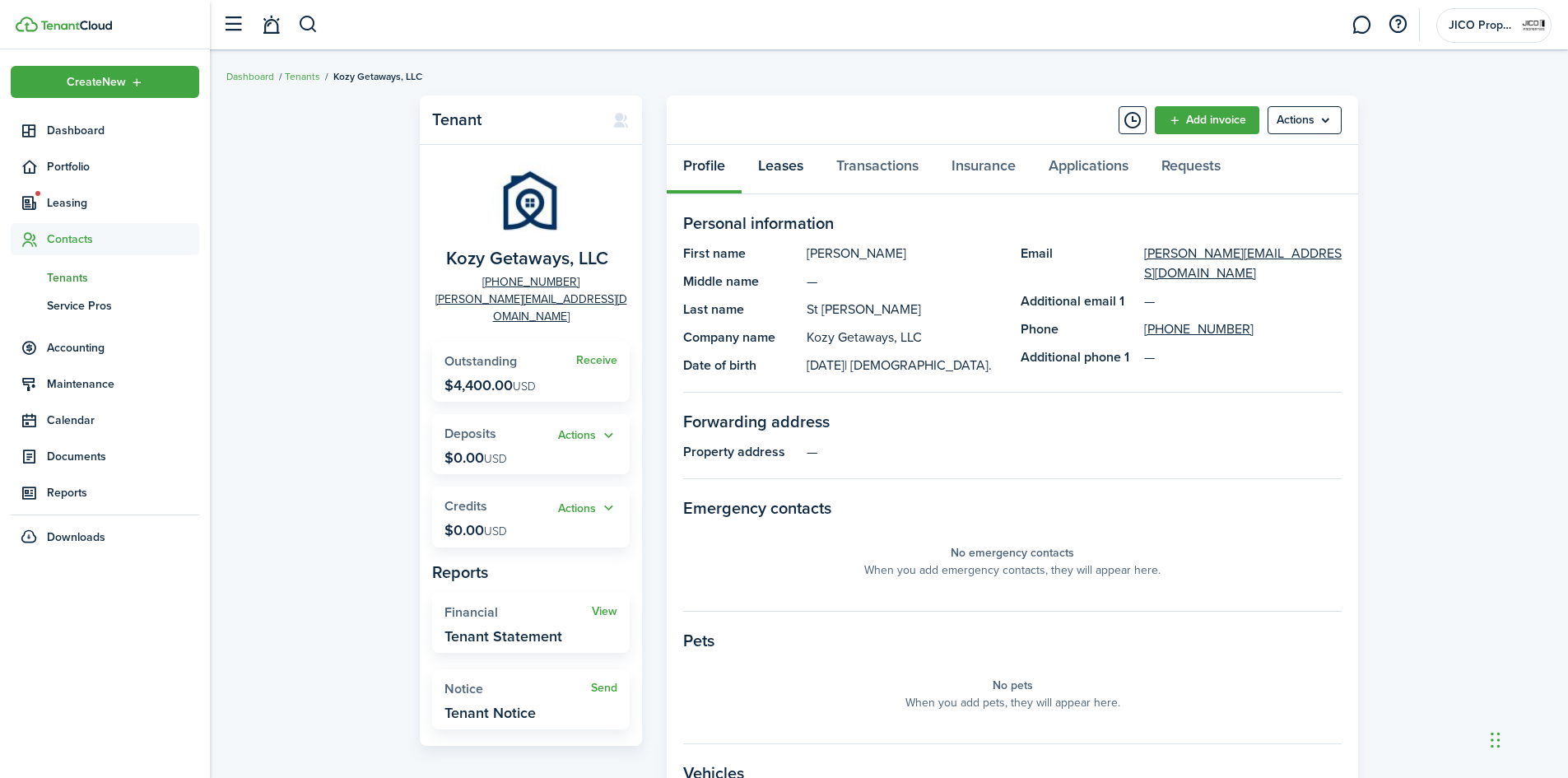
click at [771, 172] on link "Leases" at bounding box center [781, 169] width 78 height 50
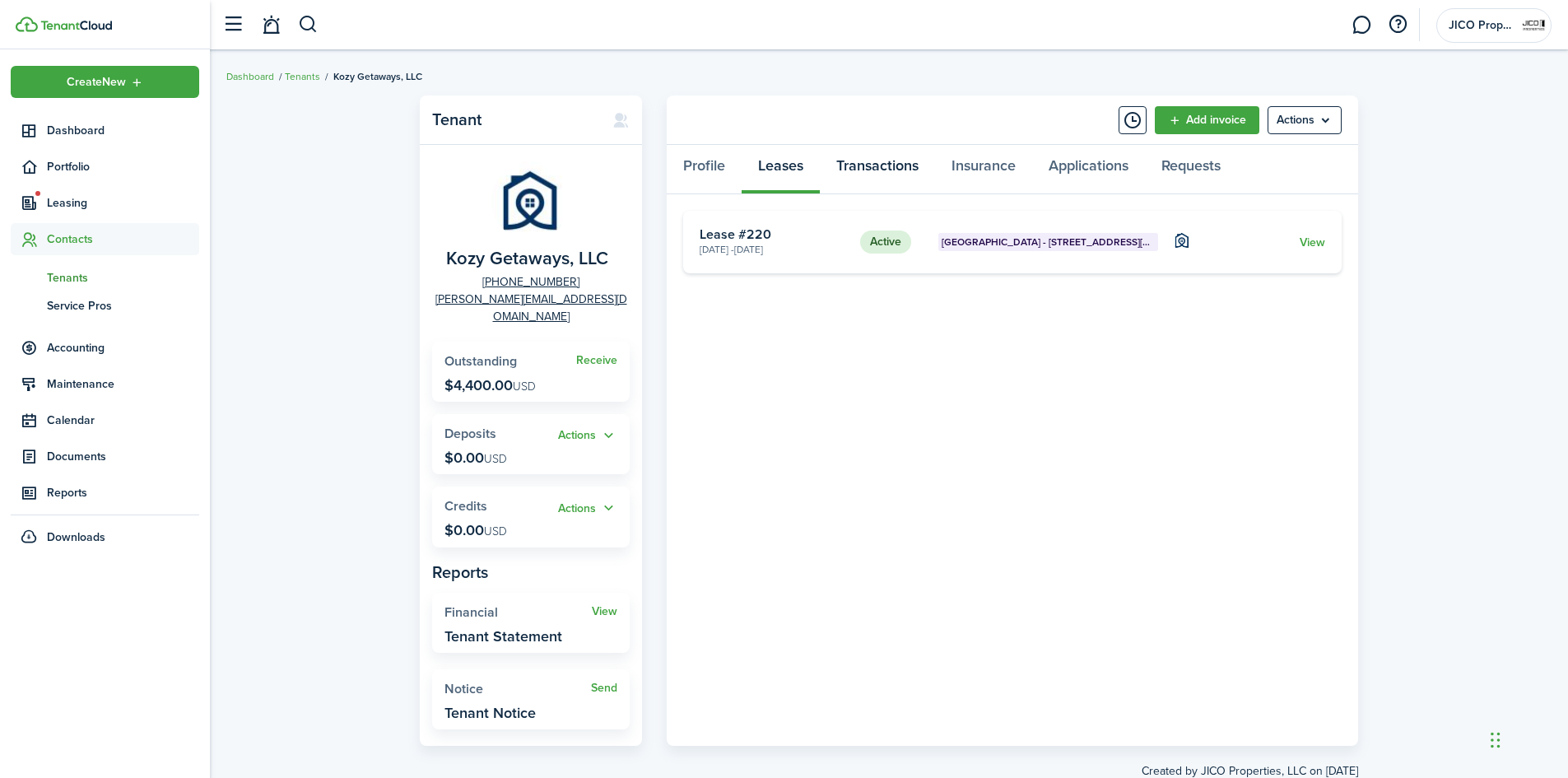
click at [869, 163] on link "Transactions" at bounding box center [877, 169] width 115 height 50
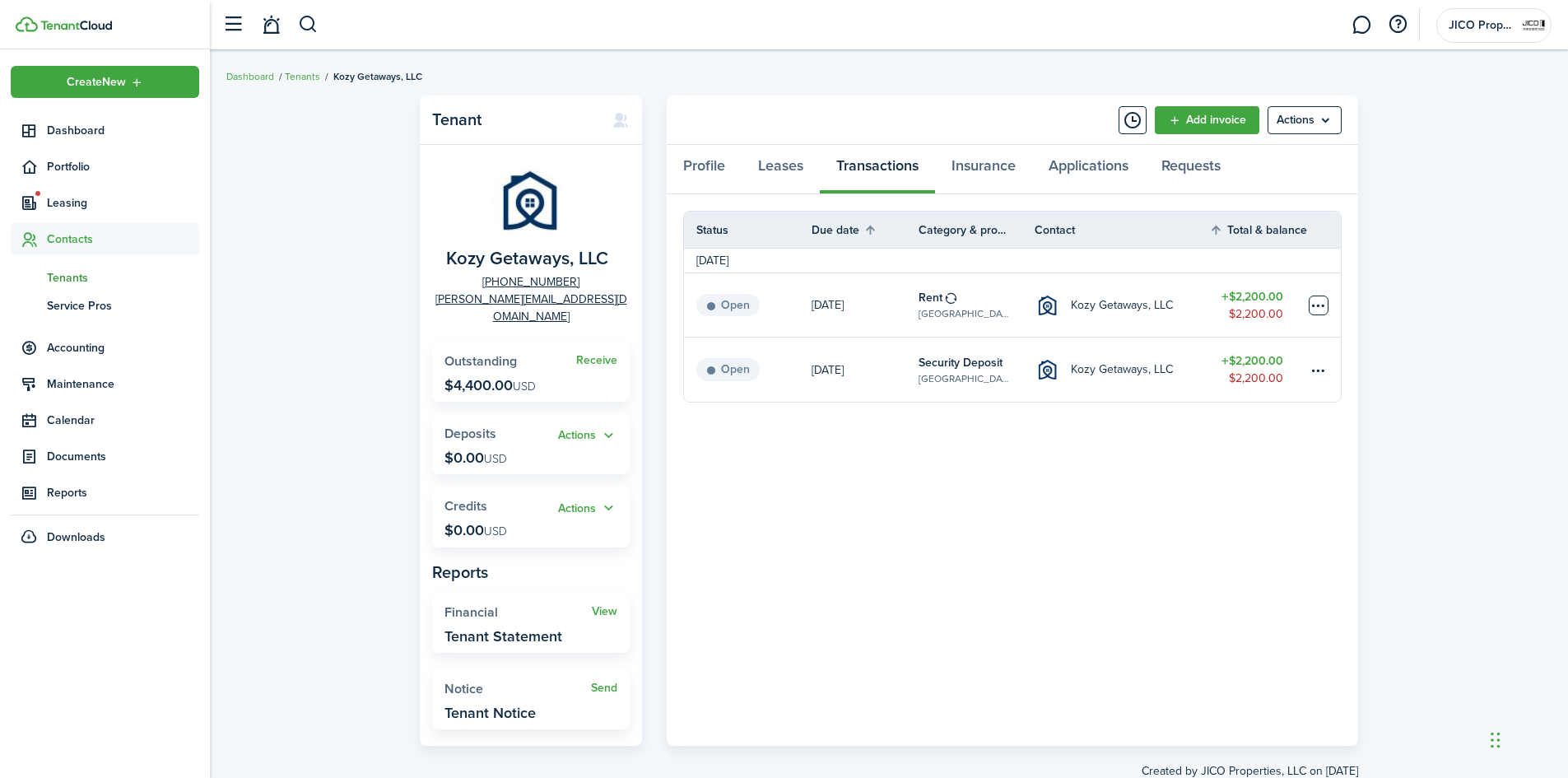
click at [1318, 314] on table-menu-btn-icon at bounding box center [1318, 305] width 20 height 20
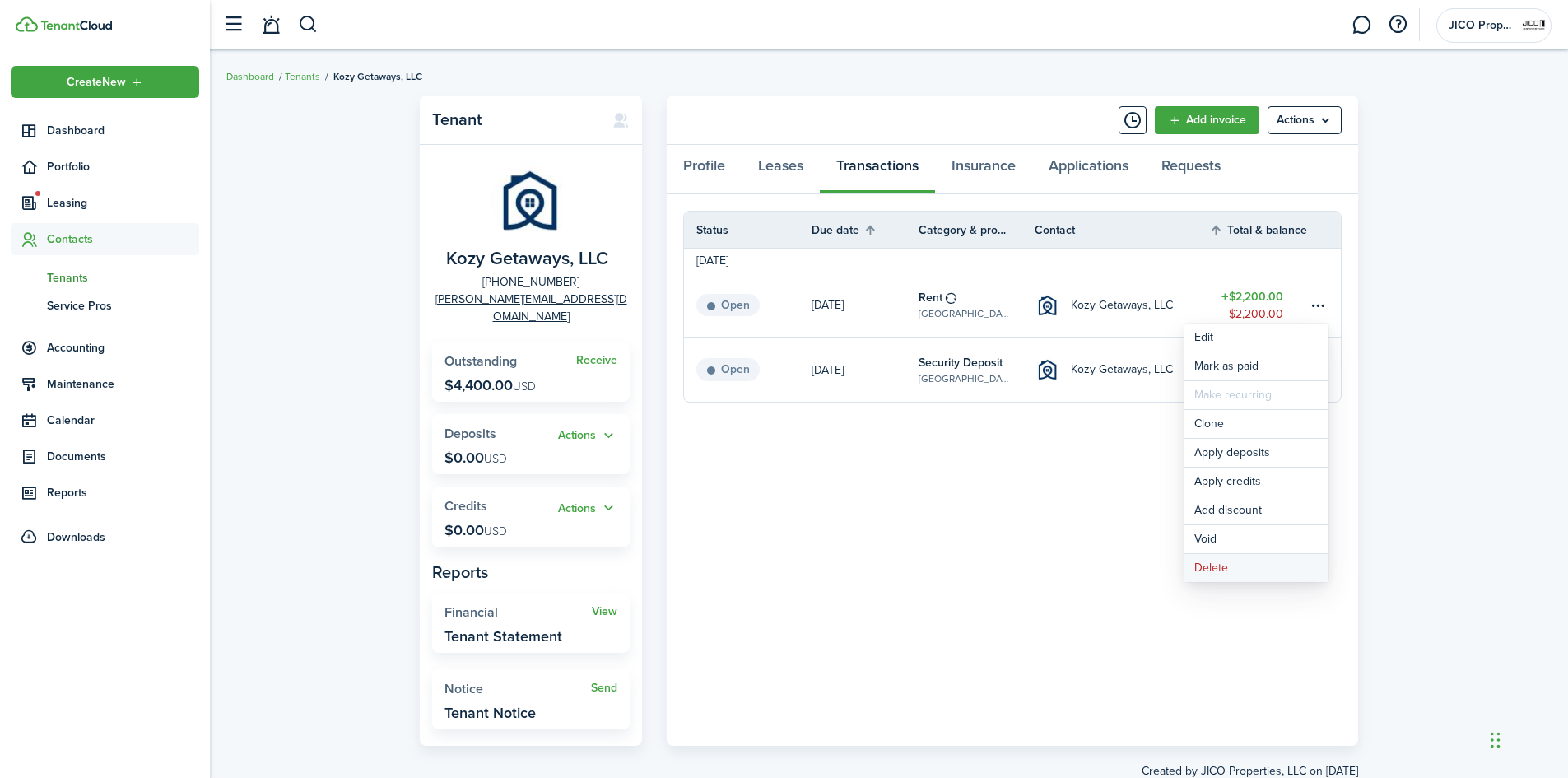
click at [1216, 564] on button "Delete" at bounding box center [1255, 568] width 144 height 28
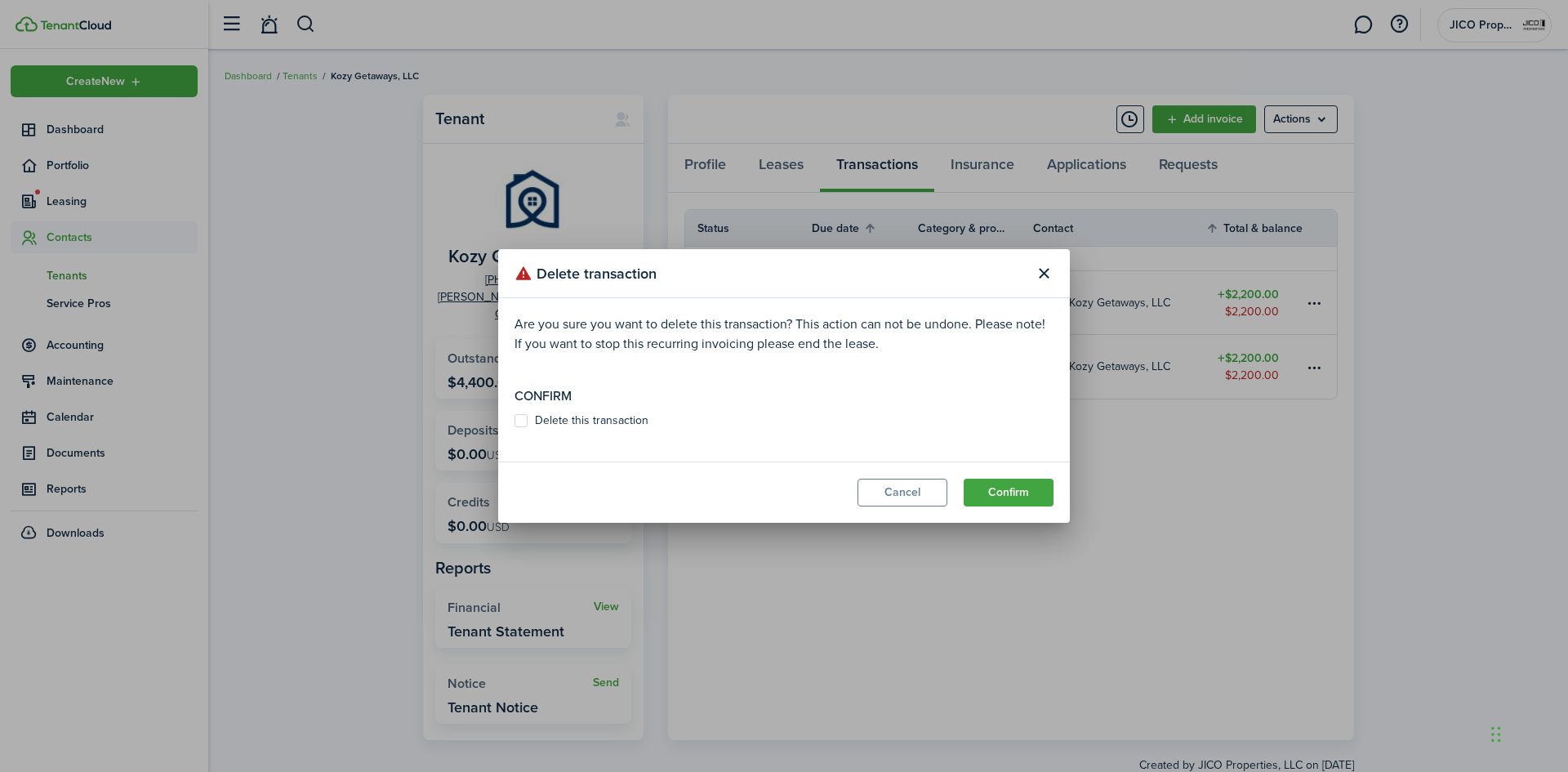
click at [567, 431] on modal-body "Are you sure you want to delete this transaction? This action can not be undone…" at bounding box center [784, 379] width 572 height 163
click at [560, 415] on label "Delete this transaction" at bounding box center [582, 420] width 134 height 13
click at [515, 421] on input "Delete this transaction" at bounding box center [514, 421] width 1 height 1
checkbox input "true"
click at [984, 483] on button "Confirm" at bounding box center [1008, 493] width 90 height 28
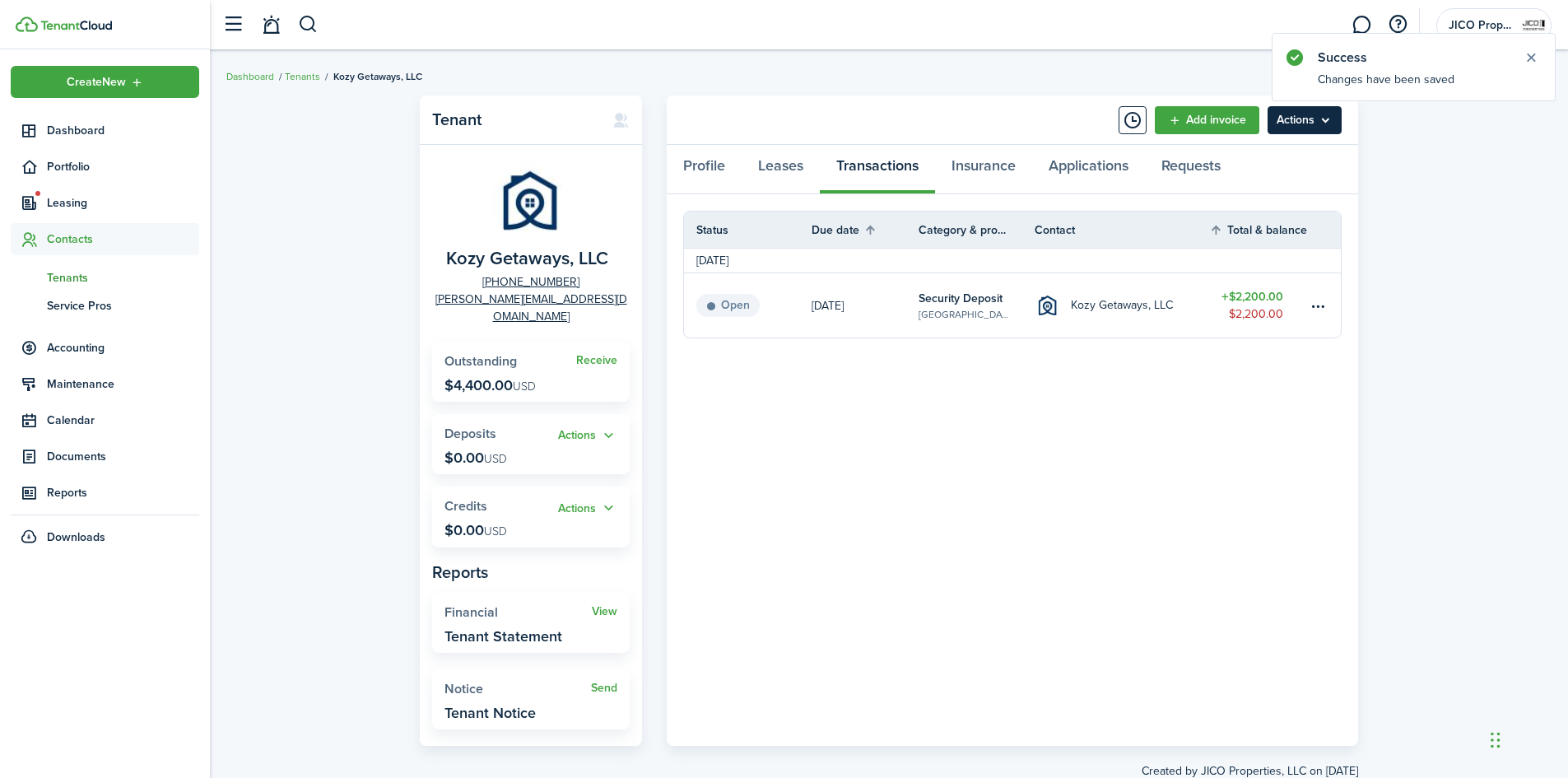
click at [1311, 127] on menu-btn "Actions" at bounding box center [1304, 120] width 74 height 28
click at [1193, 122] on link "Add invoice" at bounding box center [1207, 120] width 105 height 28
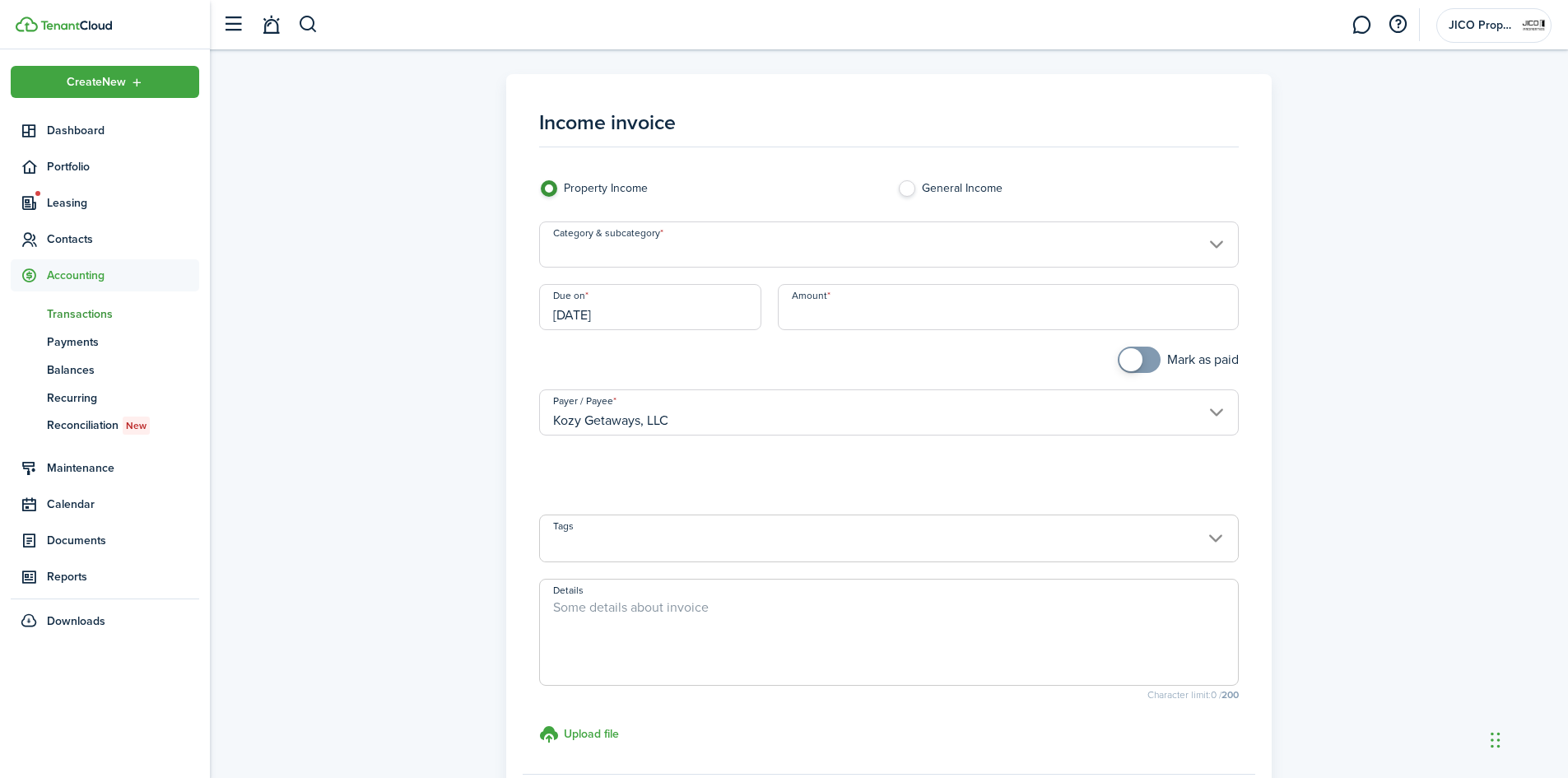
click at [821, 320] on input "Amount" at bounding box center [1008, 307] width 462 height 46
click at [754, 247] on input "Category & subcategory" at bounding box center [889, 244] width 700 height 46
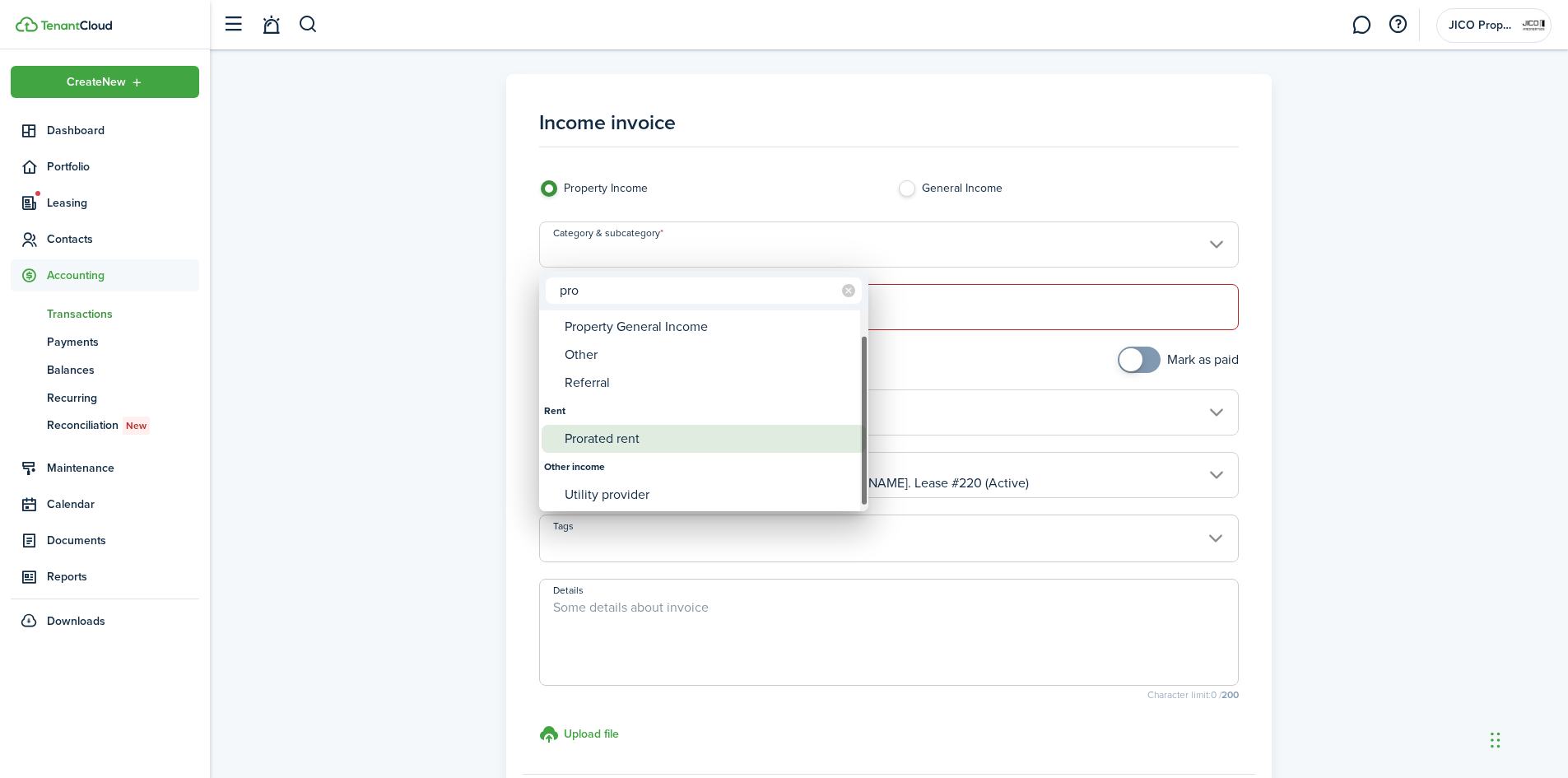
type input "pro"
click at [608, 438] on div "Prorated rent" at bounding box center [710, 439] width 291 height 28
type input "Rent / Prorated rent"
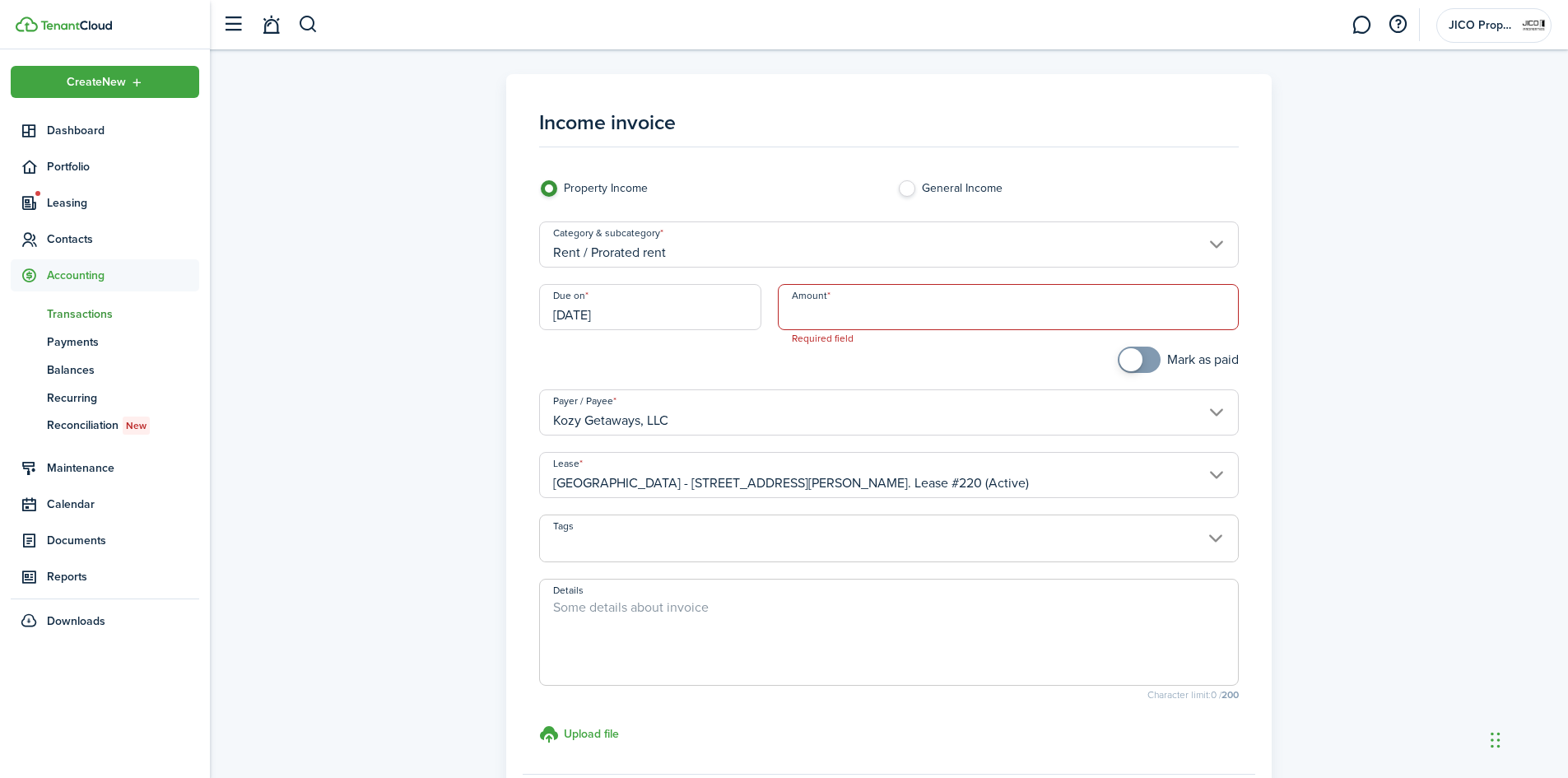
click at [852, 316] on input "Amount" at bounding box center [1008, 307] width 462 height 46
click at [847, 302] on input "Amount" at bounding box center [1008, 307] width 462 height 46
type input "$806.66"
click at [1119, 545] on span at bounding box center [889, 547] width 699 height 28
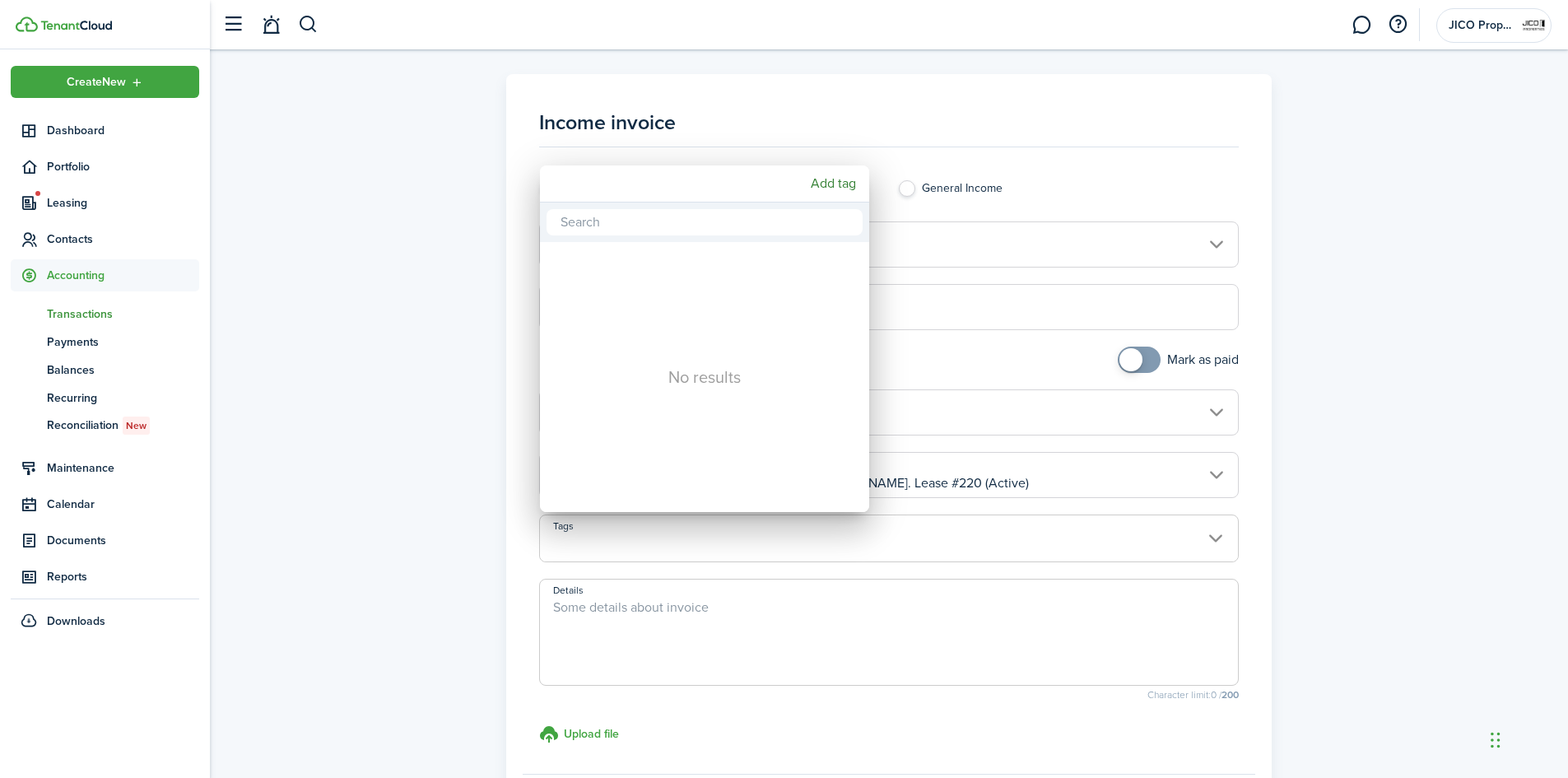
click at [1471, 420] on div at bounding box center [784, 389] width 1831 height 1042
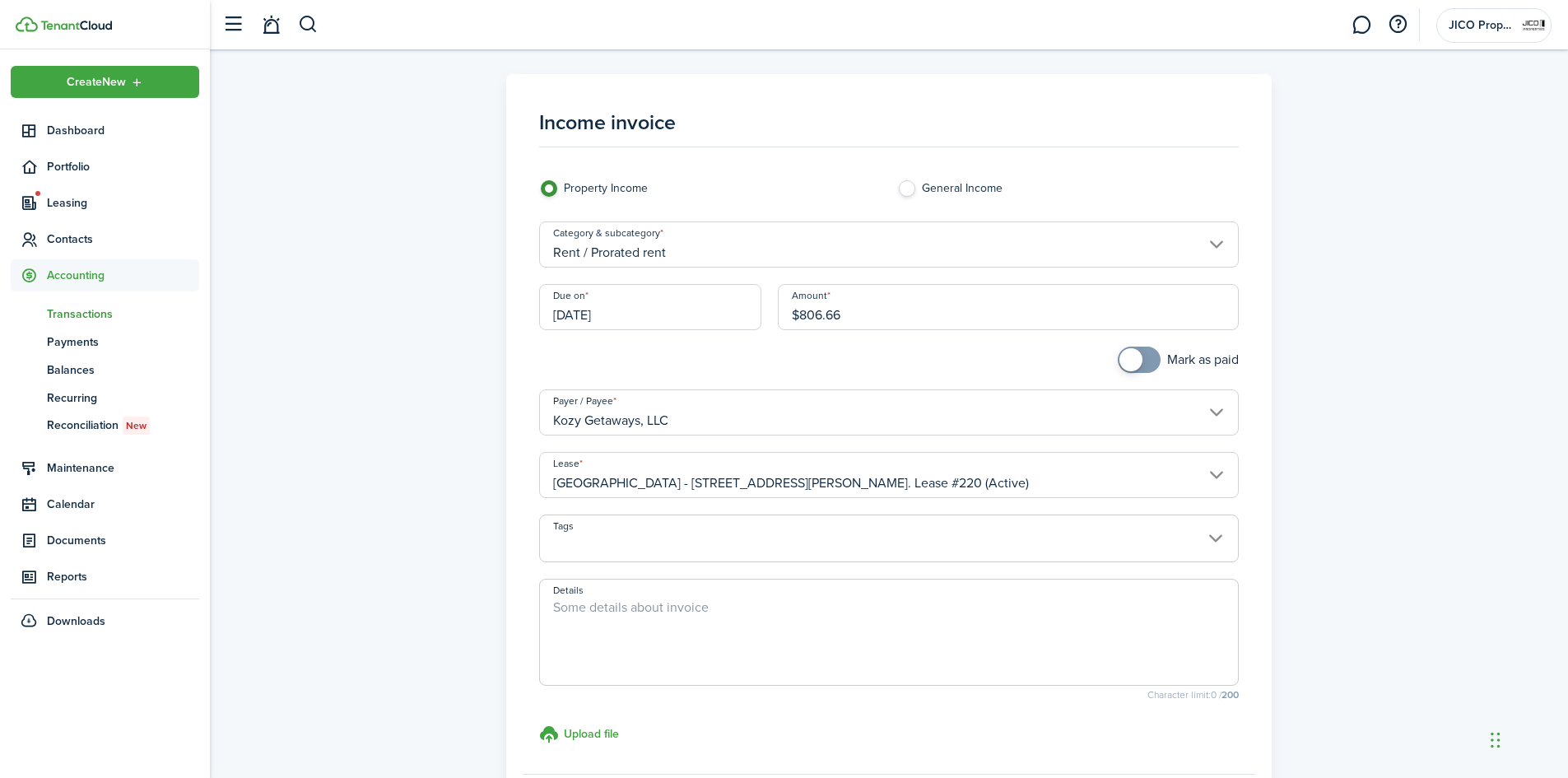
scroll to position [177, 0]
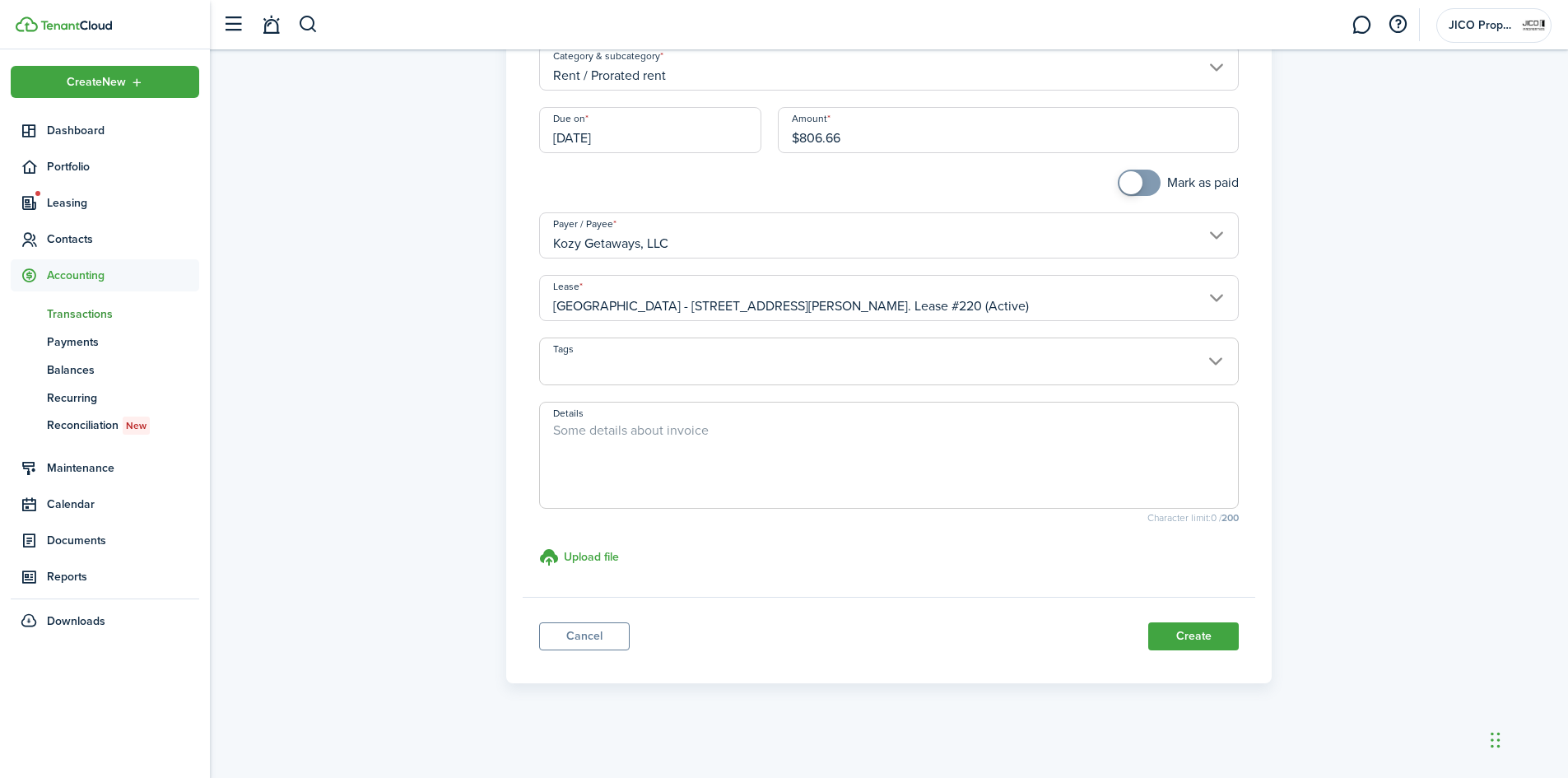
click at [699, 139] on input "[DATE]" at bounding box center [650, 130] width 222 height 46
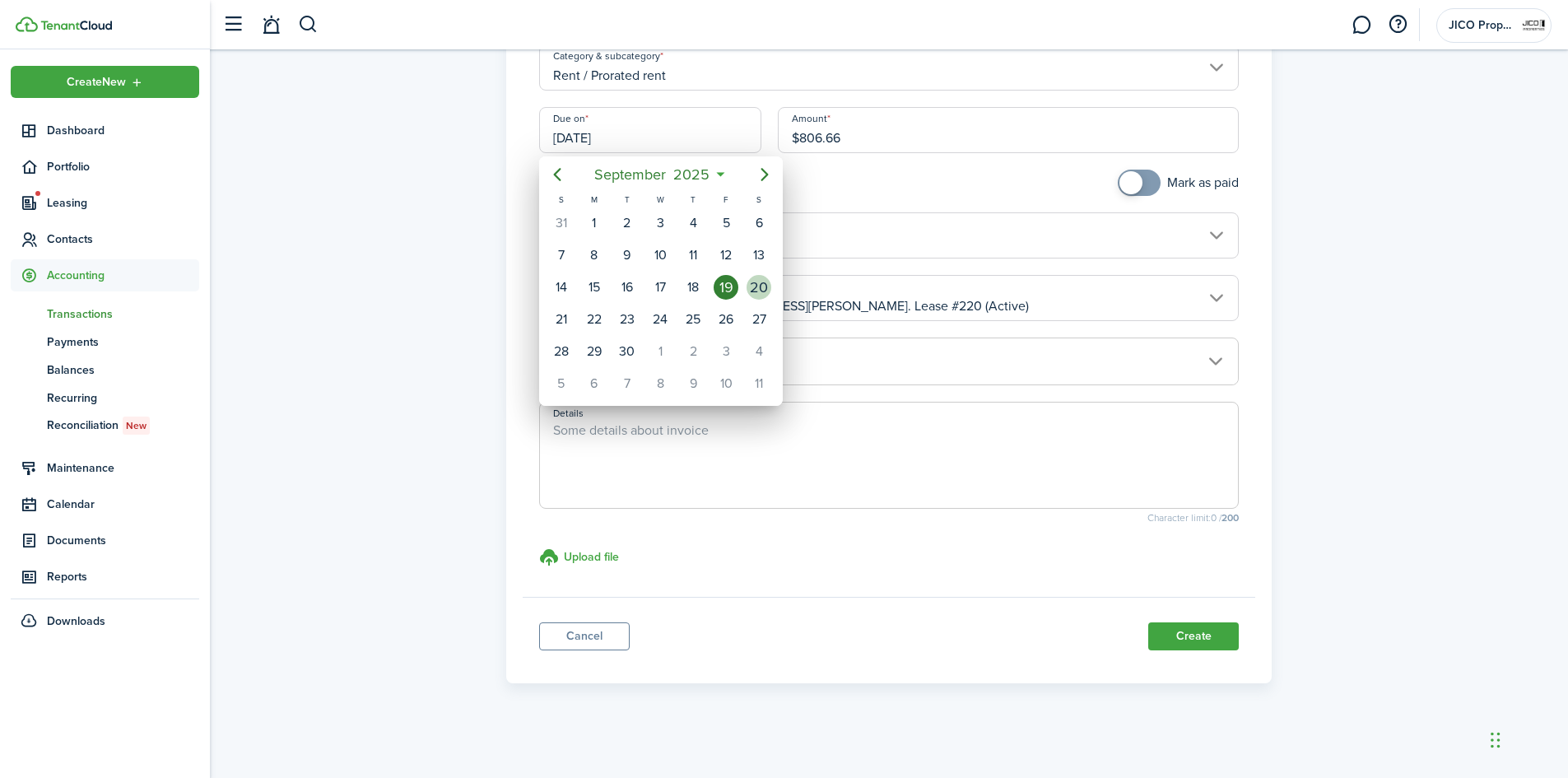
click at [757, 285] on div "20" at bounding box center [758, 286] width 24 height 24
type input "[DATE]"
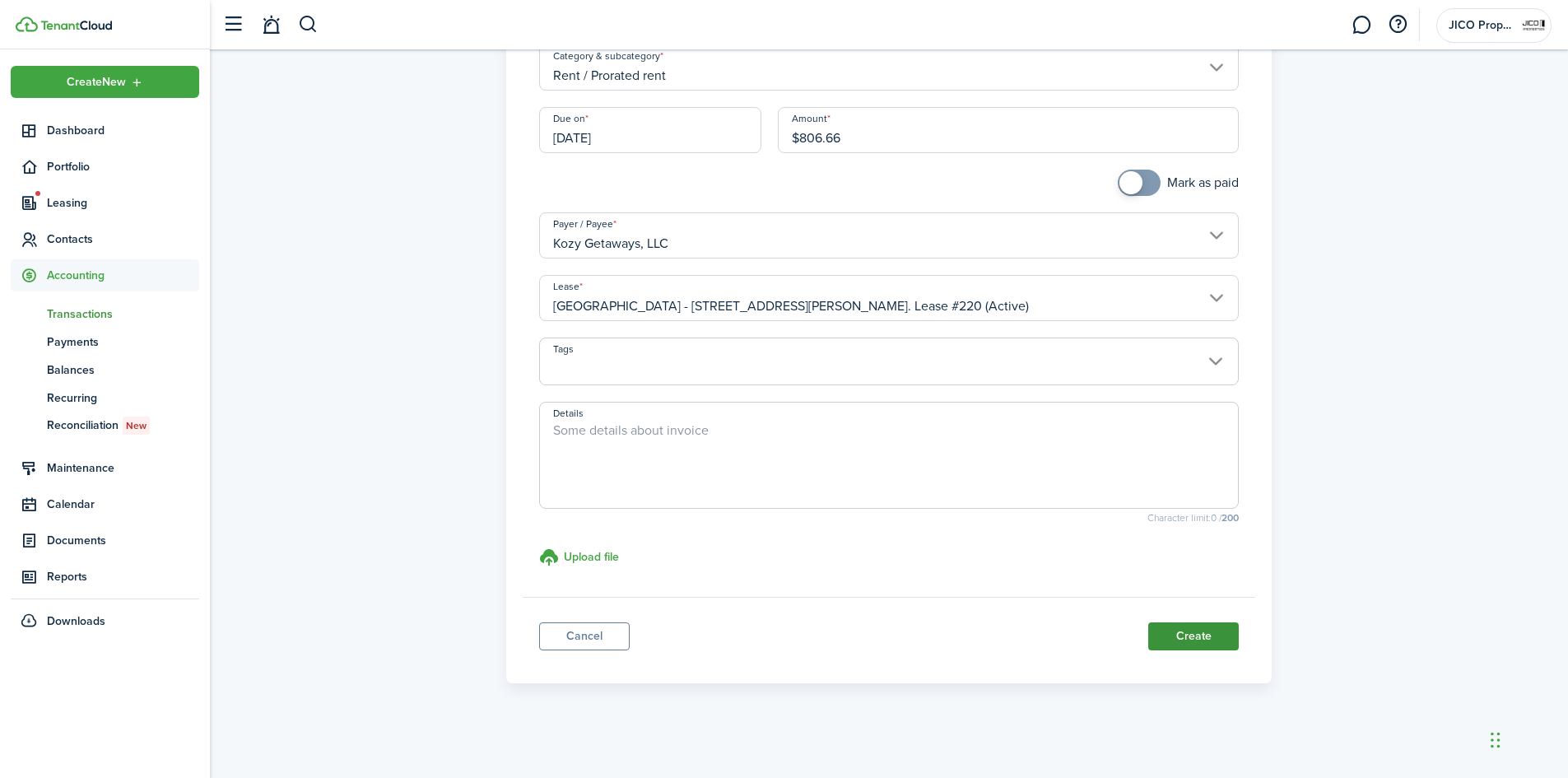
click at [1191, 625] on button "Create" at bounding box center [1193, 636] width 91 height 28
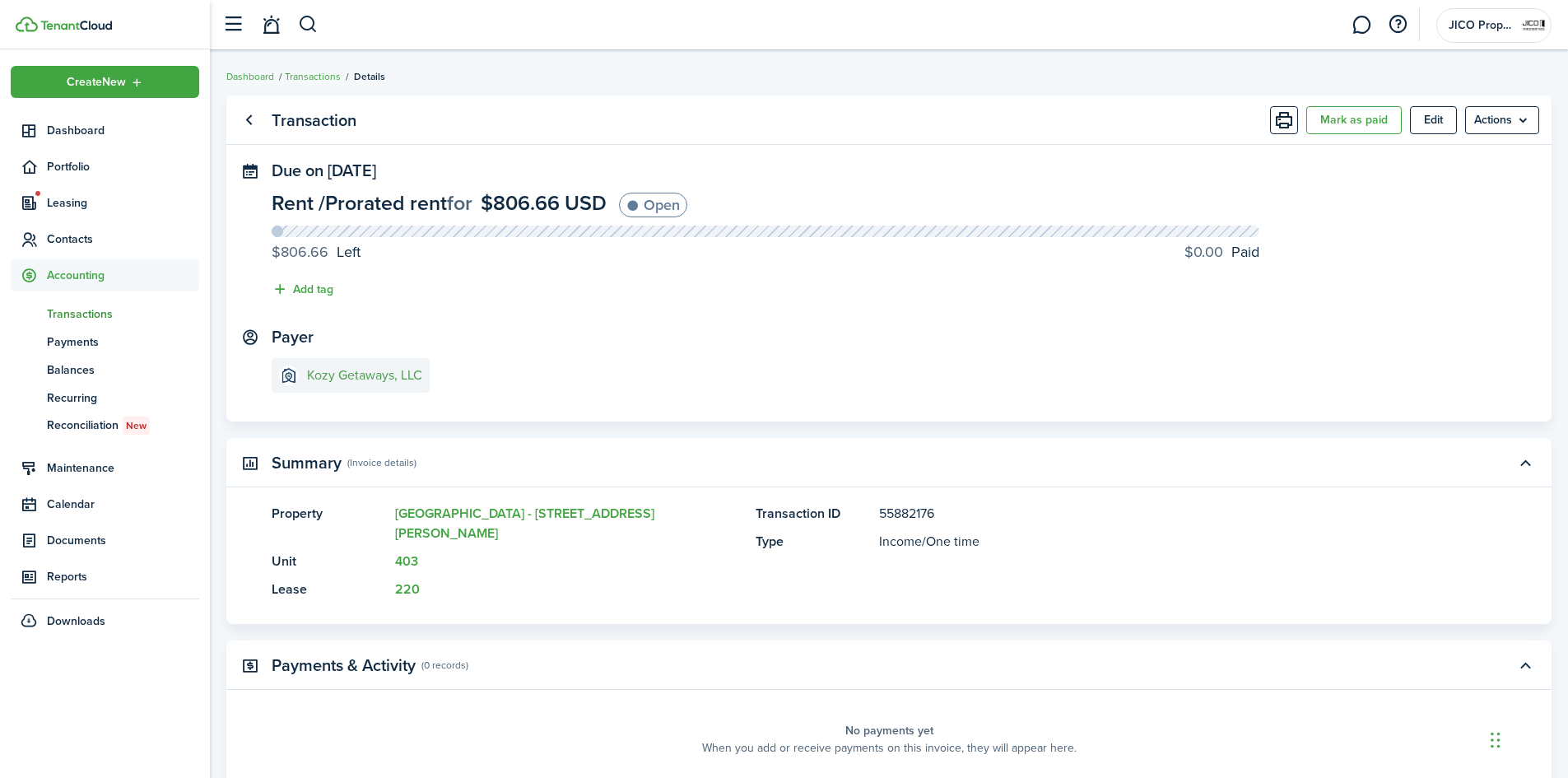
click at [352, 371] on e-details-info-title "Kozy Getaways, LLC" at bounding box center [364, 375] width 115 height 15
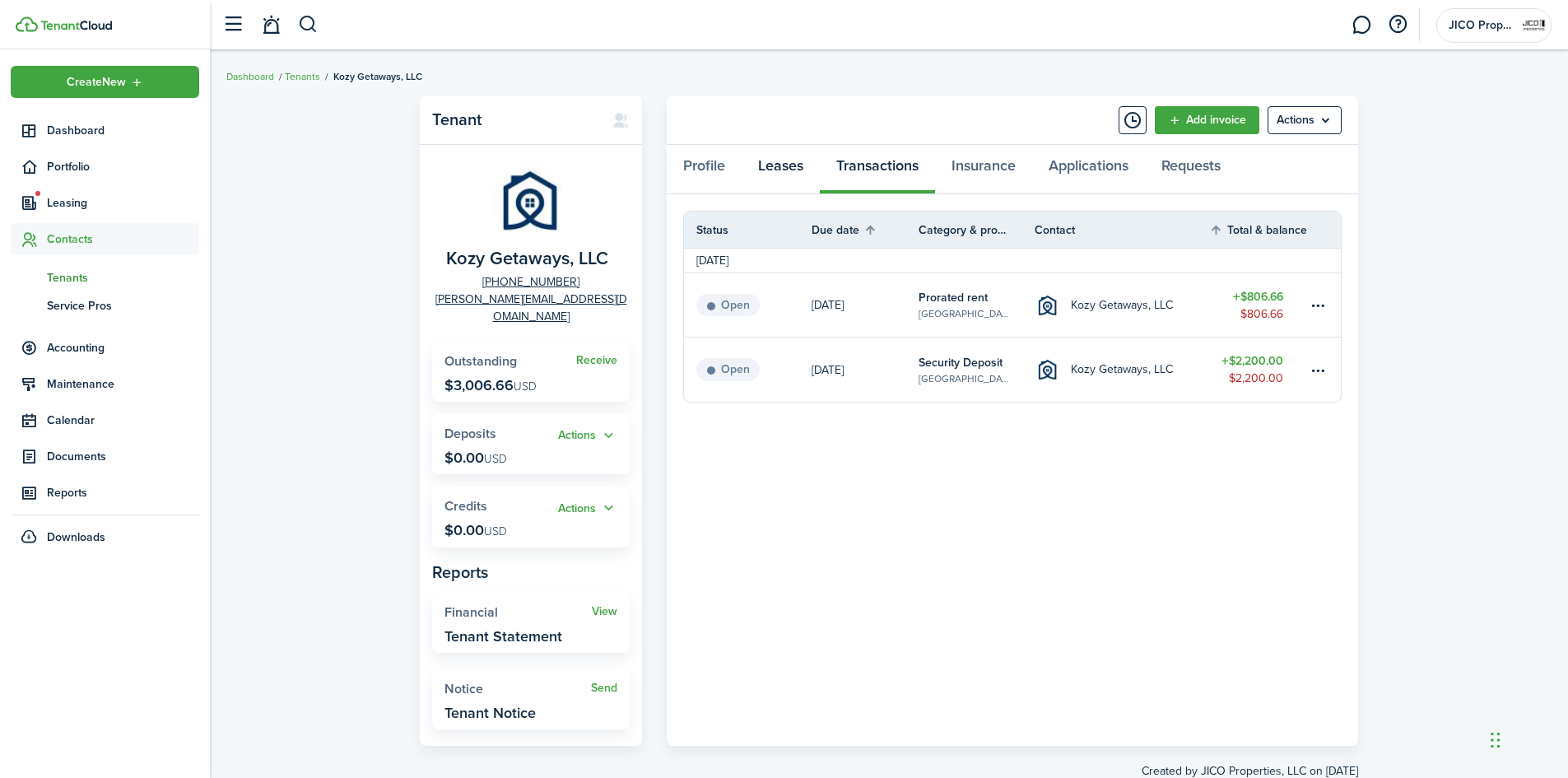
click at [781, 175] on link "Leases" at bounding box center [781, 169] width 78 height 50
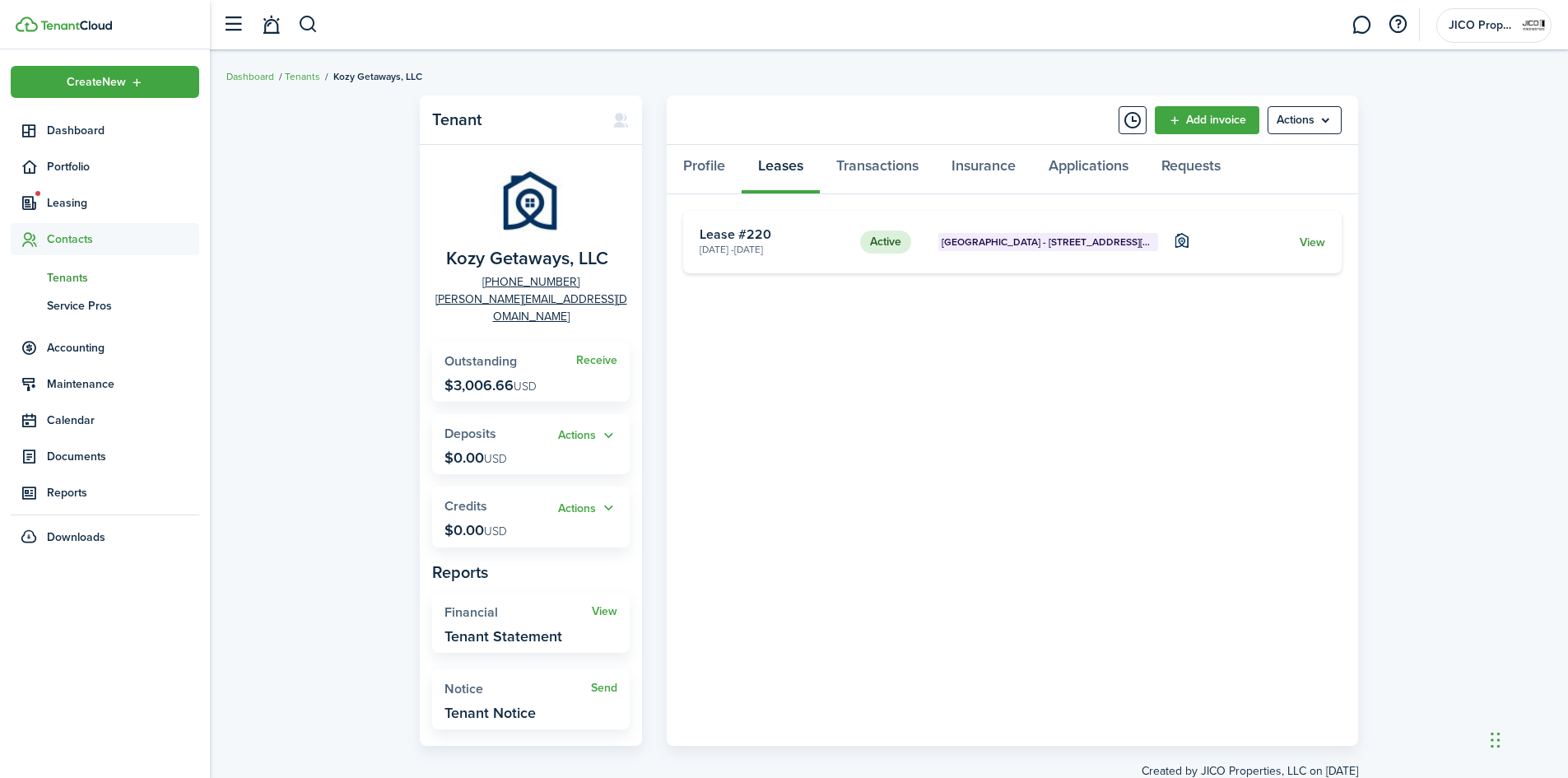
click at [1307, 240] on link "View" at bounding box center [1312, 242] width 25 height 18
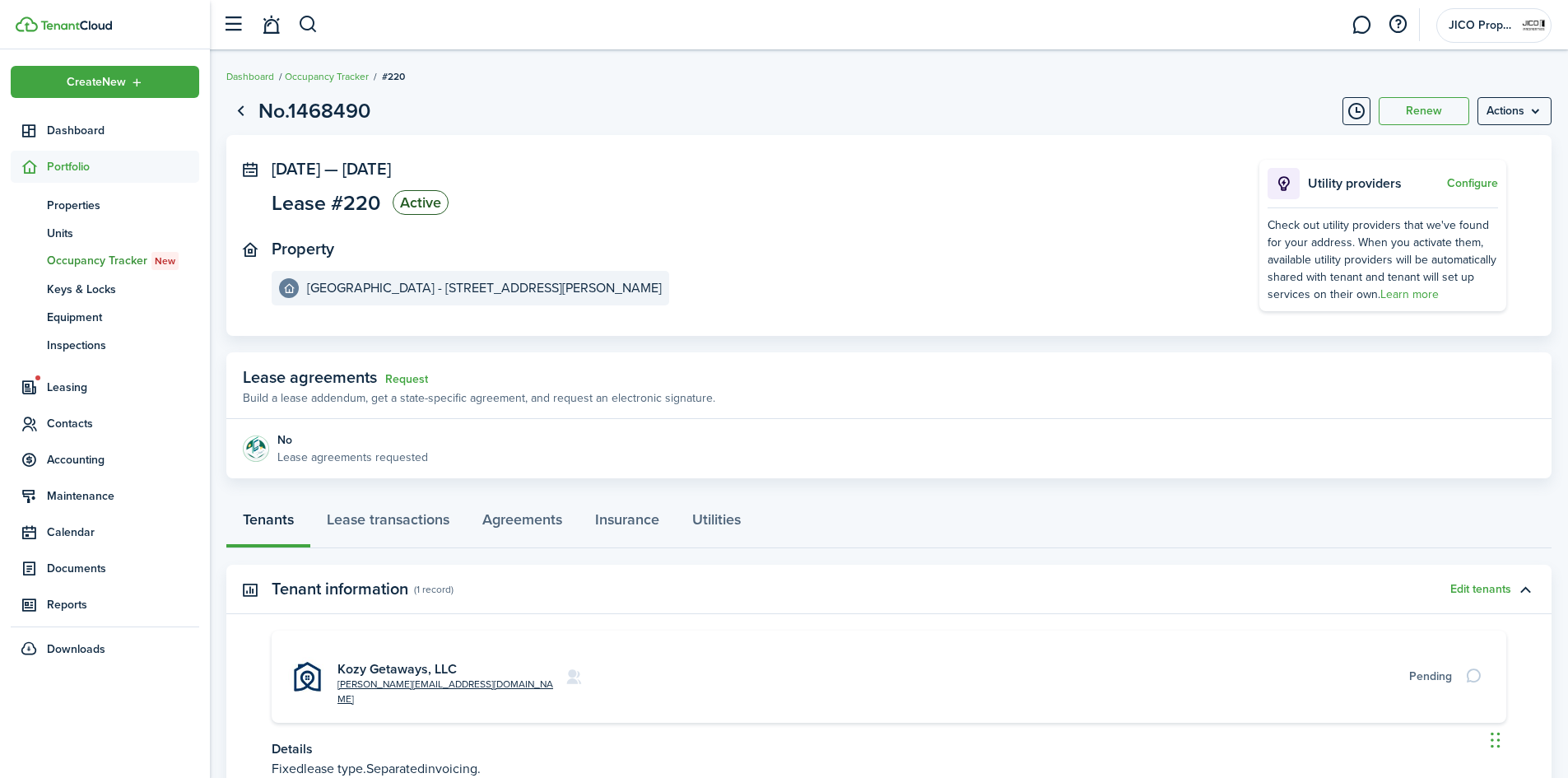
scroll to position [117, 0]
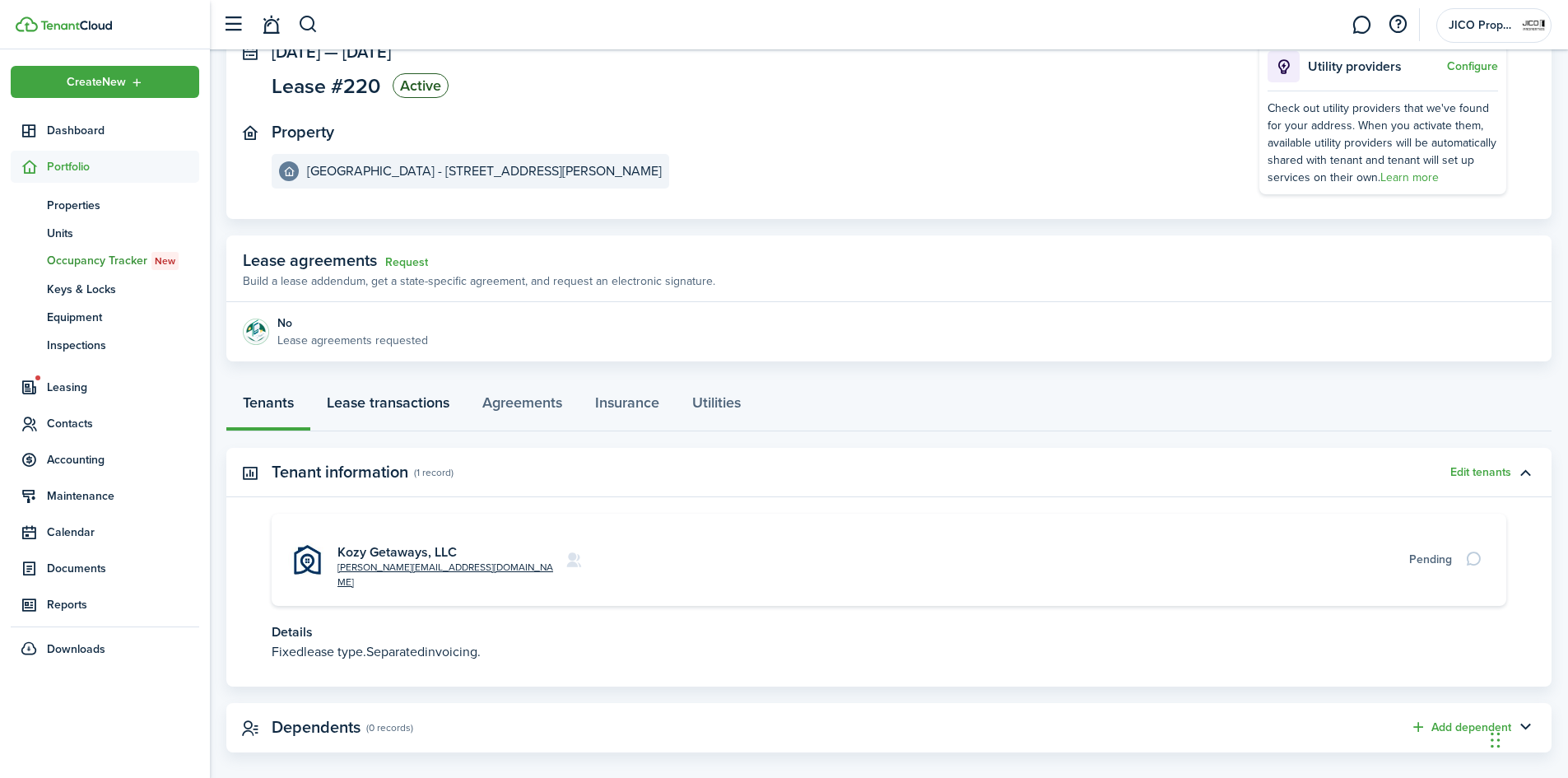
click at [370, 405] on link "Lease transactions" at bounding box center [388, 407] width 155 height 50
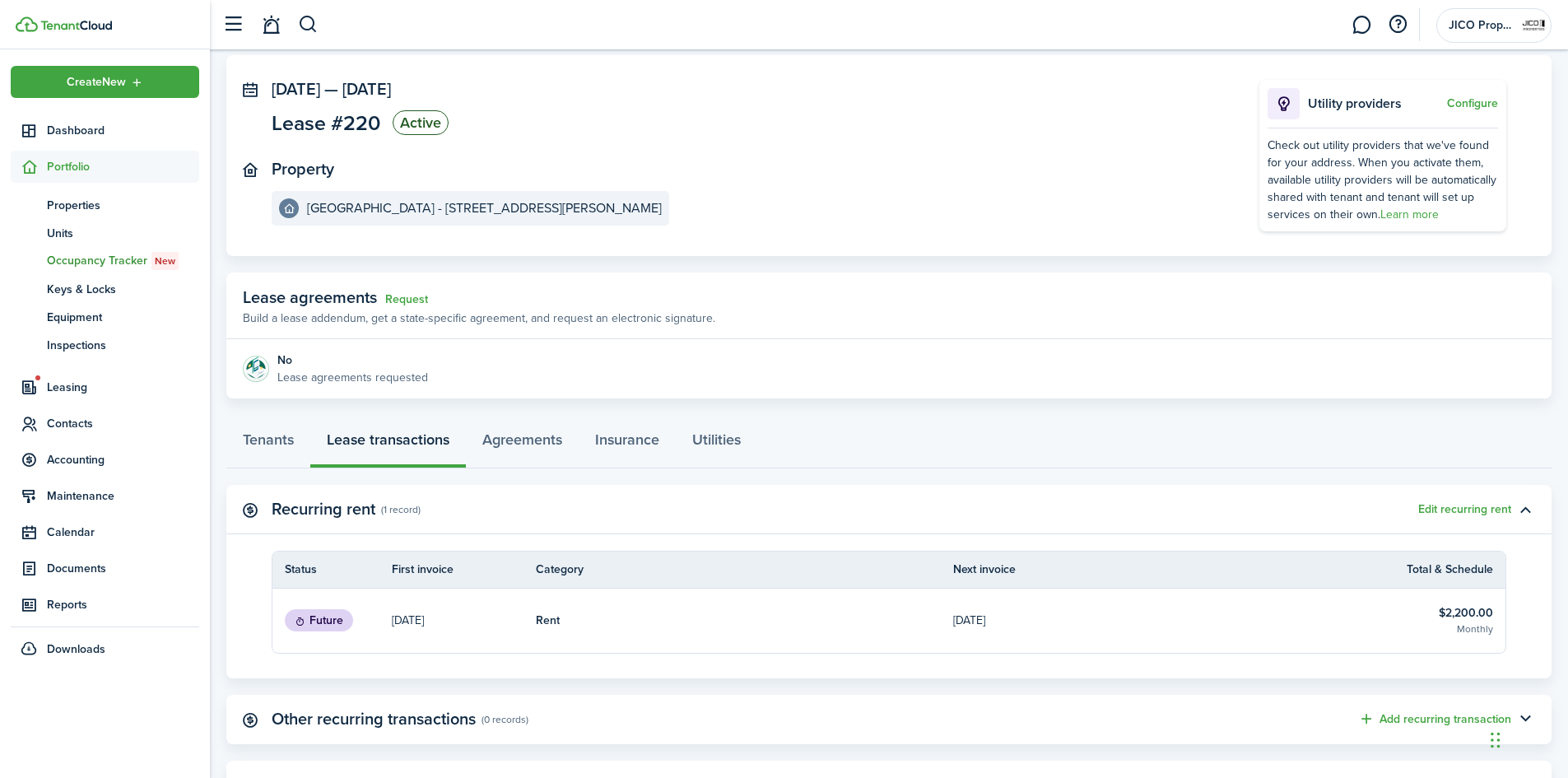
scroll to position [254, 0]
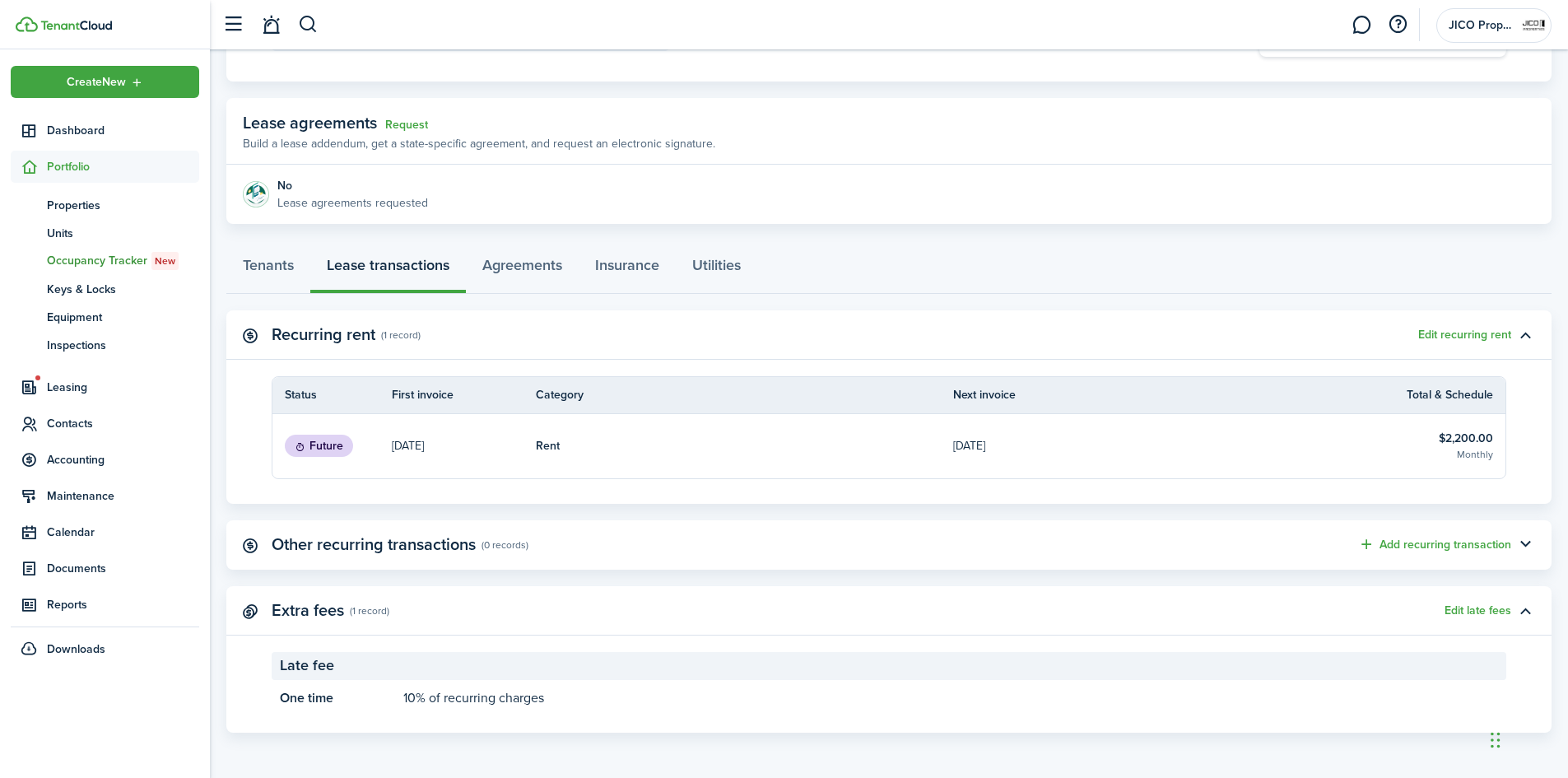
click at [1468, 434] on table-info-title "$2,200.00" at bounding box center [1465, 439] width 55 height 18
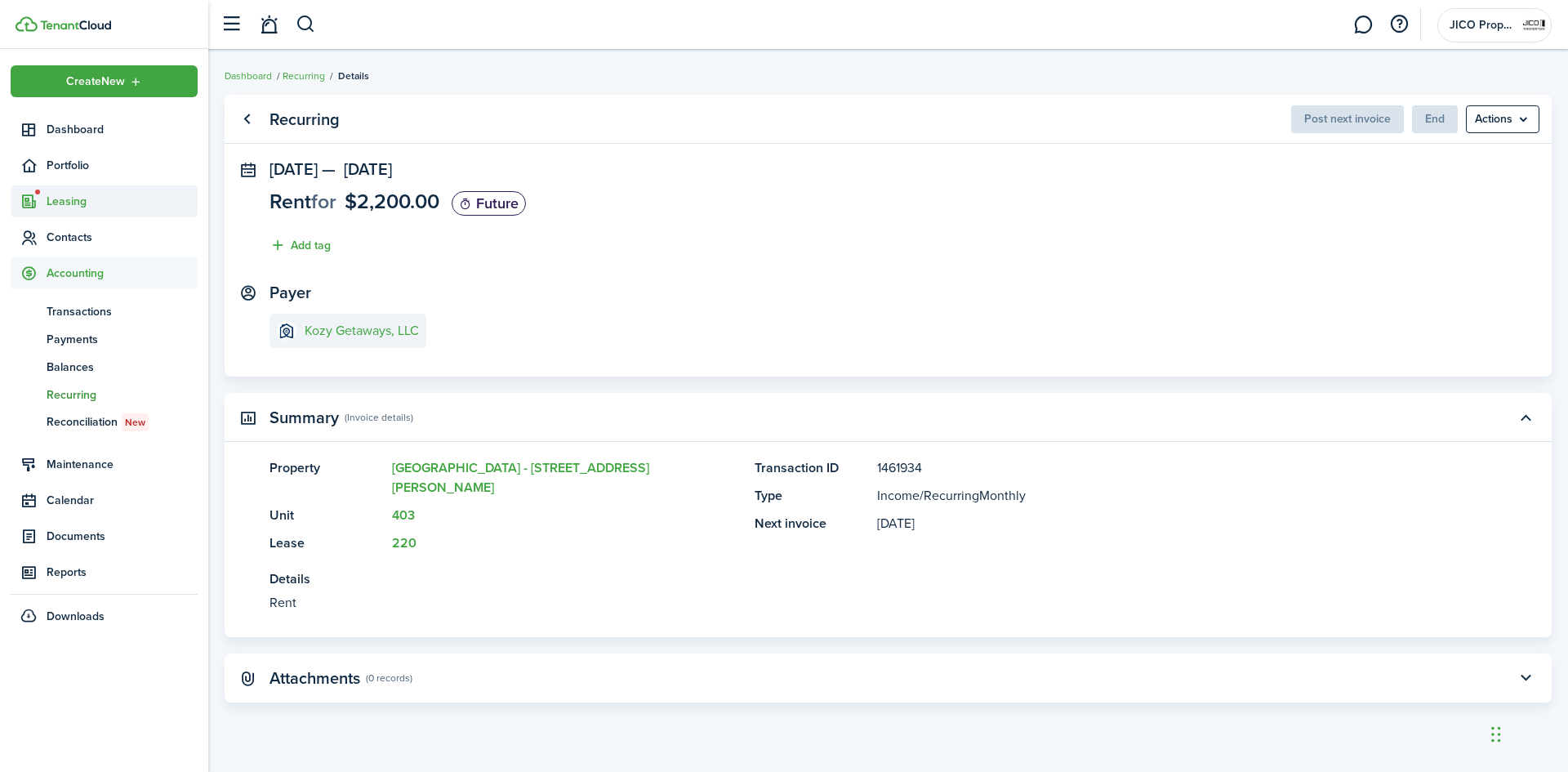
click at [65, 195] on span "Leasing" at bounding box center [122, 202] width 151 height 17
click at [65, 295] on span "Listings" at bounding box center [122, 296] width 151 height 17
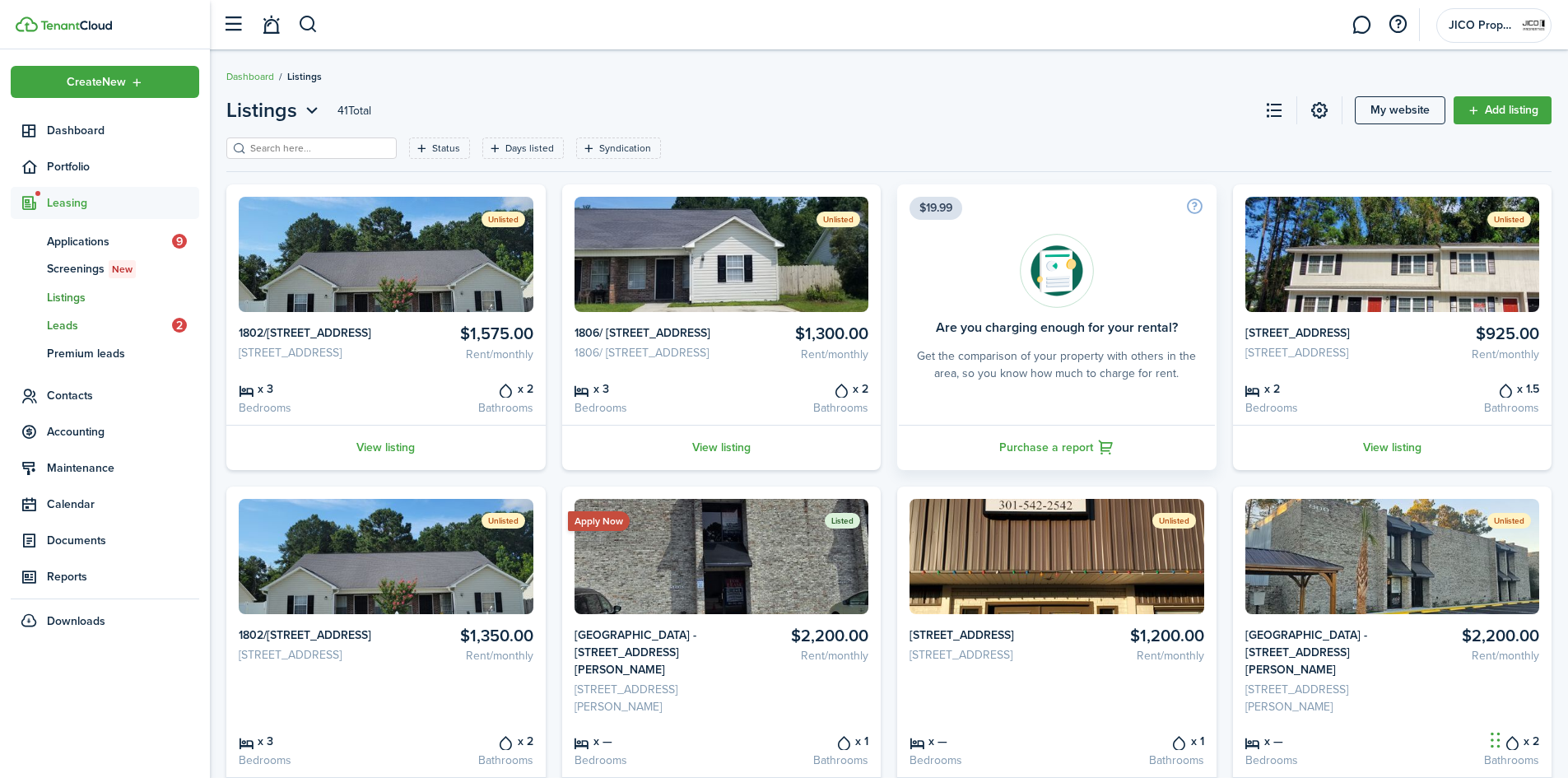
click at [94, 327] on span "Leads" at bounding box center [109, 325] width 125 height 18
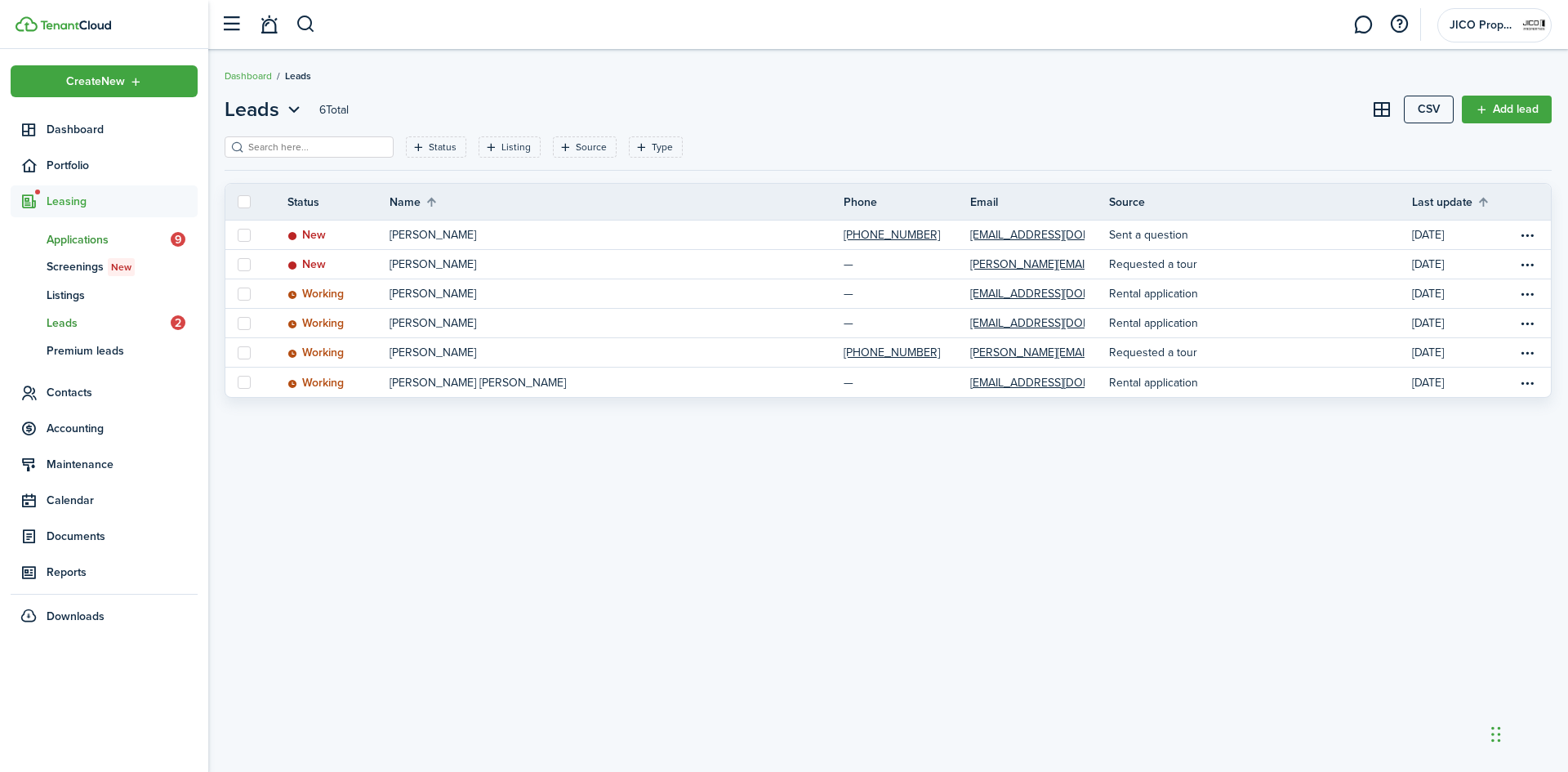
click at [89, 241] on span "Applications" at bounding box center [109, 240] width 124 height 17
